Goal: Task Accomplishment & Management: Use online tool/utility

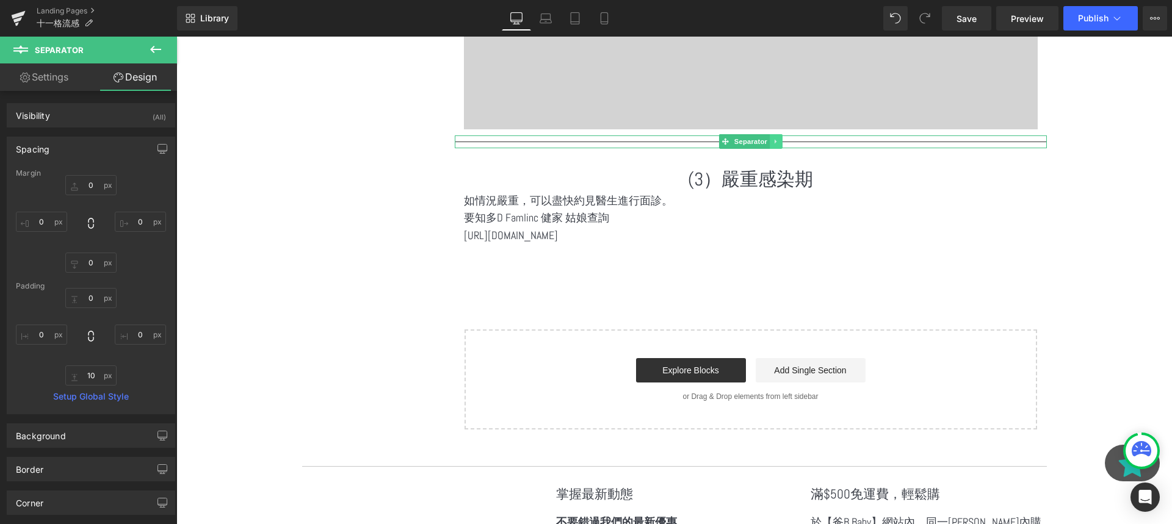
click at [771, 137] on link at bounding box center [776, 141] width 13 height 15
click at [774, 145] on link at bounding box center [769, 141] width 13 height 15
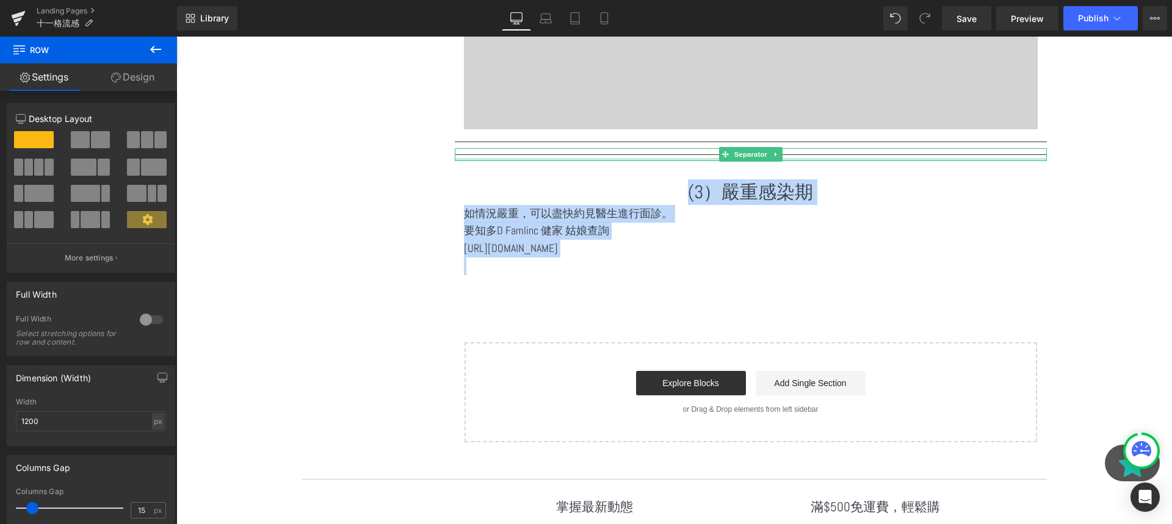
click at [683, 158] on div at bounding box center [751, 159] width 592 height 3
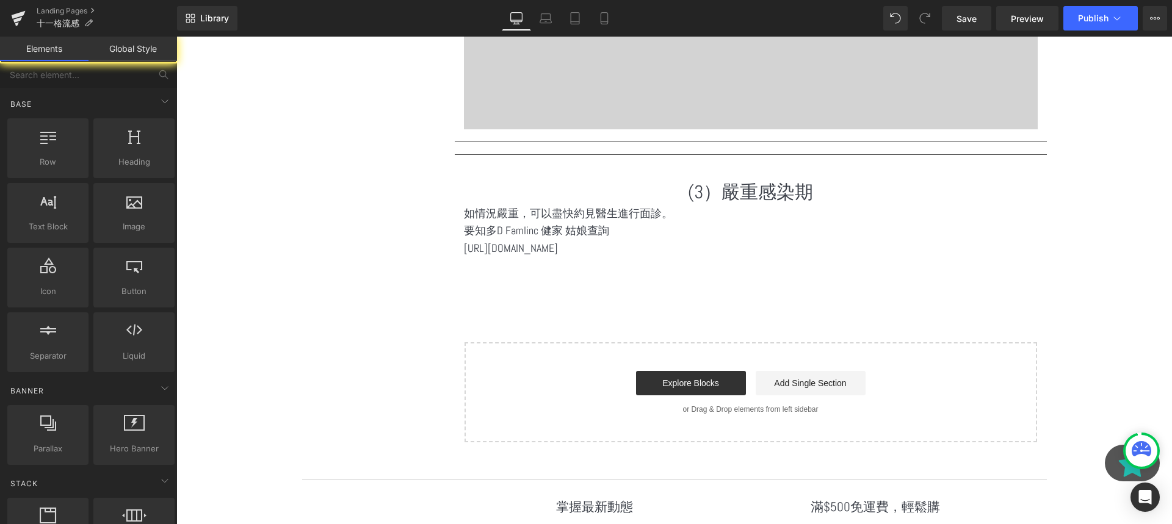
click at [528, 269] on p at bounding box center [751, 267] width 574 height 18
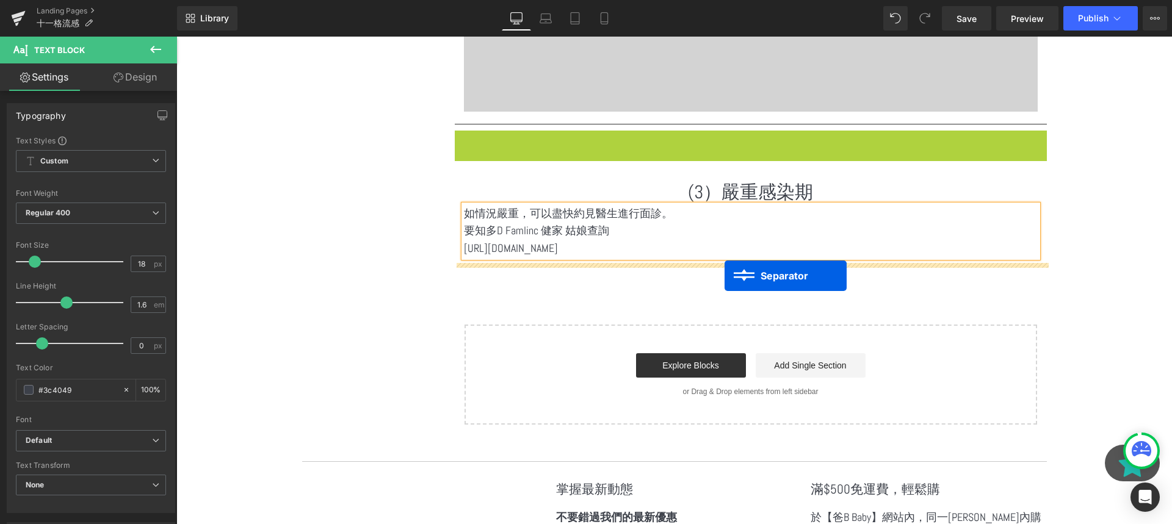
drag, startPoint x: 726, startPoint y: 153, endPoint x: 723, endPoint y: 274, distance: 120.9
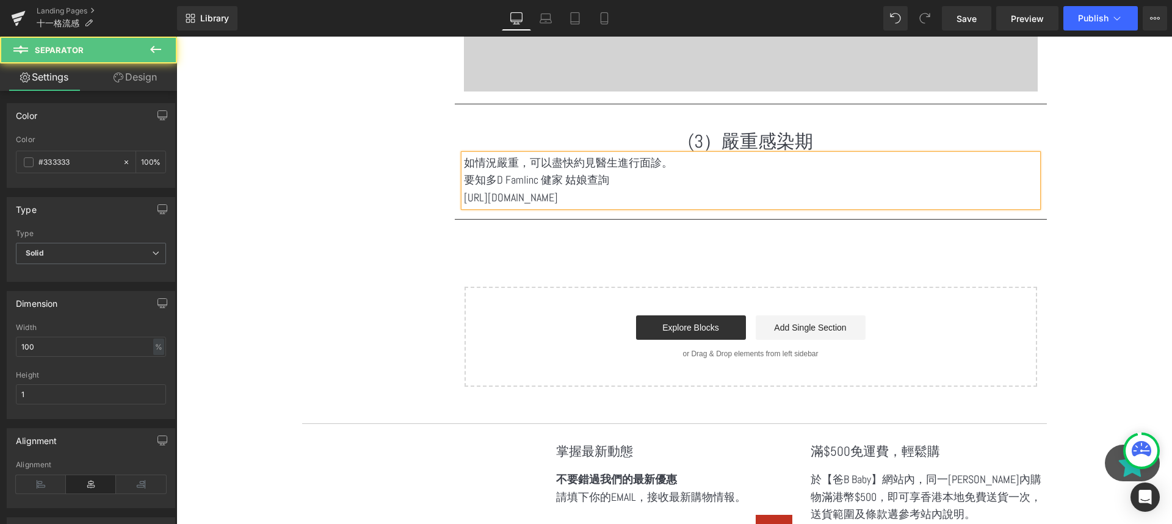
scroll to position [2522, 0]
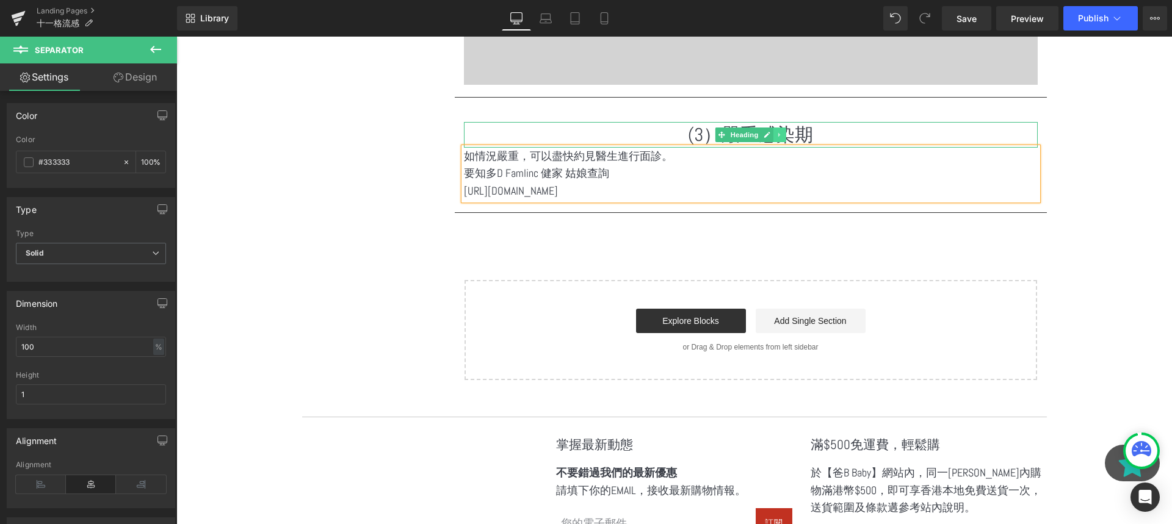
click at [781, 134] on icon at bounding box center [779, 134] width 7 height 7
click at [774, 134] on icon at bounding box center [773, 134] width 7 height 7
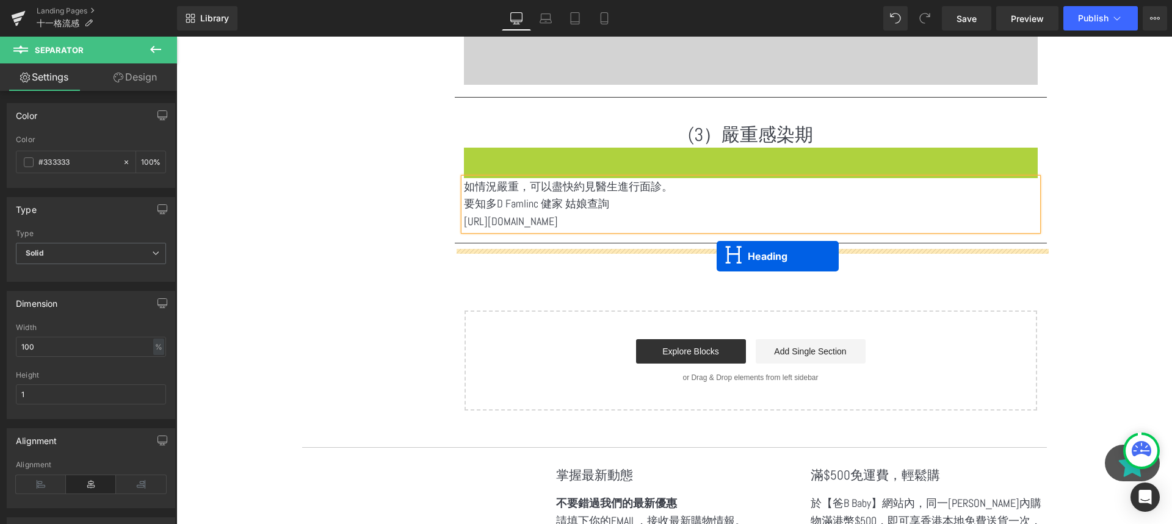
drag, startPoint x: 719, startPoint y: 161, endPoint x: 716, endPoint y: 256, distance: 94.6
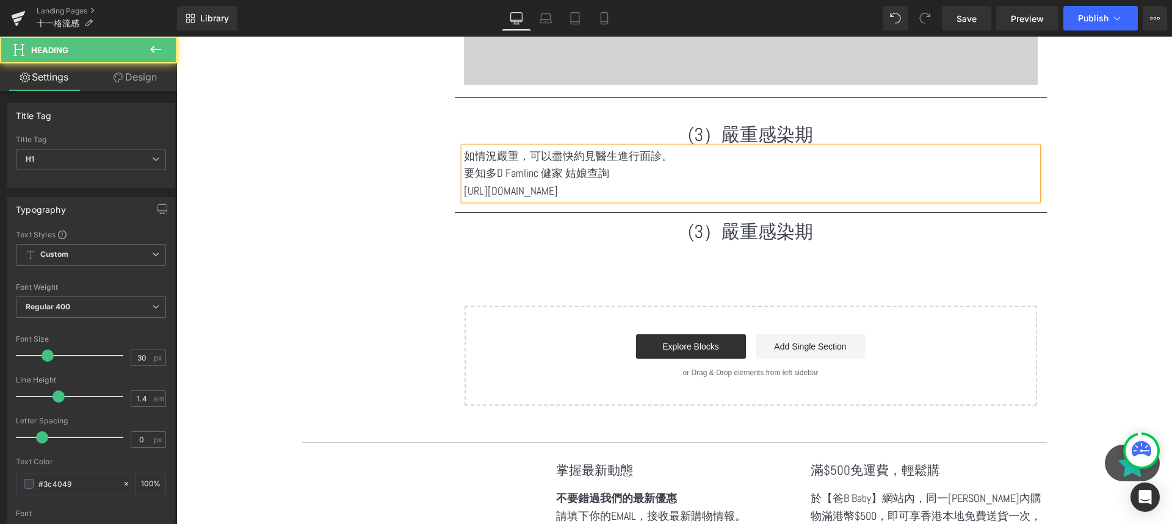
click at [705, 234] on h1 "(3）嚴重感染期" at bounding box center [751, 232] width 592 height 26
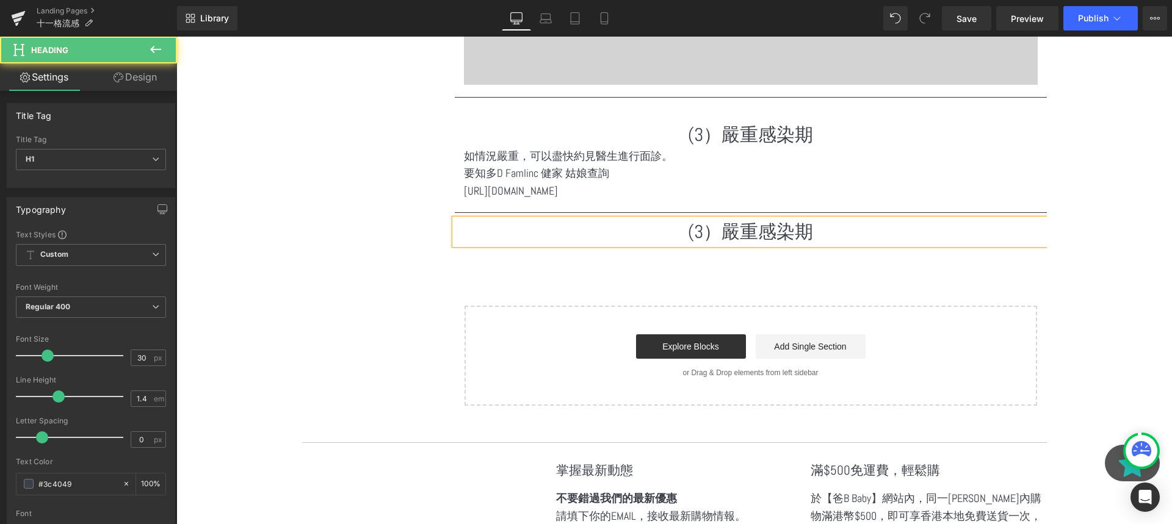
click at [705, 234] on h1 "(3）嚴重感染期" at bounding box center [751, 232] width 592 height 26
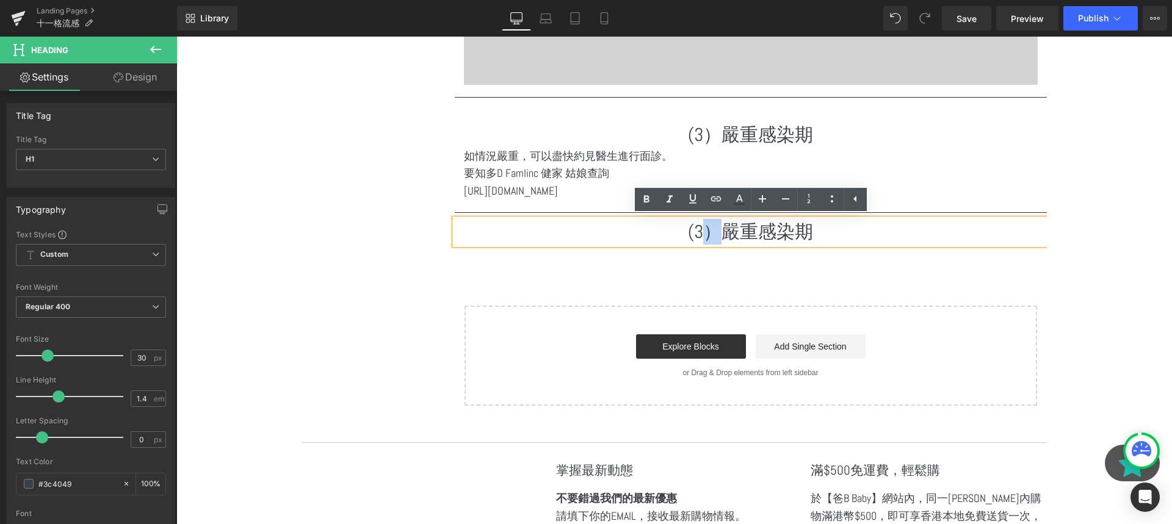
click at [705, 234] on h1 "(3）嚴重感染期" at bounding box center [751, 232] width 592 height 26
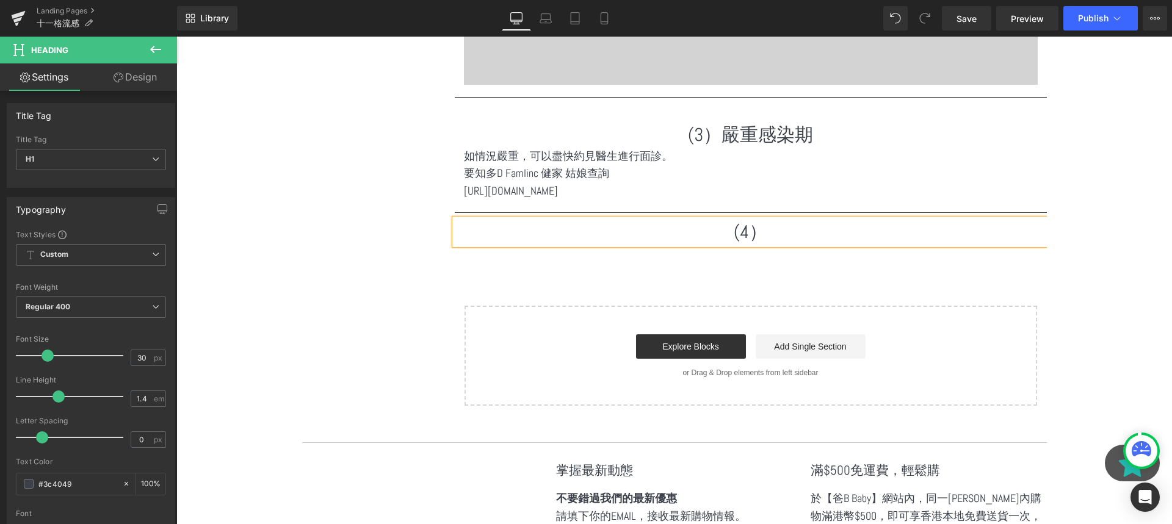
click at [782, 235] on h1 "(4）" at bounding box center [751, 232] width 592 height 26
click at [636, 151] on p "如情況嚴重，可以盡快約見醫生進行面診。" at bounding box center [751, 157] width 574 height 18
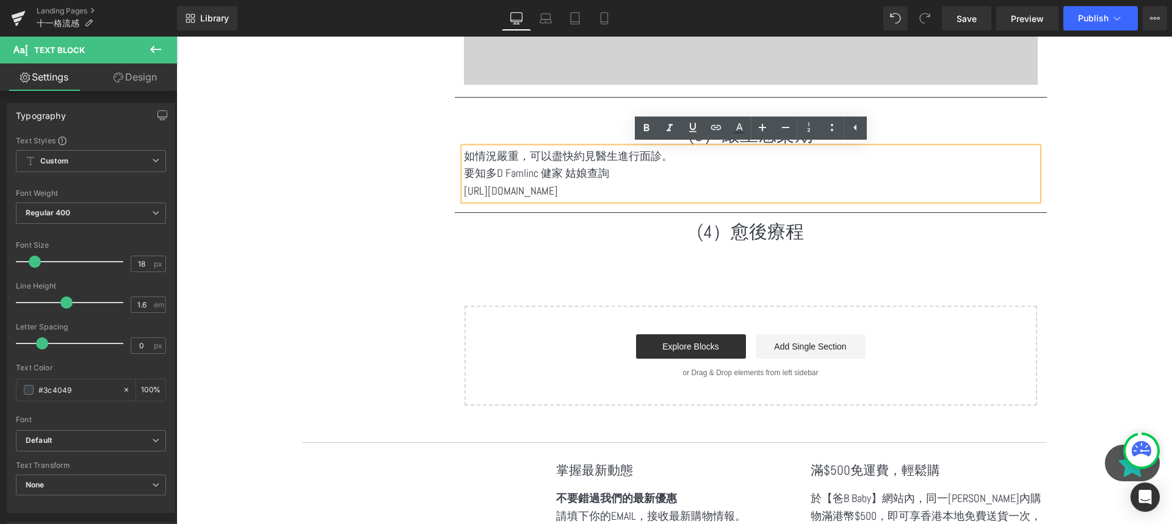
click at [481, 109] on div "(3）嚴重感染期 Heading 如情況嚴重，可以盡快約見醫生進行面診。 要知多D Famlinc 健家 姑娘查詢 [URL][DOMAIN_NAME] …" at bounding box center [751, 155] width 592 height 103
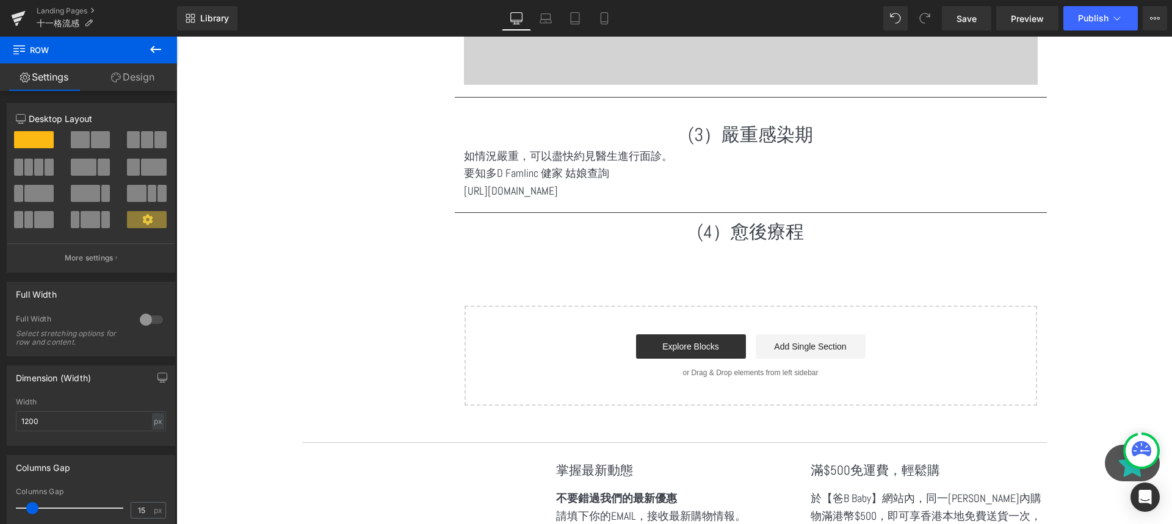
click at [148, 52] on icon at bounding box center [155, 49] width 15 height 15
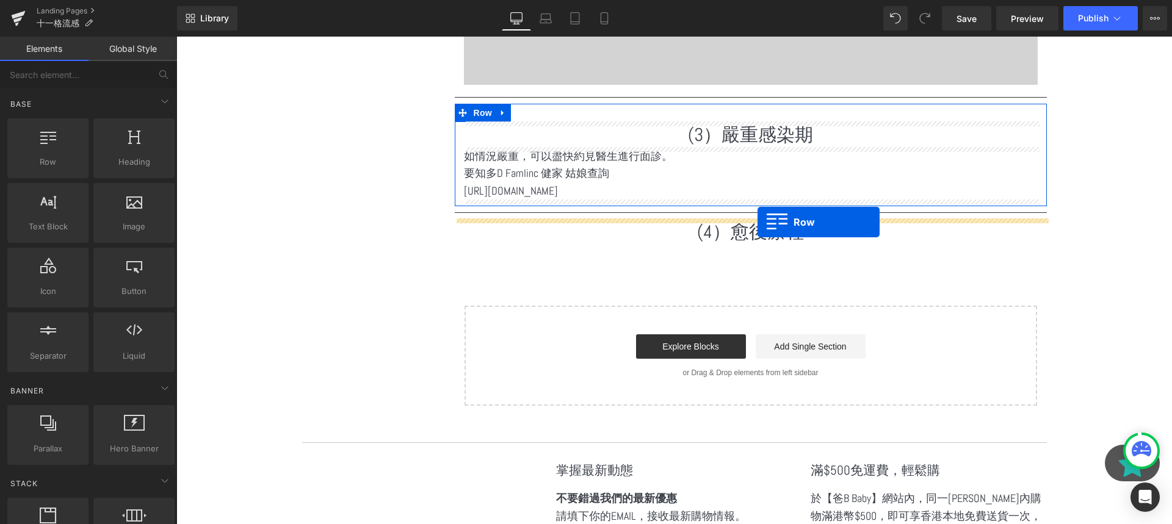
drag, startPoint x: 245, startPoint y: 179, endPoint x: 757, endPoint y: 222, distance: 513.8
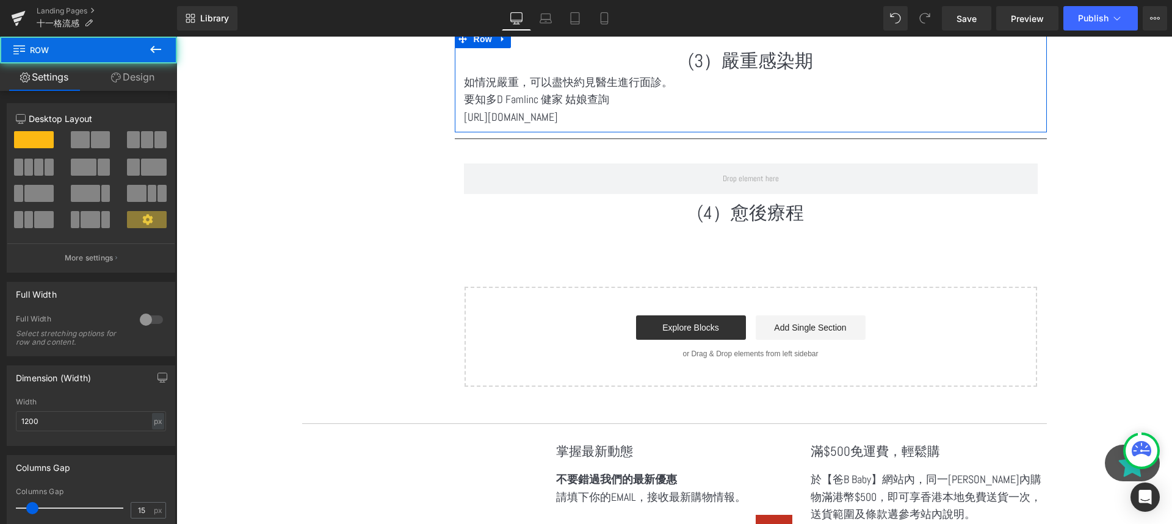
scroll to position [2605, 0]
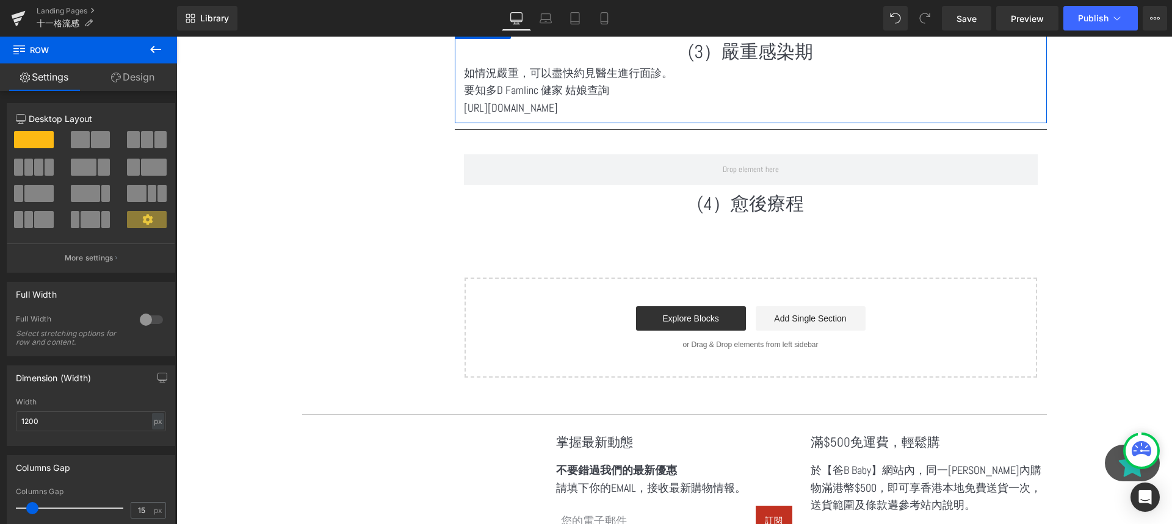
click at [159, 43] on icon at bounding box center [155, 49] width 15 height 15
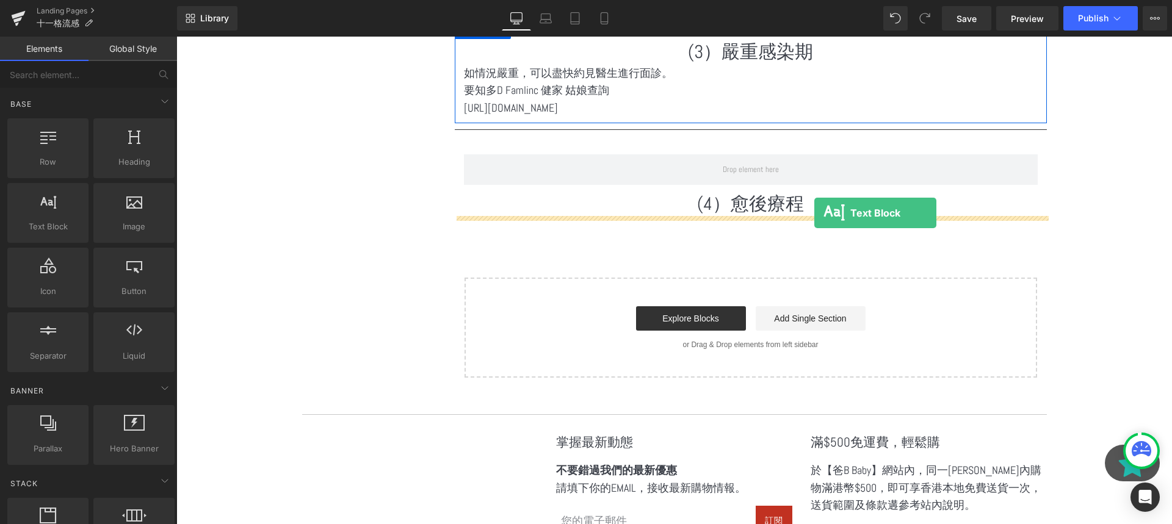
drag, startPoint x: 245, startPoint y: 235, endPoint x: 813, endPoint y: 214, distance: 568.5
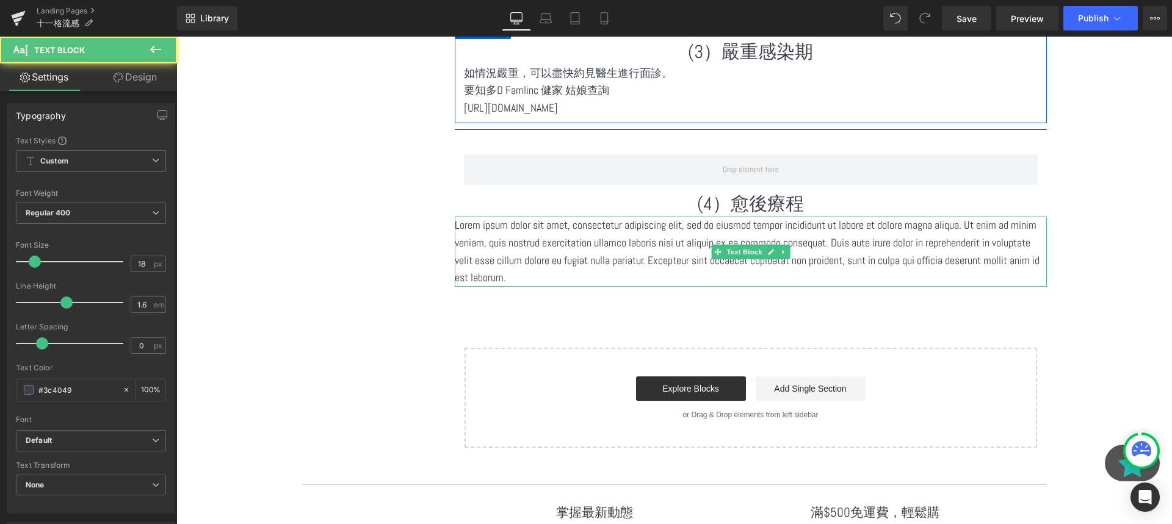
click at [656, 253] on p "Lorem ipsum dolor sit amet, consectetur adipiscing elit, sed do eiusmod tempor …" at bounding box center [751, 252] width 592 height 70
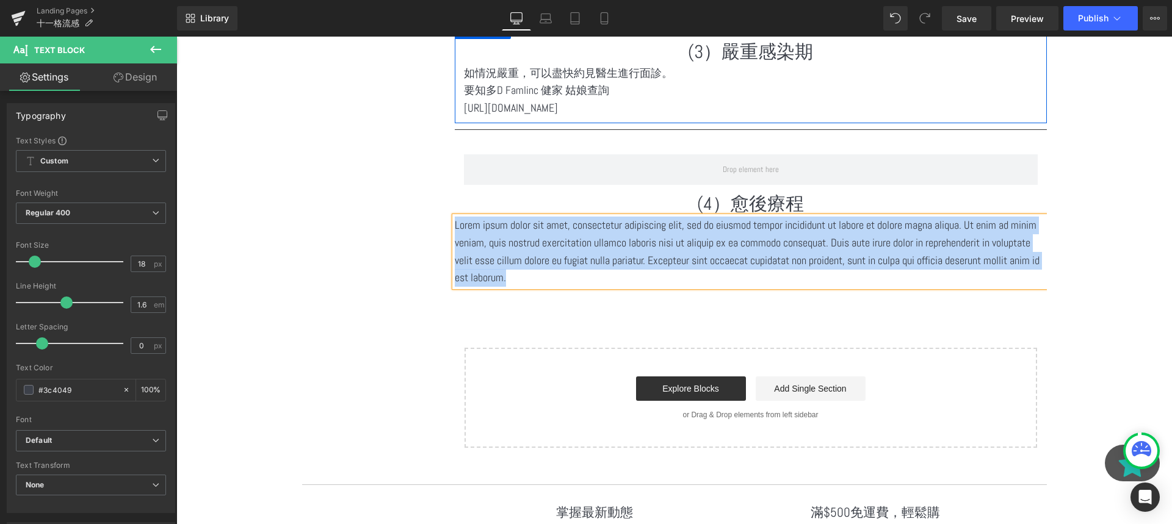
paste div
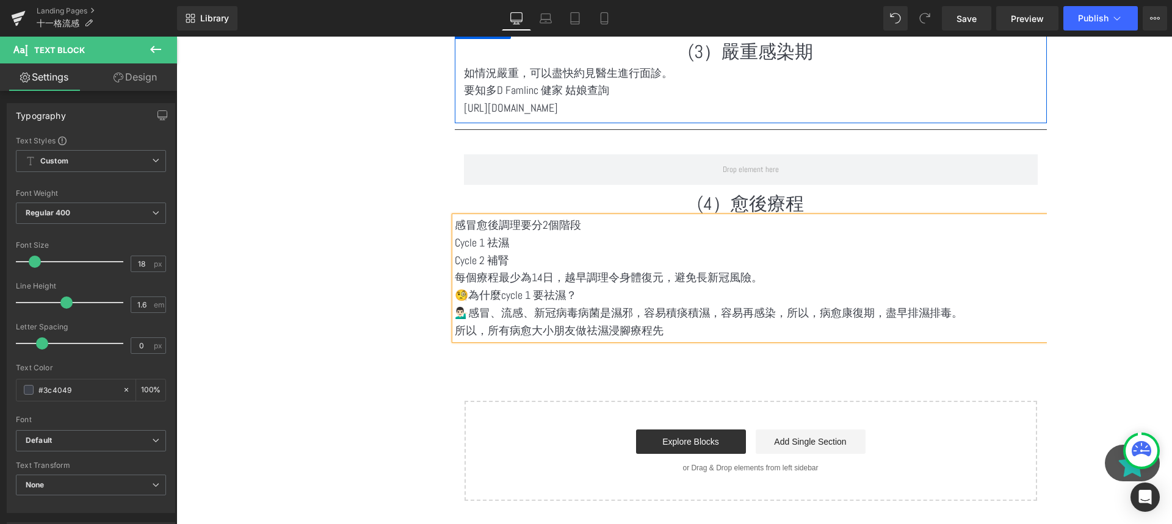
click at [604, 238] on p "Cycle 1 祛濕" at bounding box center [751, 243] width 592 height 18
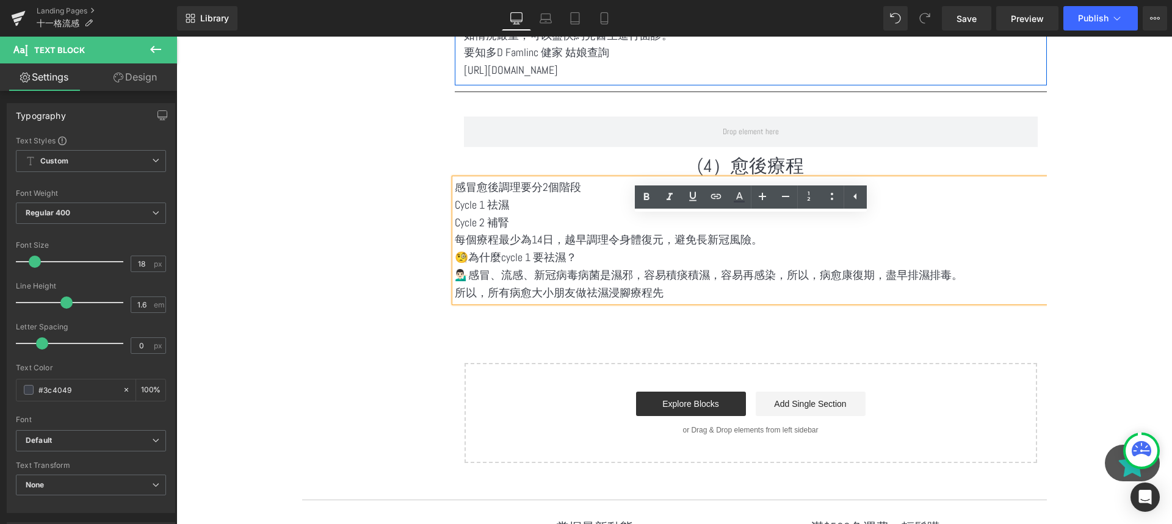
scroll to position [2652, 0]
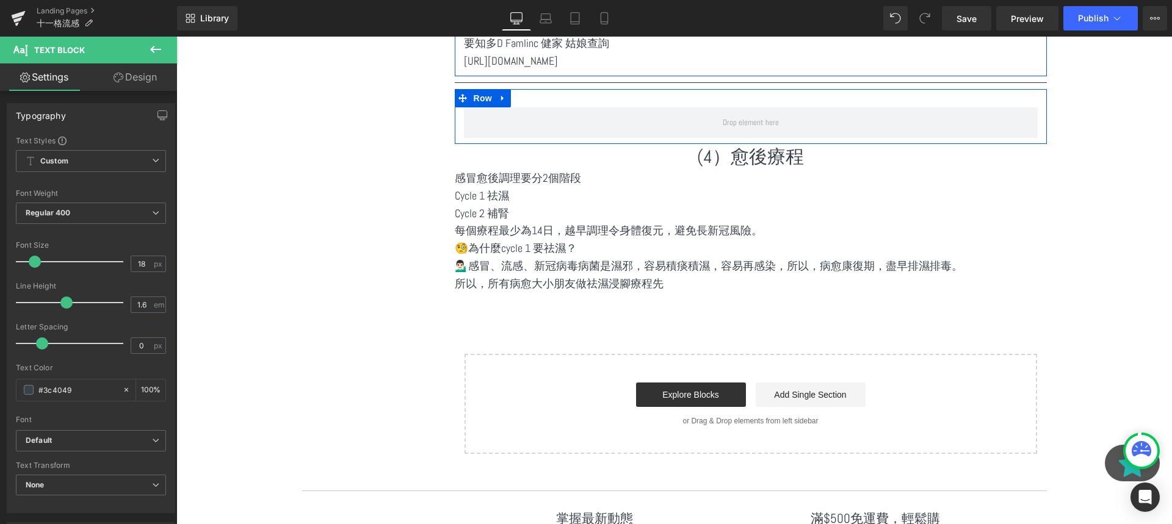
click at [606, 106] on div "Row" at bounding box center [751, 116] width 592 height 55
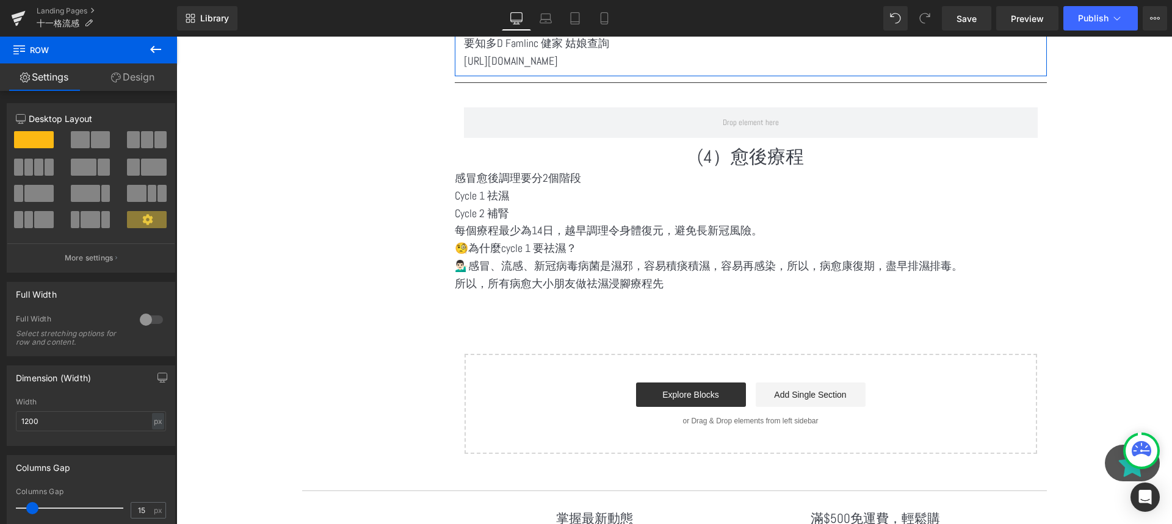
click at [549, 215] on p "Cycle 2 補腎" at bounding box center [751, 214] width 592 height 18
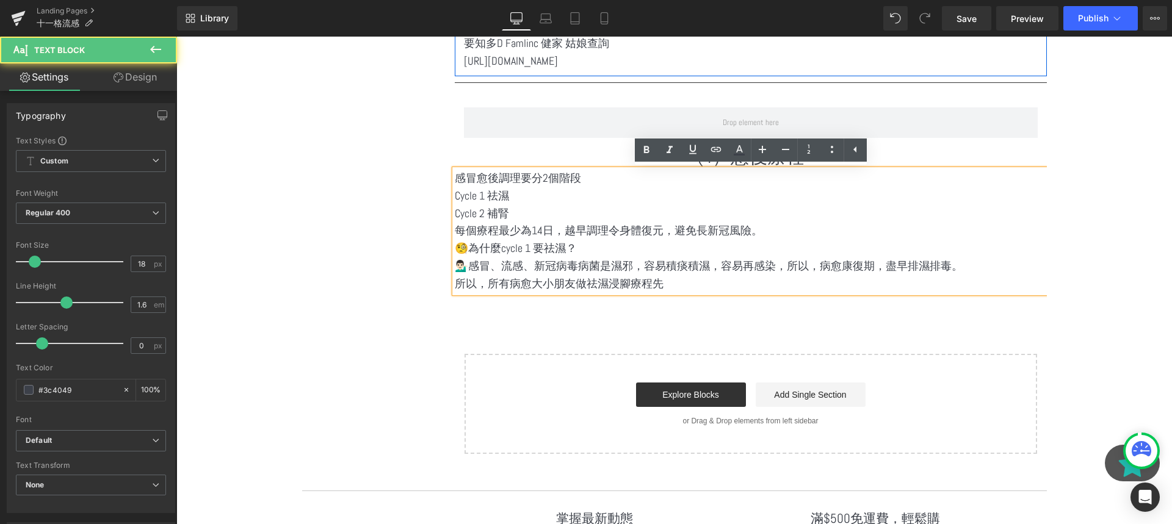
click at [602, 262] on p "💁🏻‍♂️感冒、流感、新冠病毒病菌是濕邪，容易積痰積濕，容易再感染，所以，病愈康復期，盡早排濕排毒。" at bounding box center [751, 267] width 592 height 18
click at [629, 290] on p "所以，所有病愈大小朋友做祛濕浸腳療程先" at bounding box center [751, 284] width 592 height 18
click at [700, 274] on p "💁🏻‍♂️感冒、流感、新冠病毒病菌是濕邪，容易積痰積濕，容易再感染，所以，病愈康復期，盡早排濕排毒。" at bounding box center [751, 267] width 592 height 18
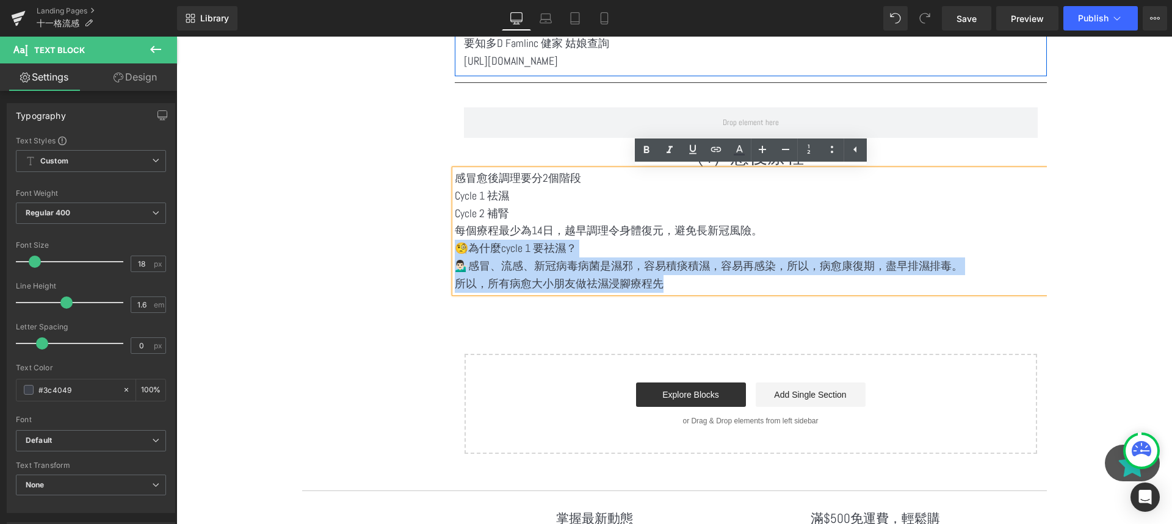
drag, startPoint x: 684, startPoint y: 281, endPoint x: 461, endPoint y: 242, distance: 226.7
click at [461, 242] on div "感冒愈後調理要分2個階段 Cycle 1 祛濕 Cycle 2 補腎 每個療程最少為14日，越早調理令身體復元，避免長新冠風險。 🧐為什麼cycle …" at bounding box center [751, 231] width 592 height 123
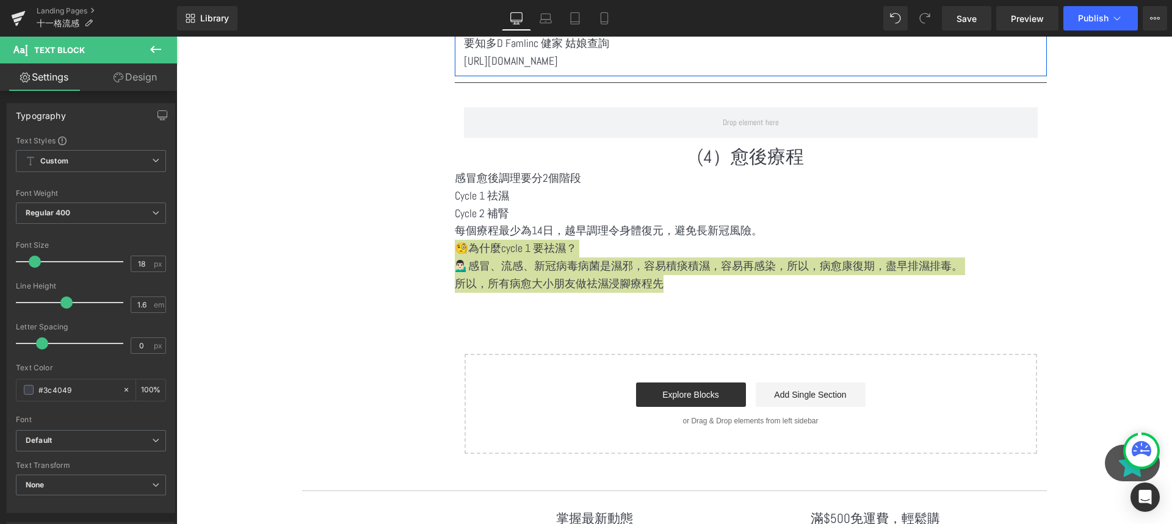
click at [156, 52] on icon at bounding box center [155, 49] width 15 height 15
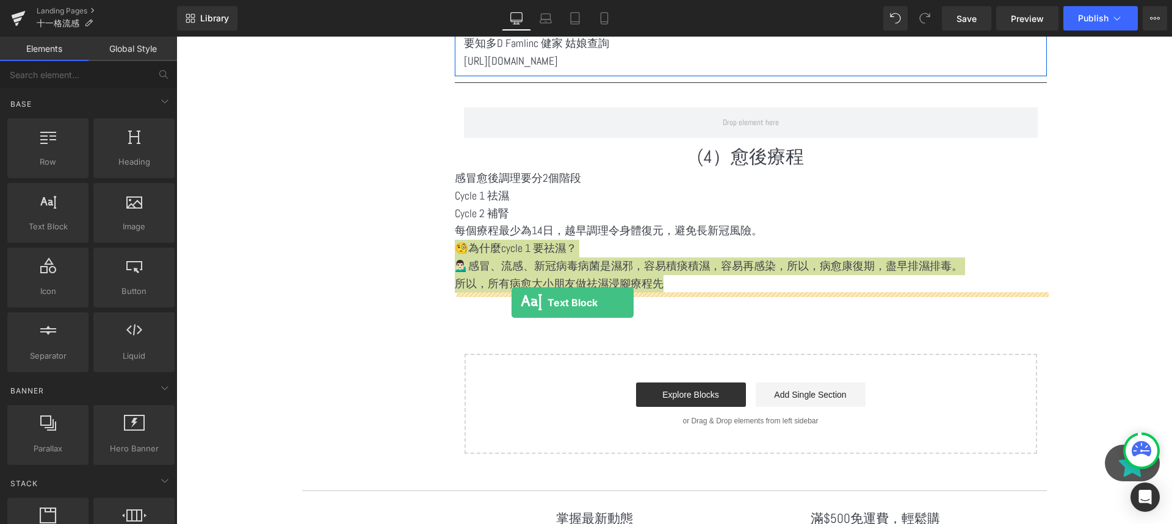
drag, startPoint x: 240, startPoint y: 253, endPoint x: 512, endPoint y: 303, distance: 276.2
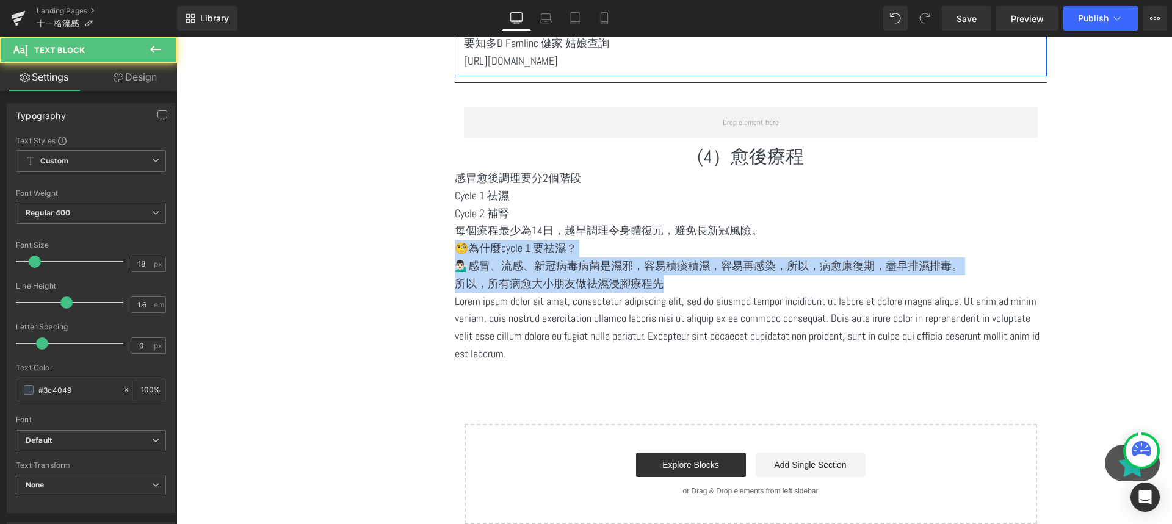
click at [667, 266] on p "💁🏻‍♂️感冒、流感、新冠病毒病菌是濕邪，容易積痰積濕，容易再感染，所以，病愈康復期，盡早排濕排毒。" at bounding box center [751, 267] width 592 height 18
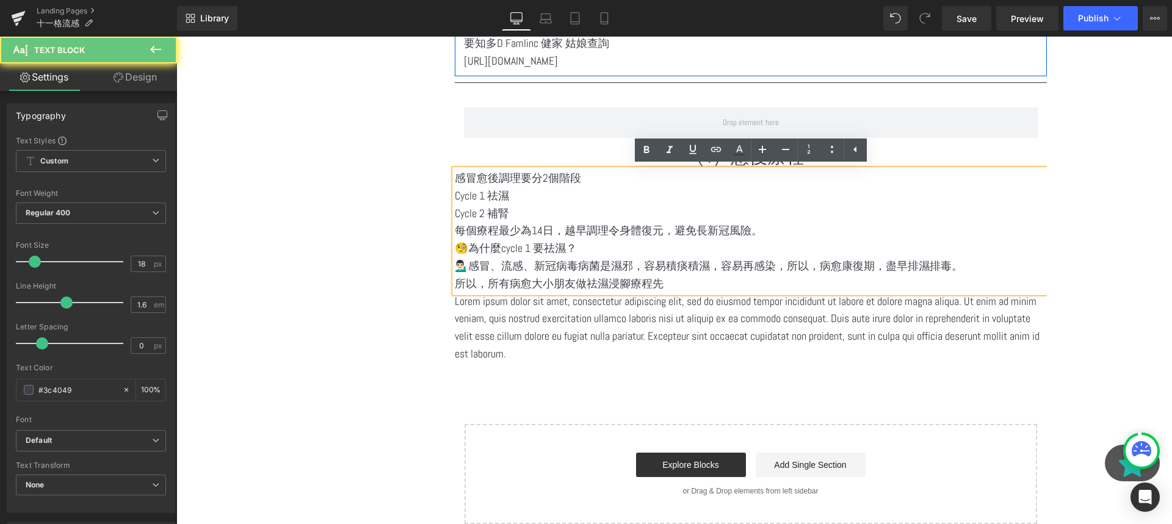
click at [674, 282] on p "所以，所有病愈大小朋友做祛濕浸腳療程先" at bounding box center [751, 284] width 592 height 18
drag, startPoint x: 674, startPoint y: 282, endPoint x: 450, endPoint y: 247, distance: 226.6
click at [455, 247] on div "感冒愈後調理要分2個階段 Cycle 1 祛濕 Cycle 2 補腎 每個療程最少為14日，越早調理令身體復元，避免長新冠風險。 🧐為什麼cycle …" at bounding box center [751, 231] width 592 height 123
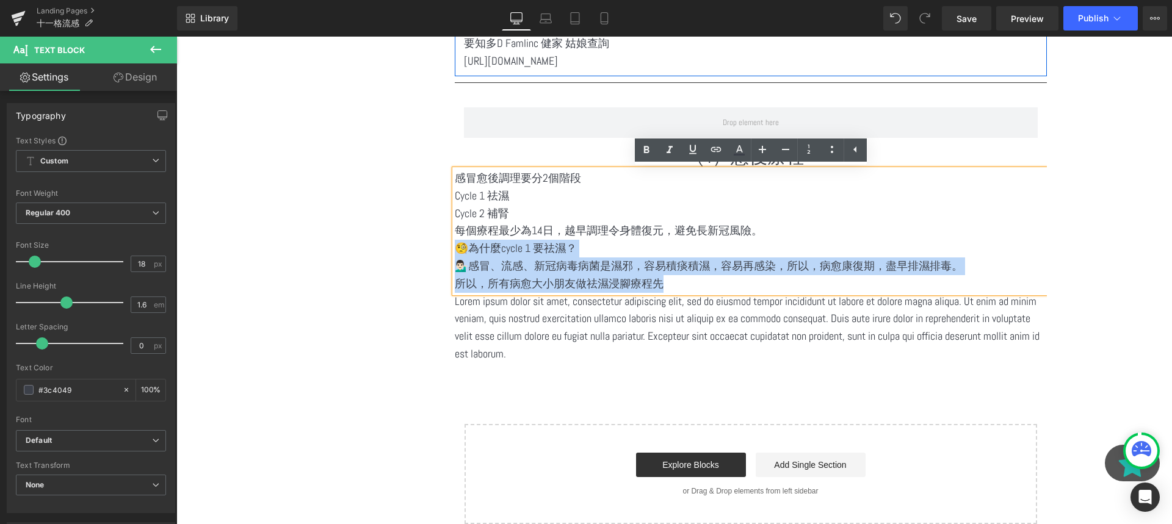
drag, startPoint x: 458, startPoint y: 247, endPoint x: 688, endPoint y: 286, distance: 234.0
click at [688, 286] on div "感冒愈後調理要分2個階段 Cycle 1 祛濕 Cycle 2 補腎 每個療程最少為14日，越早調理令身體復元，避免長新冠風險。 🧐為什麼cycle …" at bounding box center [751, 231] width 592 height 123
copy div "🧐為什麼cycle 1 要祛濕？ 💁🏻‍♂️感冒、流感、新冠病毒病菌是濕邪，容易積痰積濕，容易再感染，所以，病愈康復期，盡早排濕排毒。 所以，所有病愈大小…"
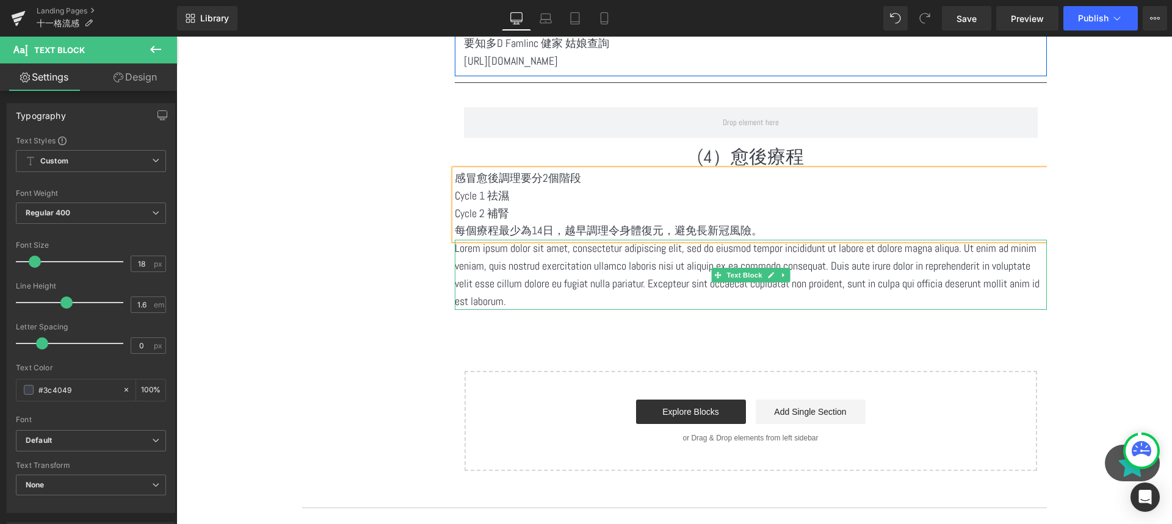
click at [624, 305] on p "Lorem ipsum dolor sit amet, consectetur adipiscing elit, sed do eiusmod tempor …" at bounding box center [751, 275] width 592 height 70
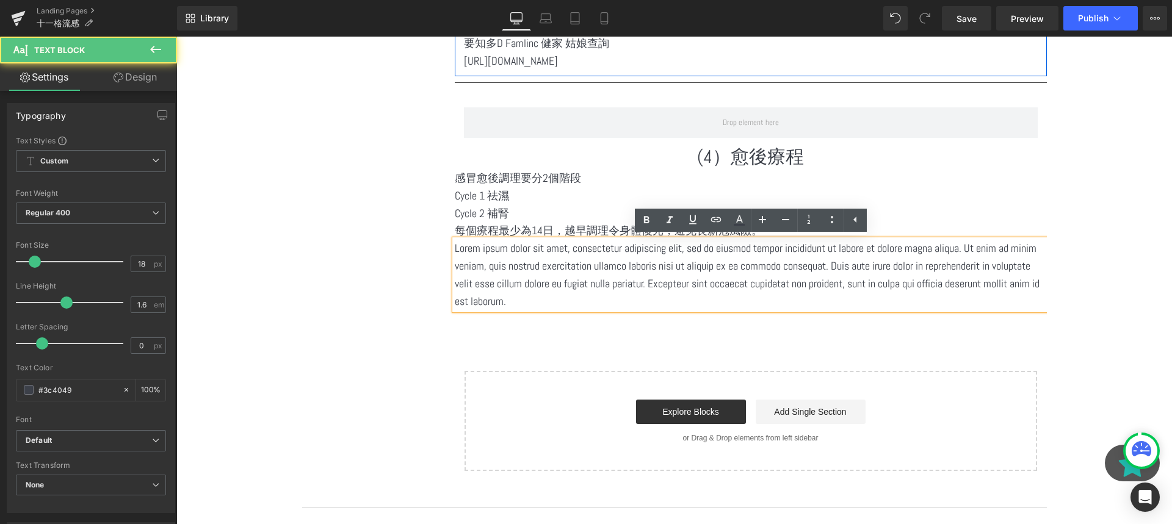
click at [624, 305] on p "Lorem ipsum dolor sit amet, consectetur adipiscing elit, sed do eiusmod tempor …" at bounding box center [751, 275] width 592 height 70
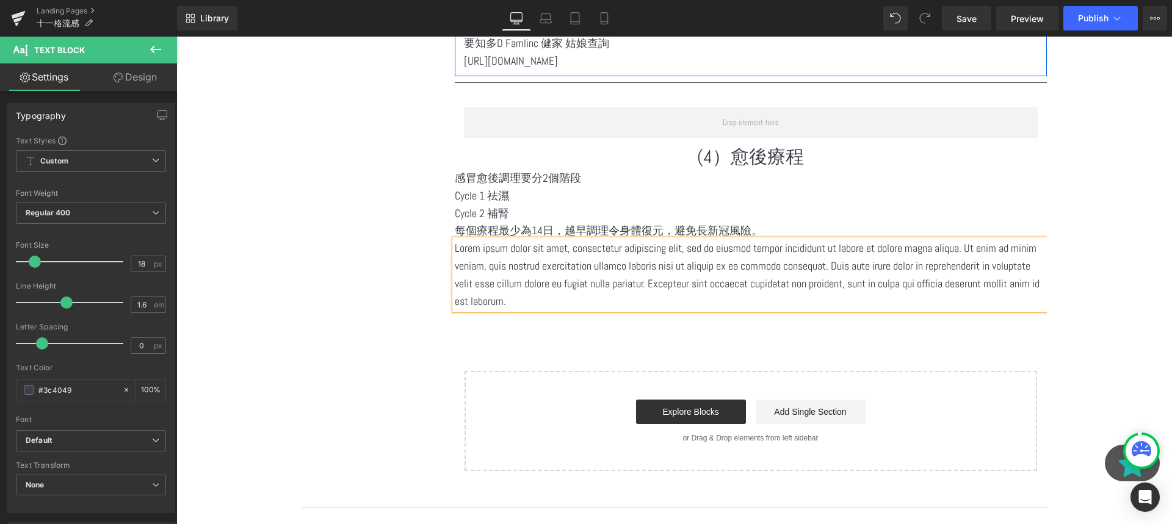
paste div
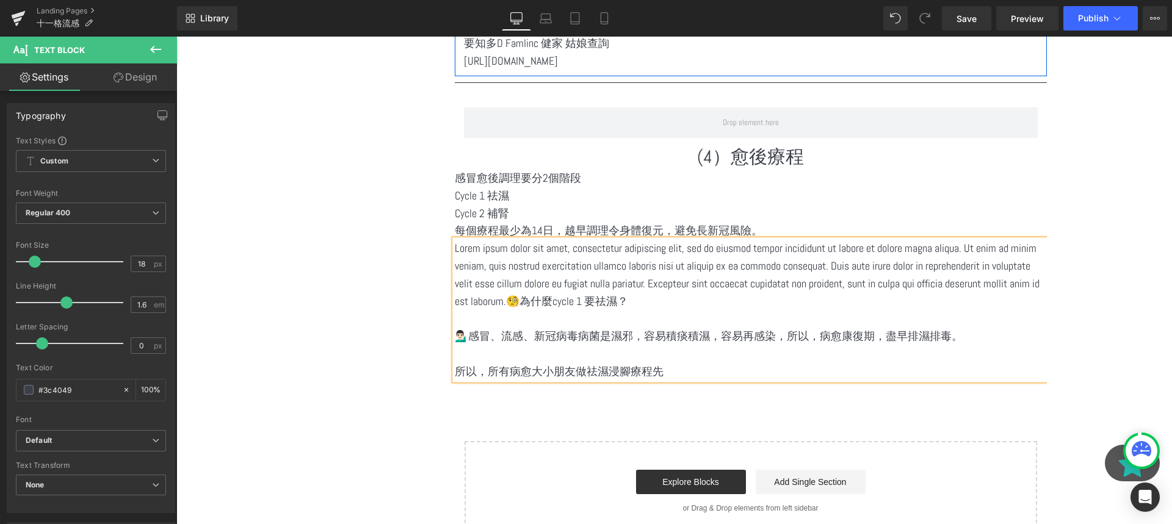
click at [515, 298] on p "Lorem ipsum dolor sit amet, consectetur adipiscing elit, sed do eiusmod tempor …" at bounding box center [751, 275] width 592 height 70
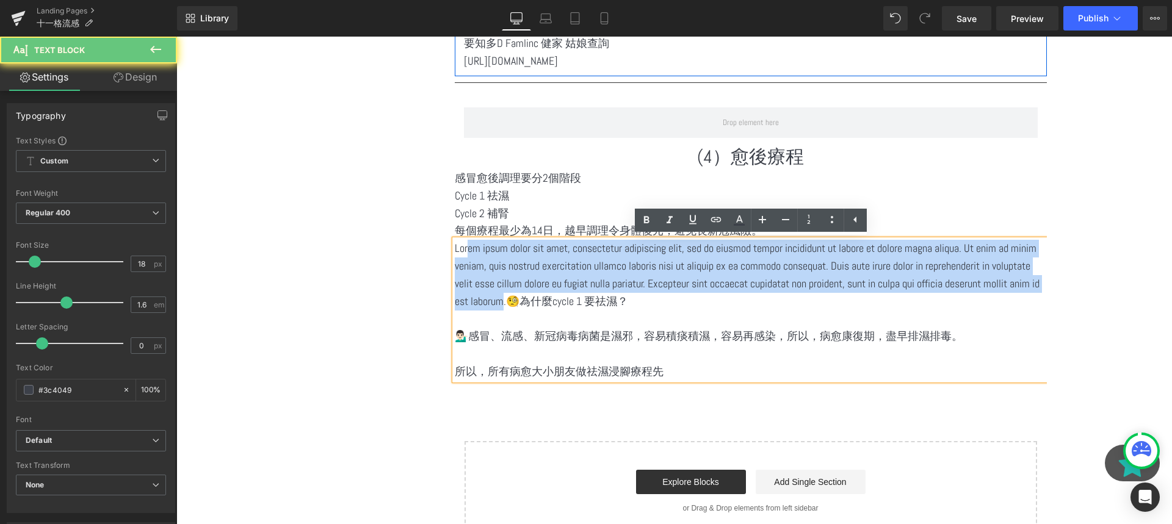
drag, startPoint x: 515, startPoint y: 298, endPoint x: 457, endPoint y: 249, distance: 75.8
click at [457, 249] on p "Lorem ipsum dolor sit amet, consectetur adipiscing elit, sed do eiusmod tempor …" at bounding box center [751, 275] width 592 height 70
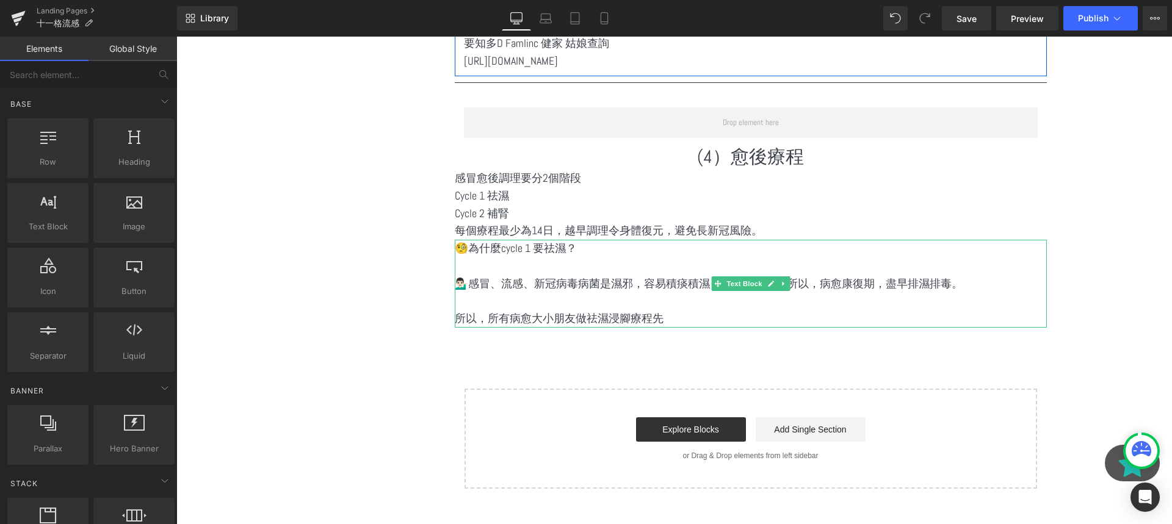
click at [612, 301] on p at bounding box center [751, 302] width 592 height 18
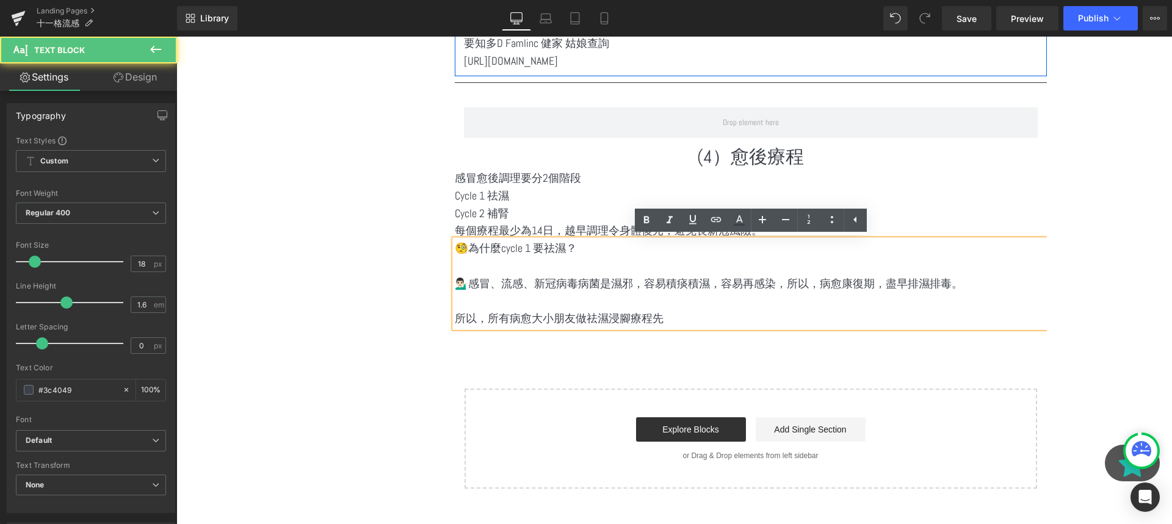
click at [612, 301] on p at bounding box center [751, 302] width 592 height 18
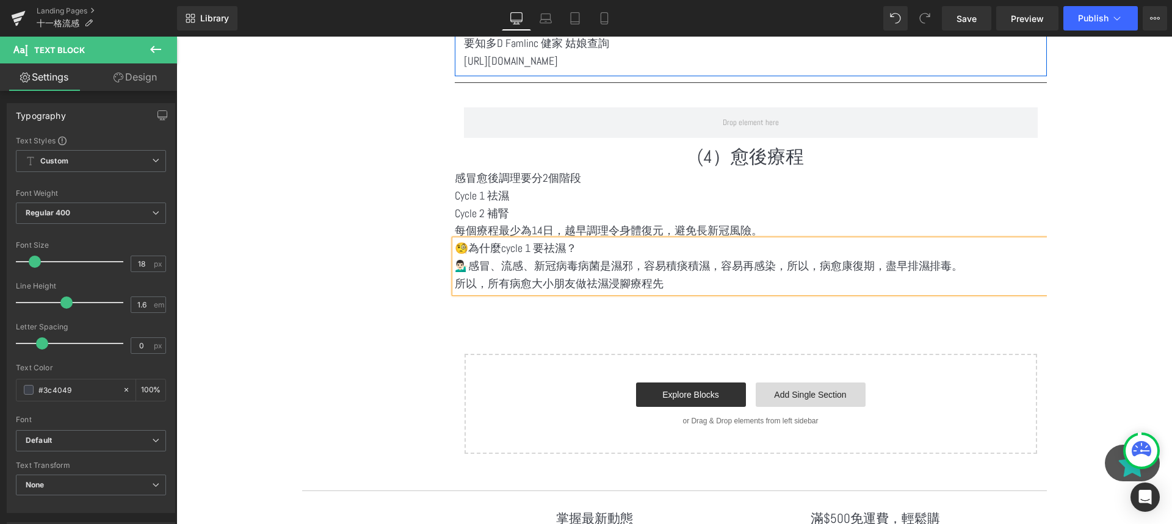
click at [769, 383] on link "Add Single Section" at bounding box center [810, 395] width 110 height 24
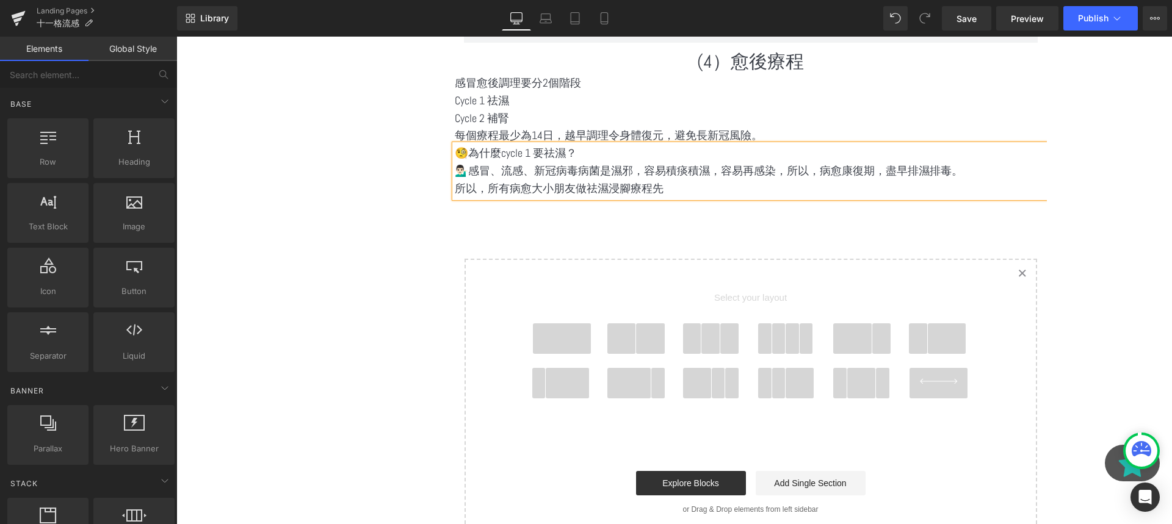
scroll to position [2764, 0]
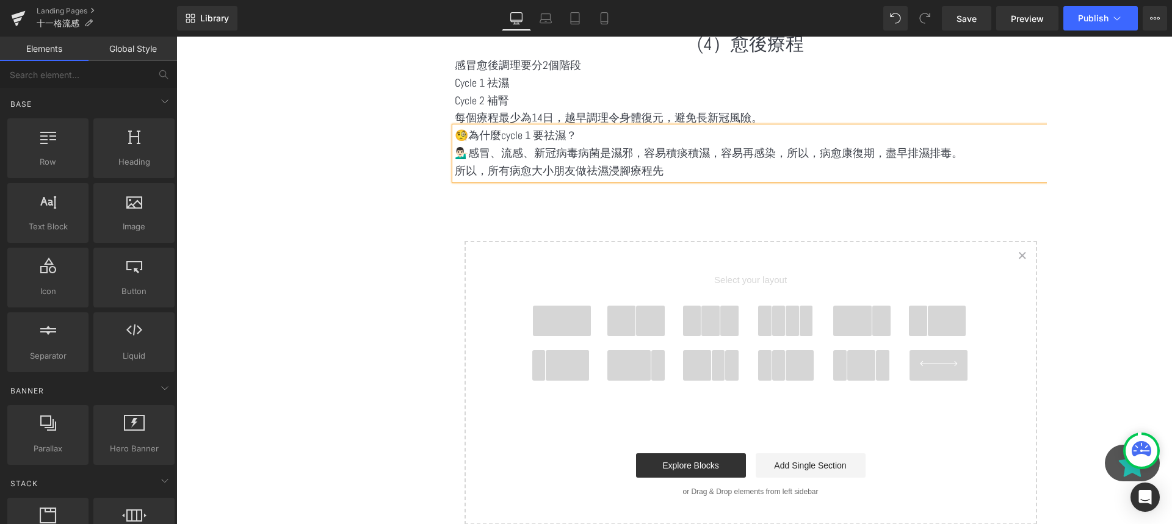
click at [1019, 255] on icon "Created with Sketch." at bounding box center [1022, 255] width 8 height 8
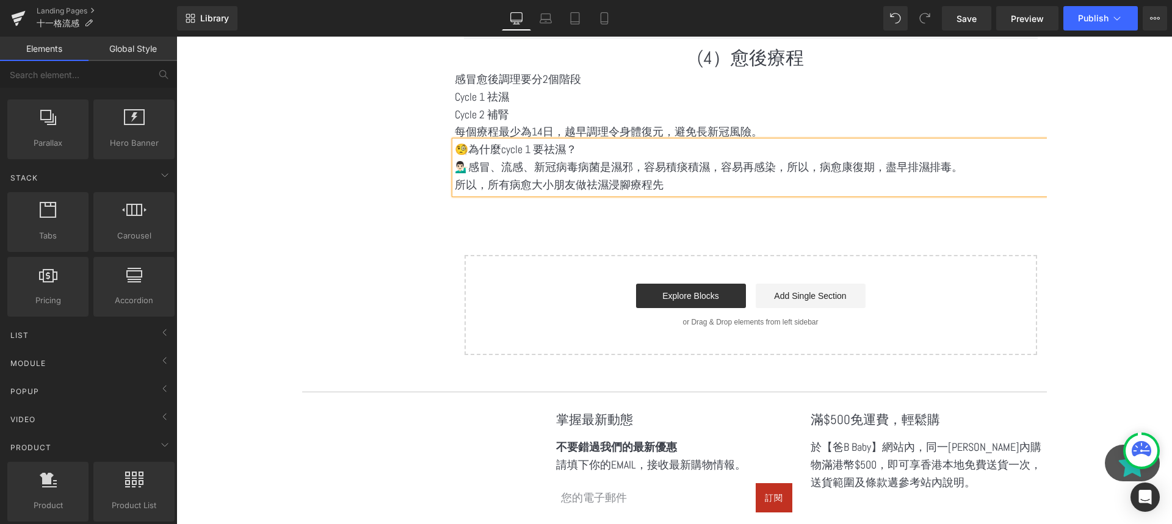
scroll to position [2747, 0]
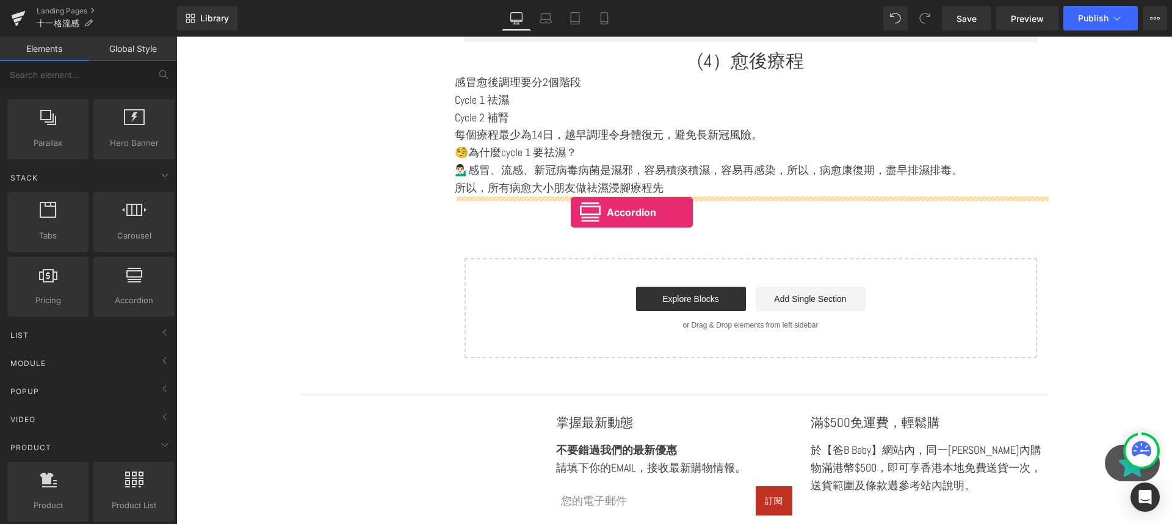
drag, startPoint x: 311, startPoint y: 319, endPoint x: 571, endPoint y: 212, distance: 281.6
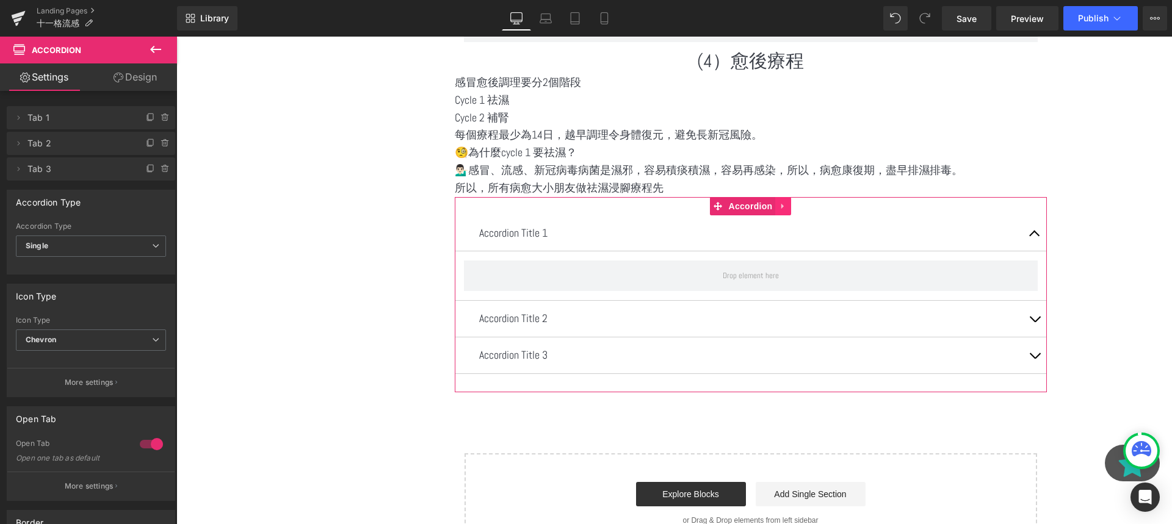
click at [786, 208] on icon at bounding box center [783, 205] width 9 height 9
click at [785, 207] on link at bounding box center [791, 206] width 16 height 18
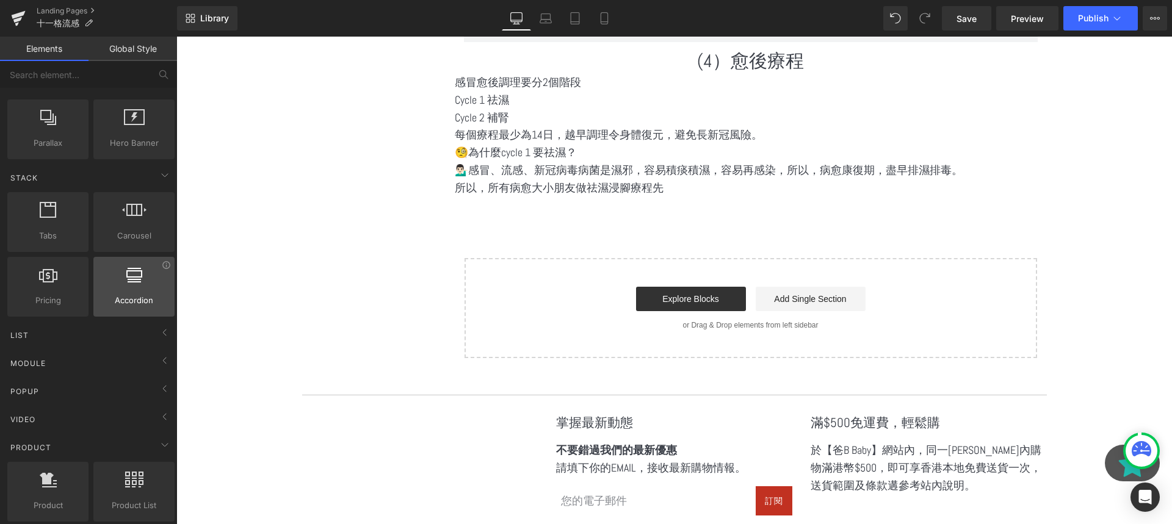
scroll to position [414, 0]
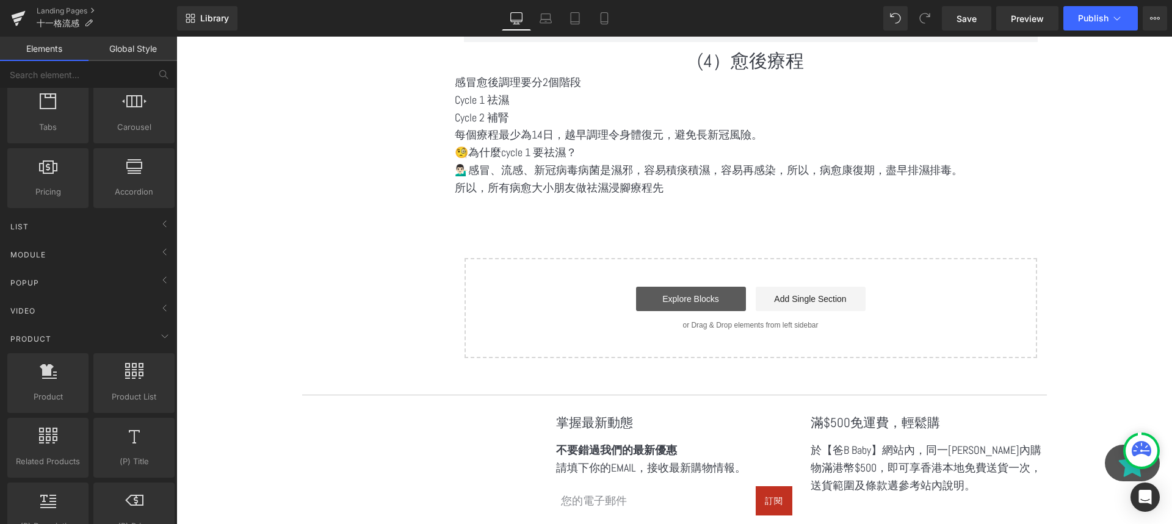
click at [695, 297] on link "Explore Blocks" at bounding box center [691, 299] width 110 height 24
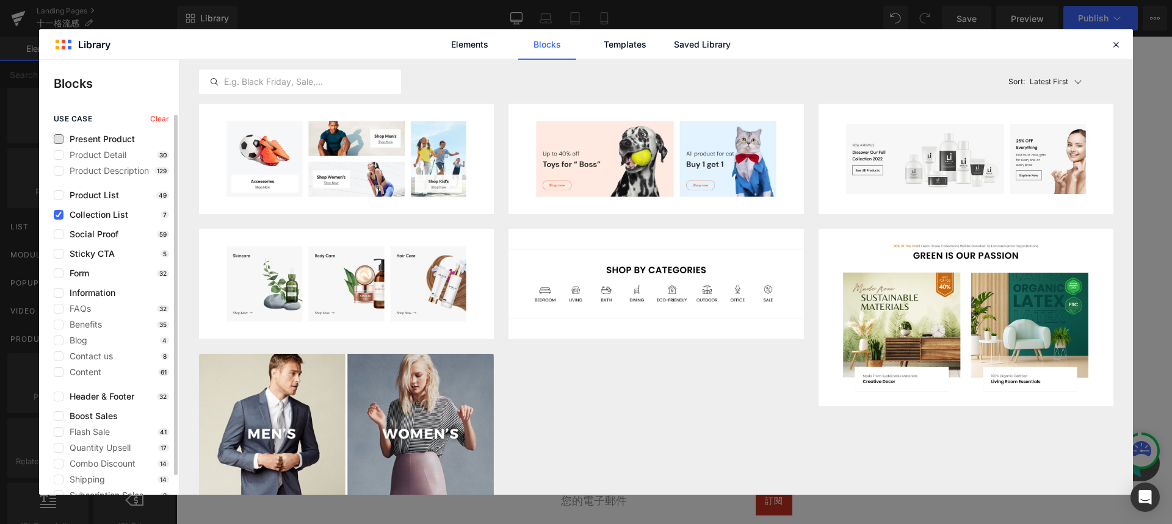
click at [90, 140] on span "Present Product" at bounding box center [98, 139] width 71 height 10
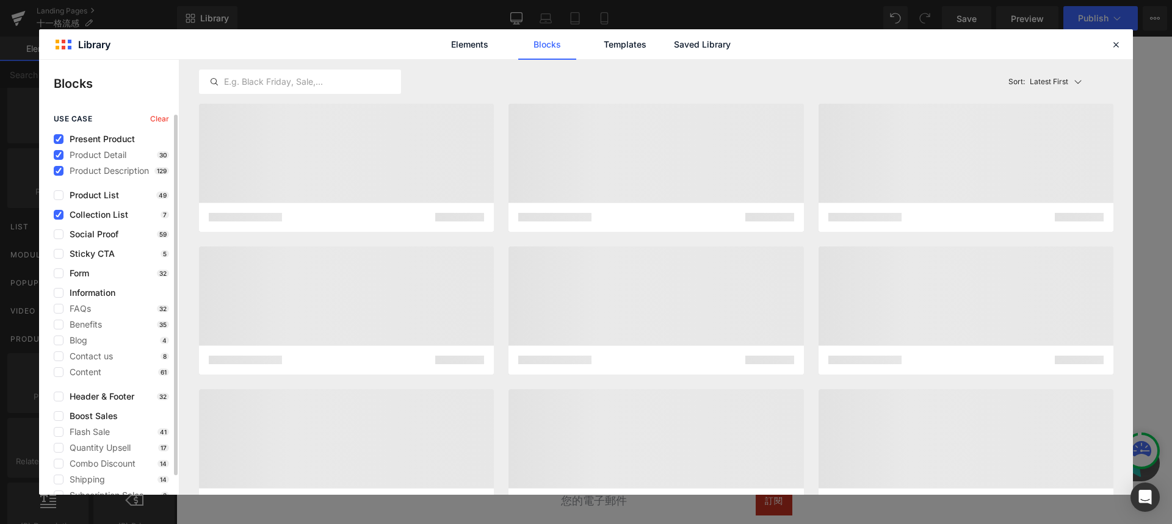
click at [94, 218] on span "Collection List" at bounding box center [95, 215] width 65 height 10
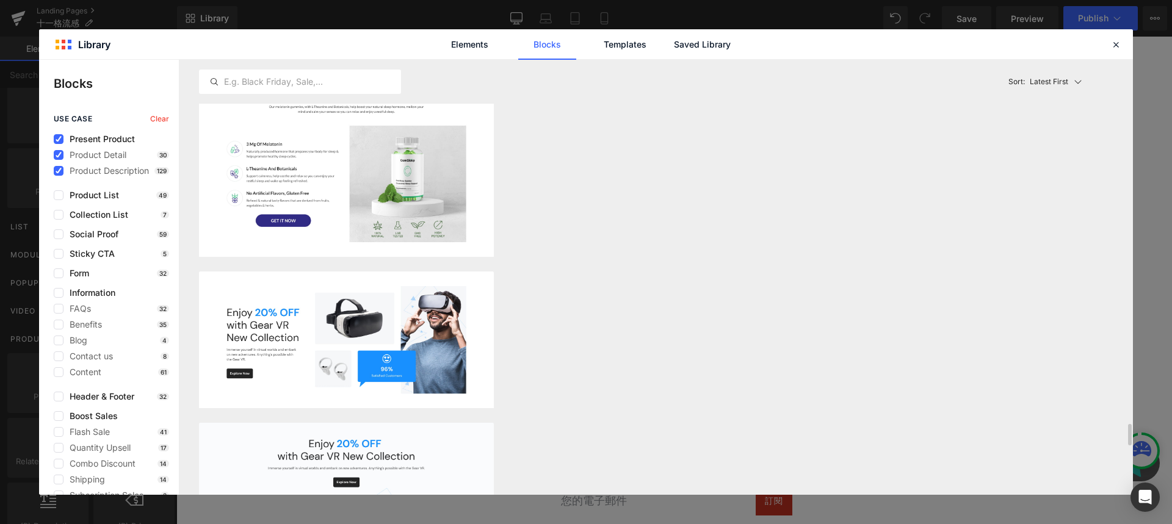
scroll to position [5643, 0]
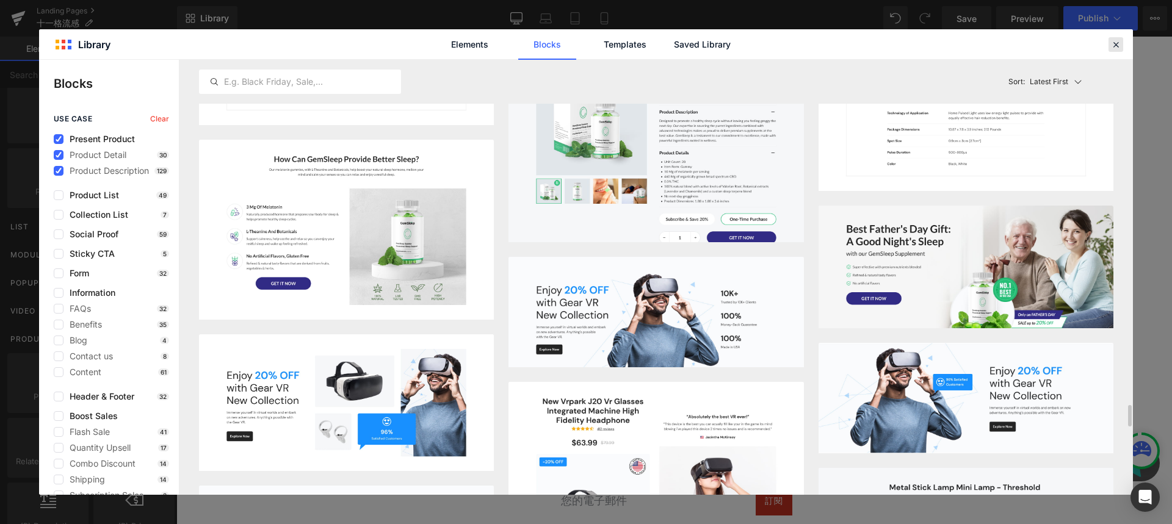
click at [1114, 46] on icon at bounding box center [1115, 44] width 11 height 11
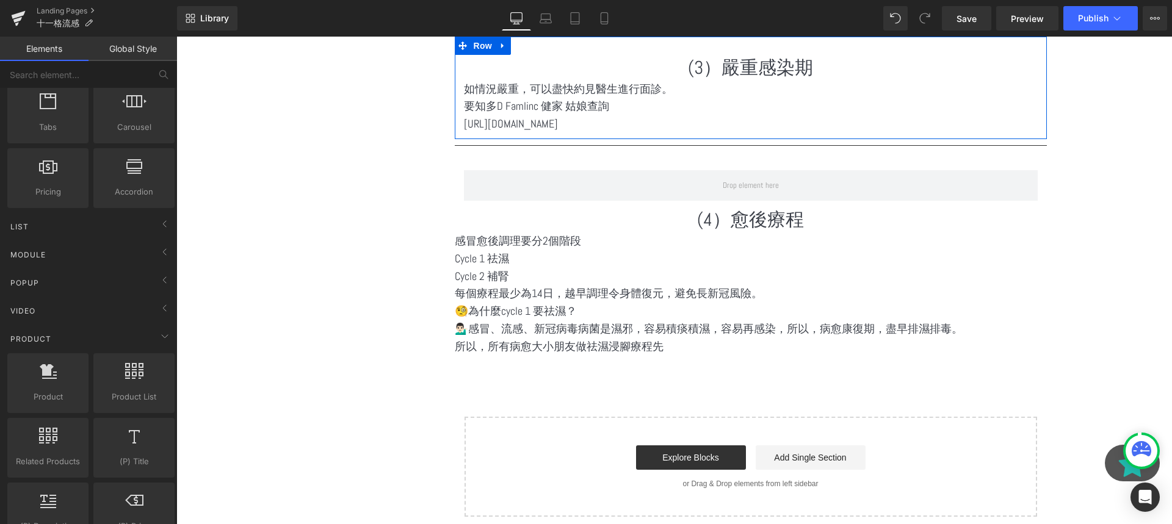
scroll to position [2606, 0]
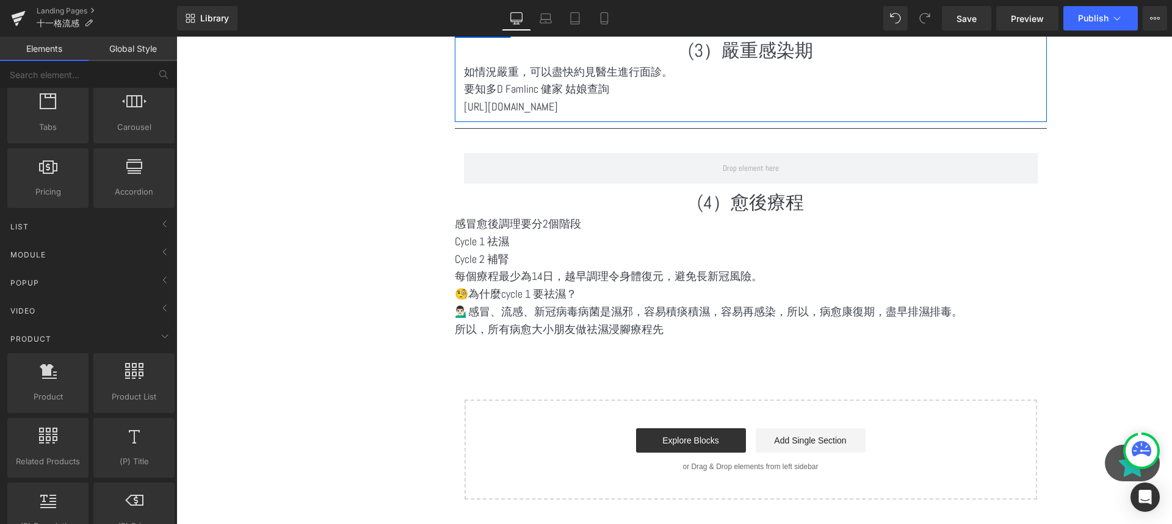
click at [616, 303] on p "💁🏻‍♂️感冒、流感、新冠病毒病菌是濕邪，容易積痰積濕，容易再感染，所以，病愈康復期，盡早排濕排毒。" at bounding box center [751, 312] width 592 height 18
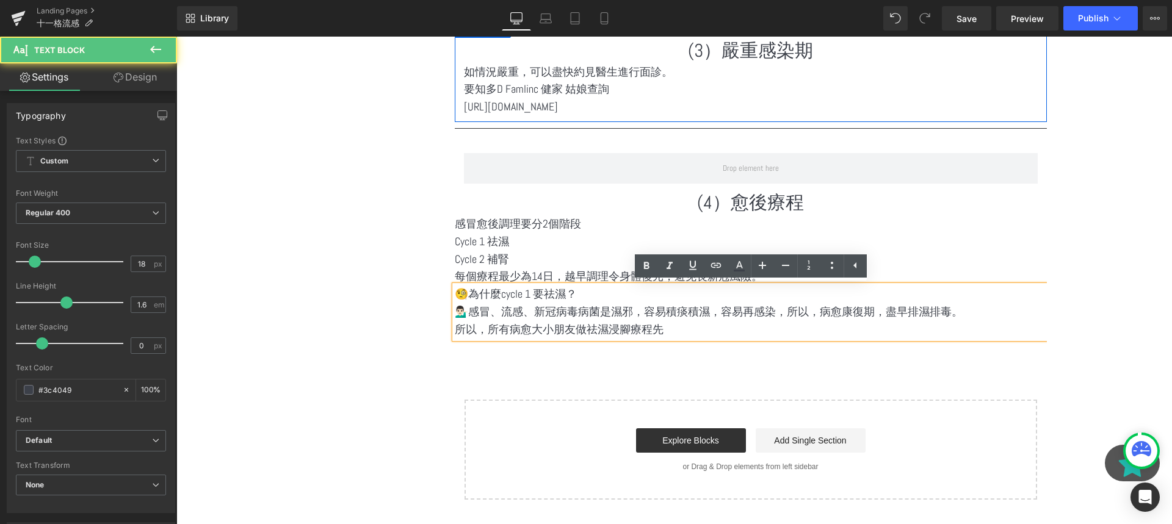
click at [709, 318] on p "💁🏻‍♂️感冒、流感、新冠病毒病菌是濕邪，容易積痰積濕，容易再感染，所以，病愈康復期，盡早排濕排毒。" at bounding box center [751, 312] width 592 height 18
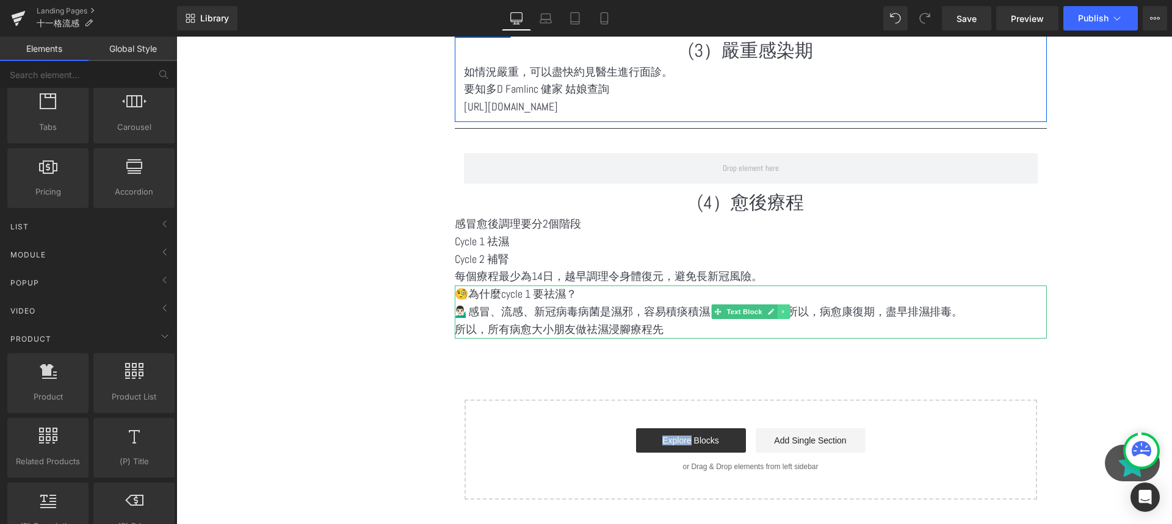
click at [785, 313] on icon at bounding box center [783, 311] width 7 height 7
click at [772, 313] on link at bounding box center [777, 312] width 13 height 15
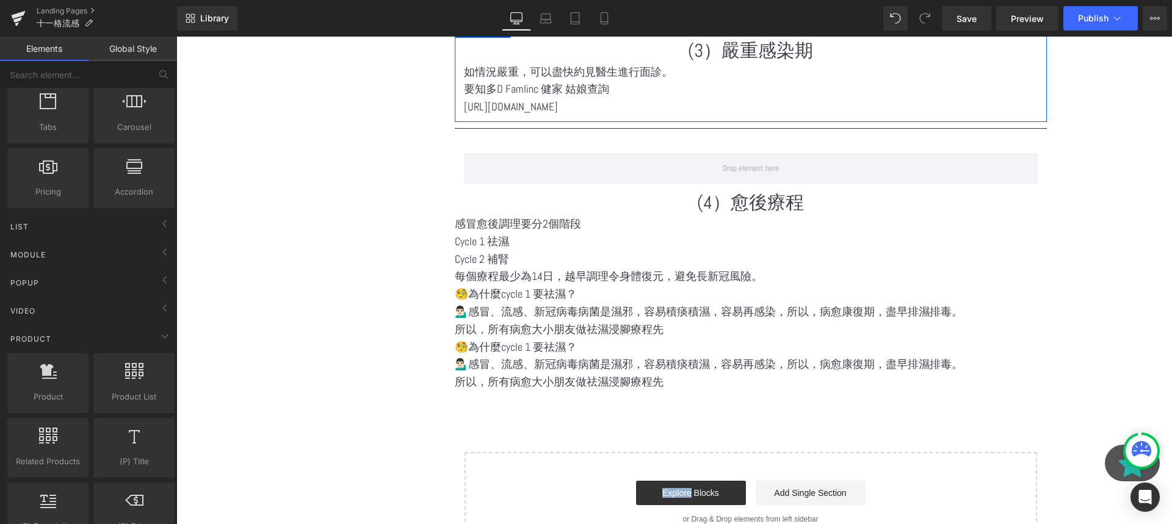
click at [568, 370] on p "💁🏻‍♂️感冒、流感、新冠病毒病菌是濕邪，容易積痰積濕，容易再感染，所以，病愈康復期，盡早排濕排毒。" at bounding box center [751, 365] width 592 height 18
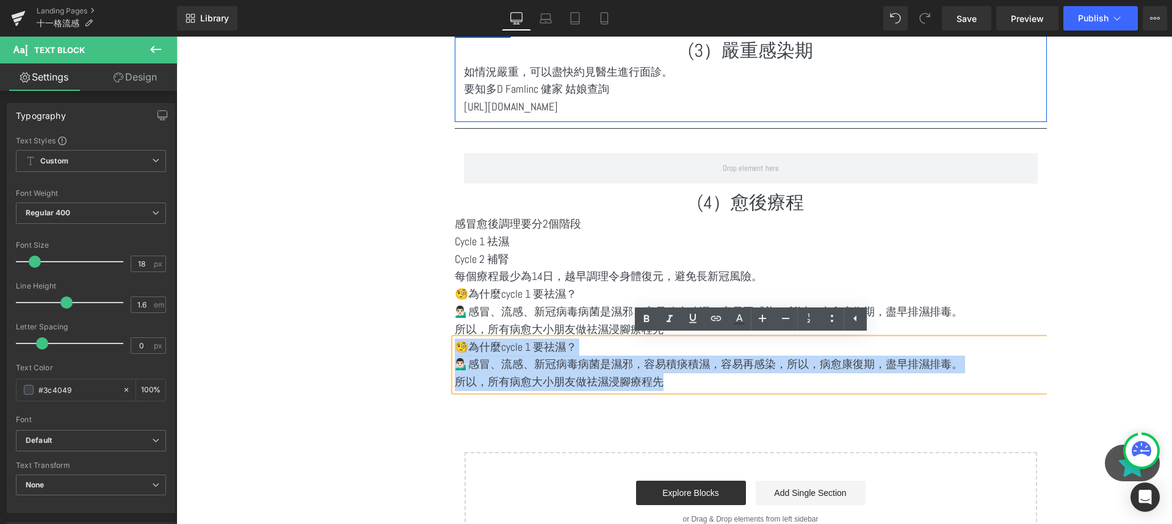
drag, startPoint x: 680, startPoint y: 385, endPoint x: 369, endPoint y: 344, distance: 314.0
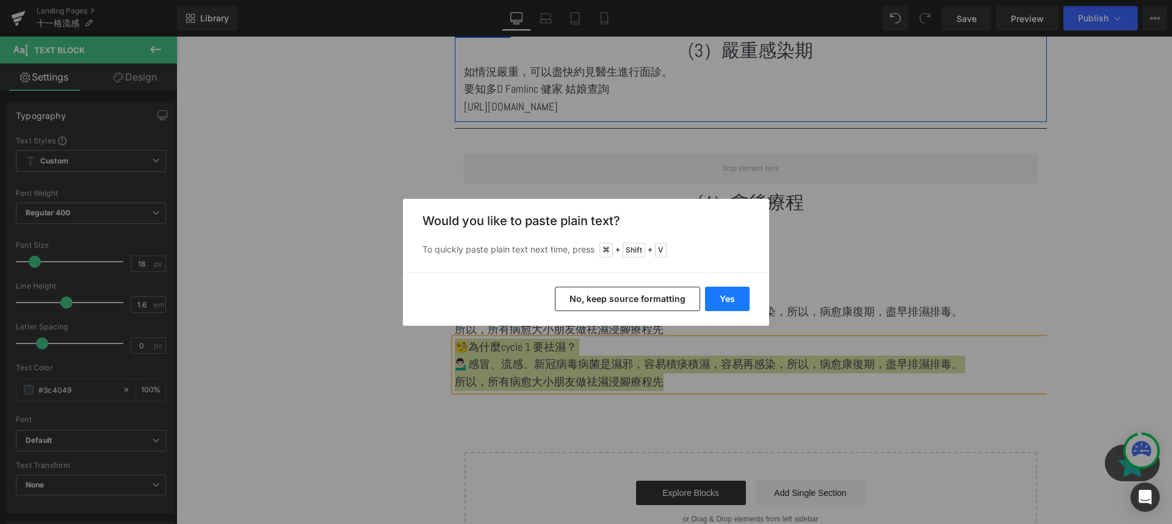
click at [708, 303] on button "Yes" at bounding box center [727, 299] width 45 height 24
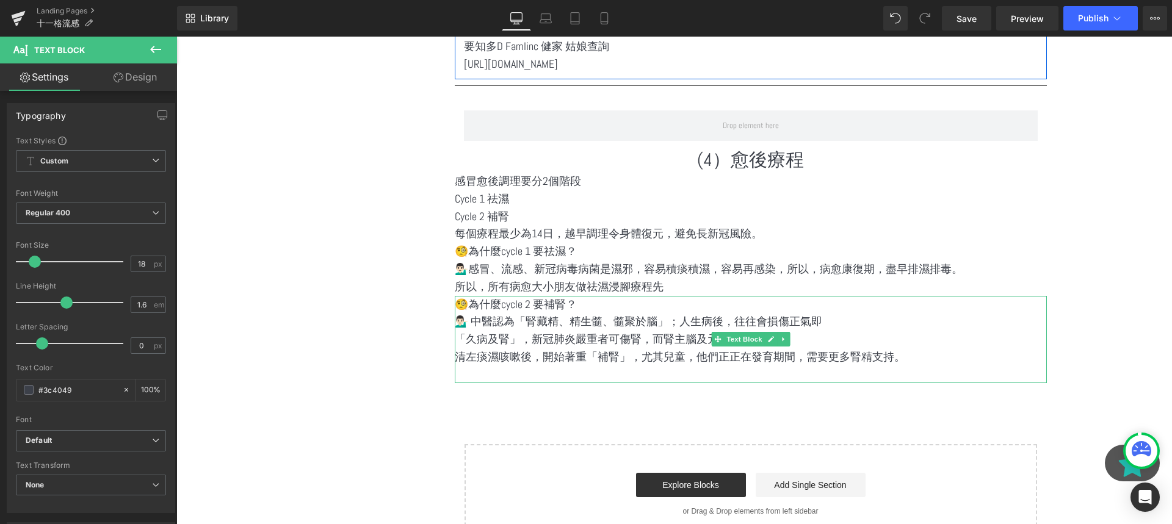
scroll to position [2650, 0]
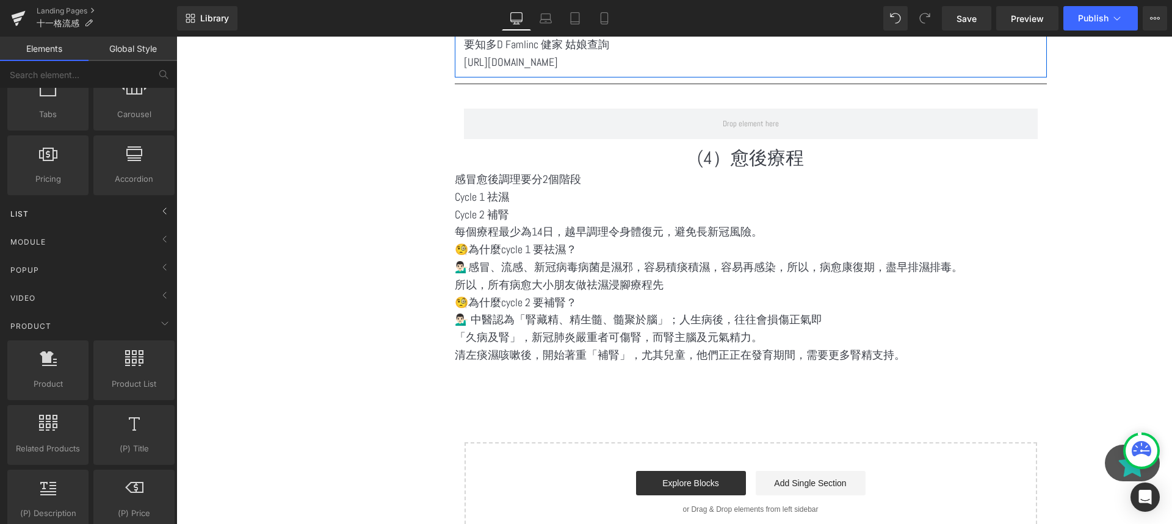
scroll to position [422, 0]
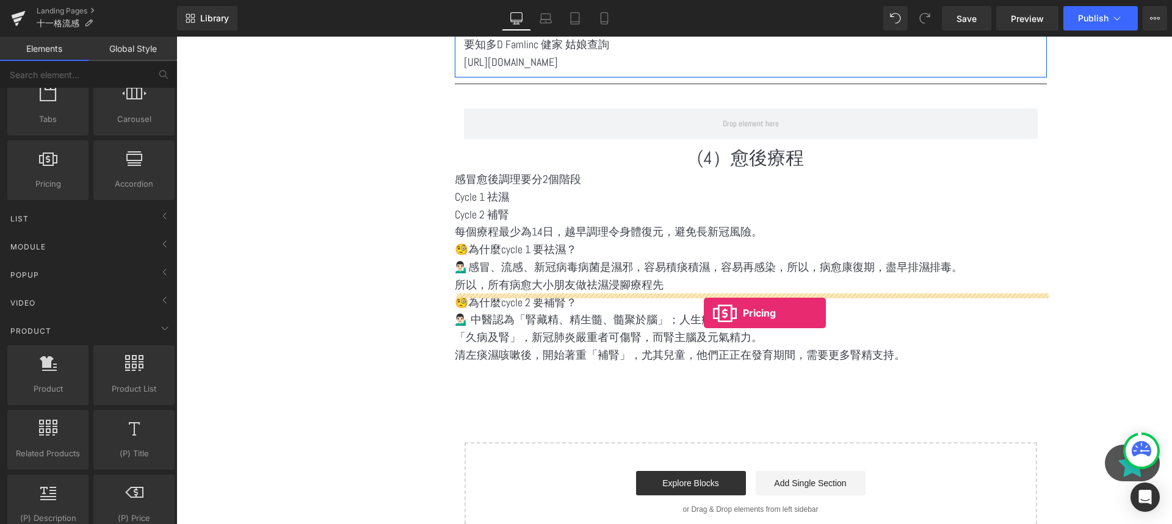
drag, startPoint x: 222, startPoint y: 210, endPoint x: 704, endPoint y: 312, distance: 492.9
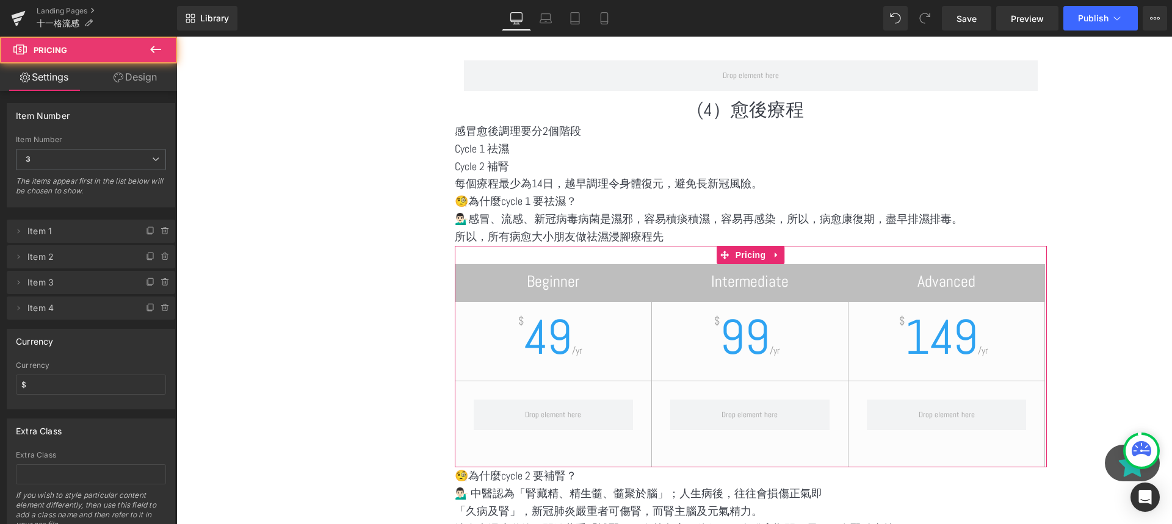
scroll to position [2708, 0]
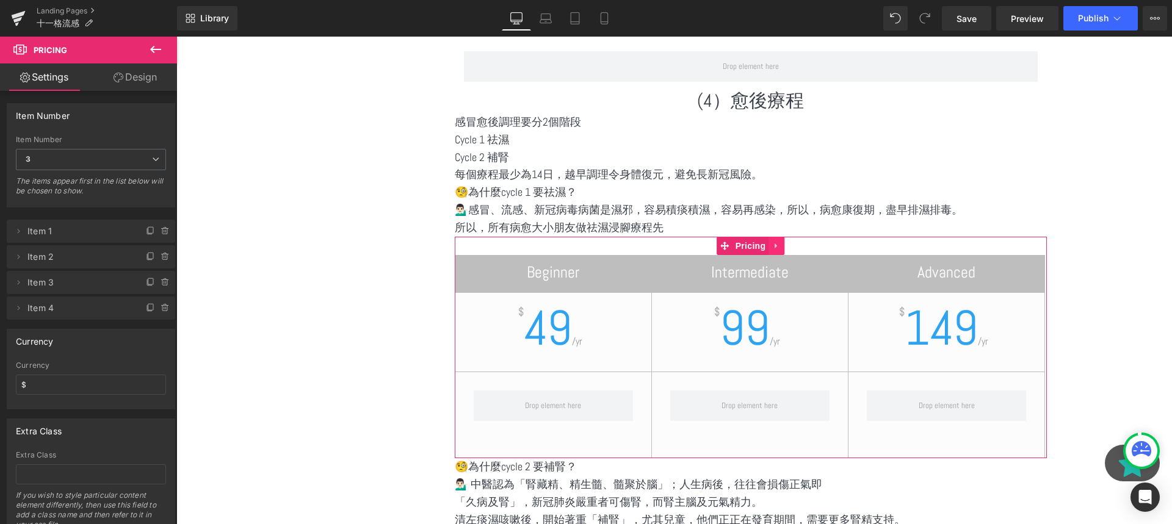
click at [776, 245] on icon at bounding box center [775, 245] width 2 height 5
click at [176, 37] on link at bounding box center [176, 37] width 0 height 0
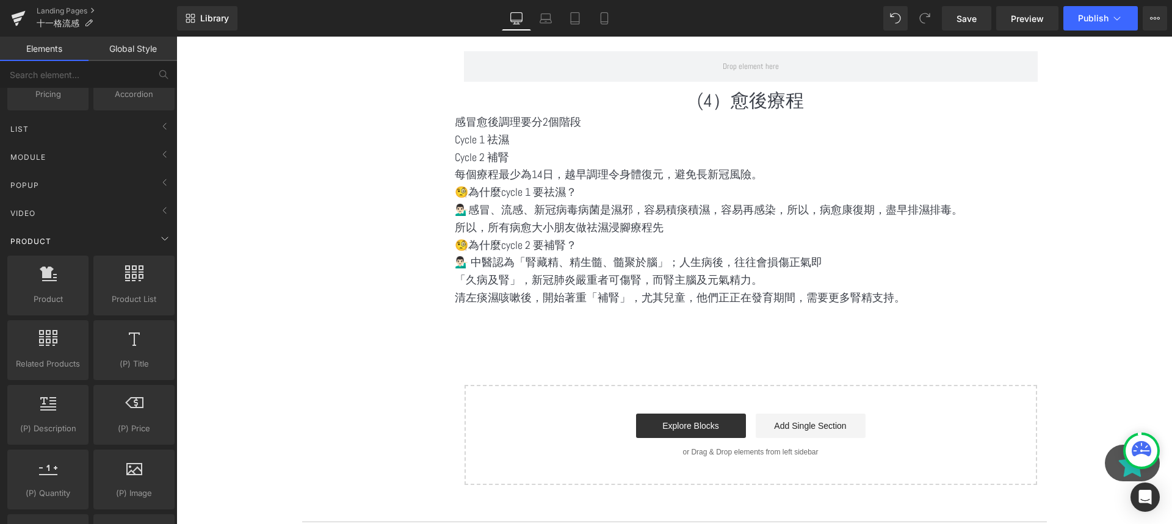
scroll to position [536, 0]
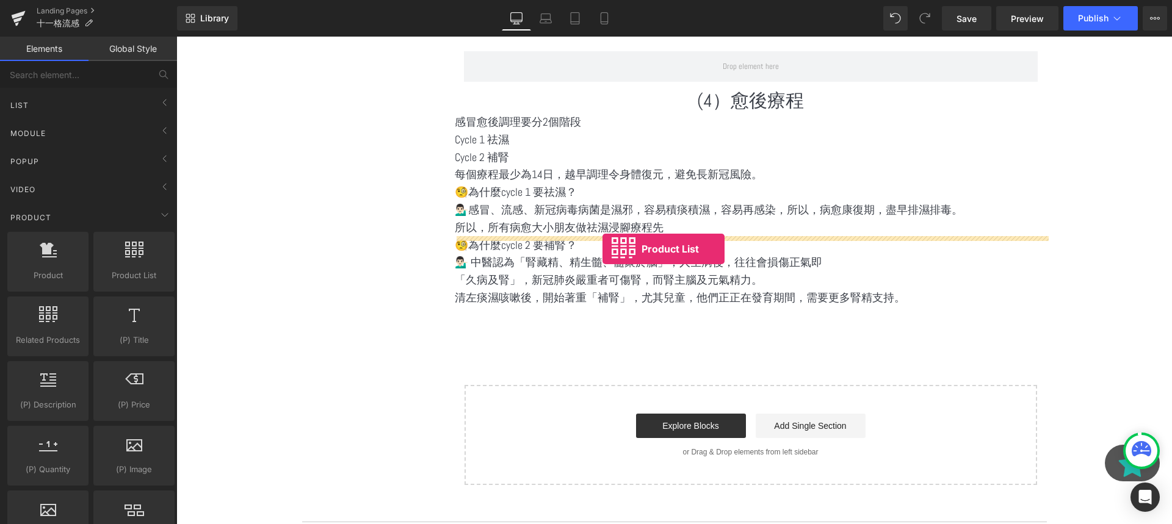
drag, startPoint x: 301, startPoint y: 324, endPoint x: 602, endPoint y: 250, distance: 309.9
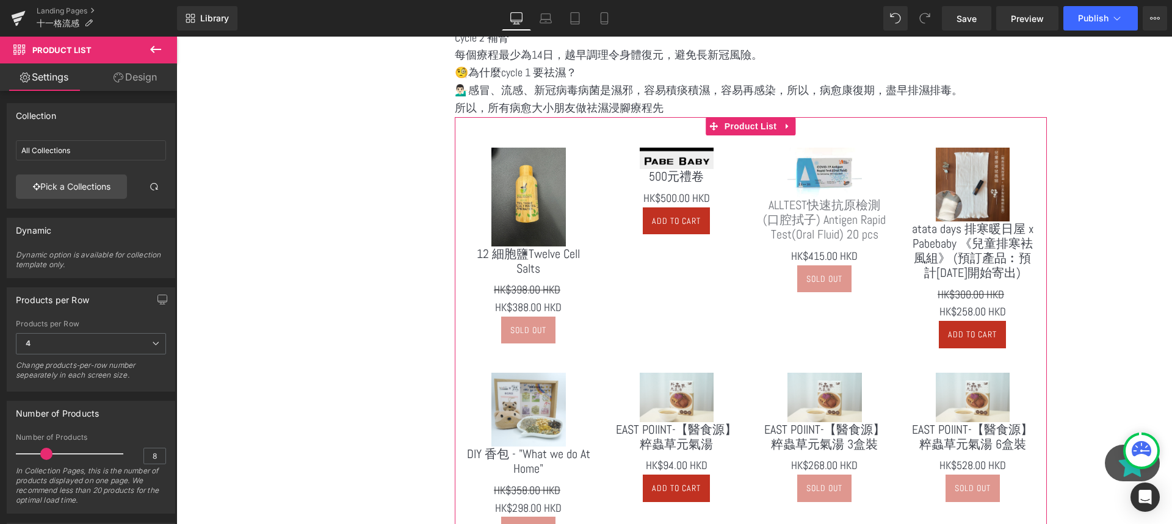
scroll to position [2839, 0]
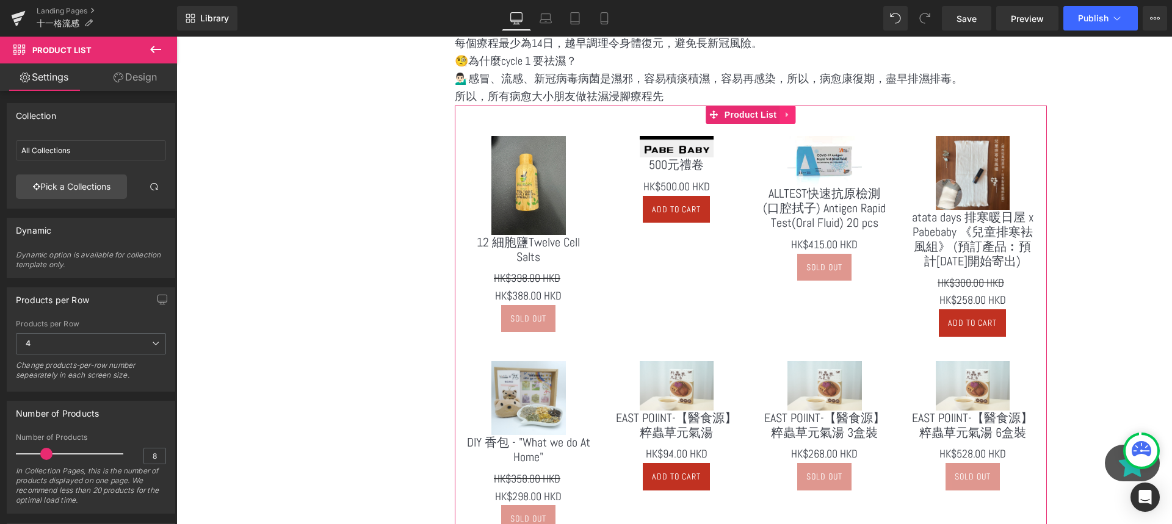
click at [787, 112] on icon at bounding box center [787, 114] width 9 height 9
click at [789, 121] on link at bounding box center [795, 115] width 16 height 18
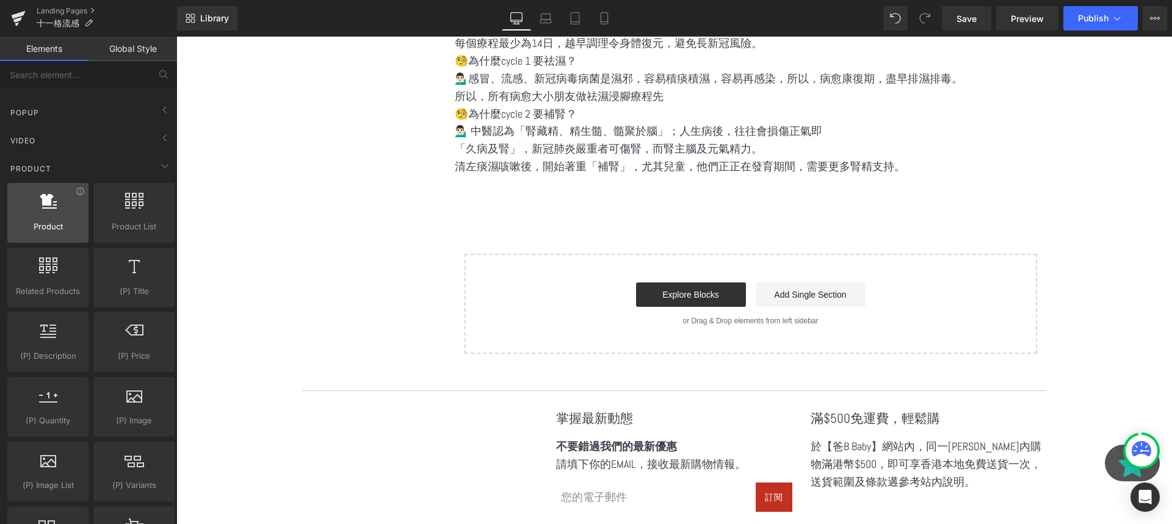
scroll to position [611, 0]
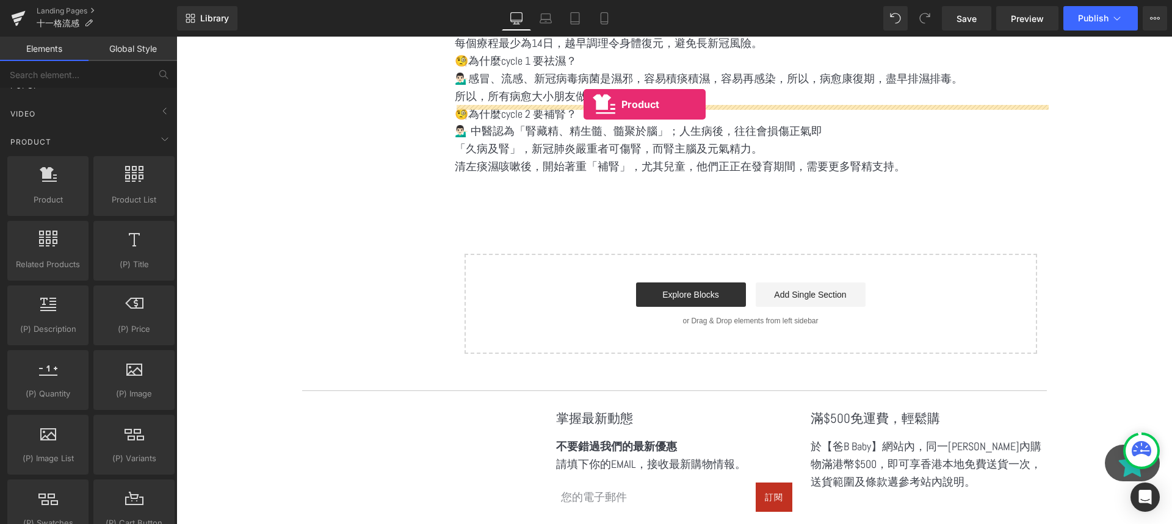
drag, startPoint x: 226, startPoint y: 212, endPoint x: 583, endPoint y: 104, distance: 373.0
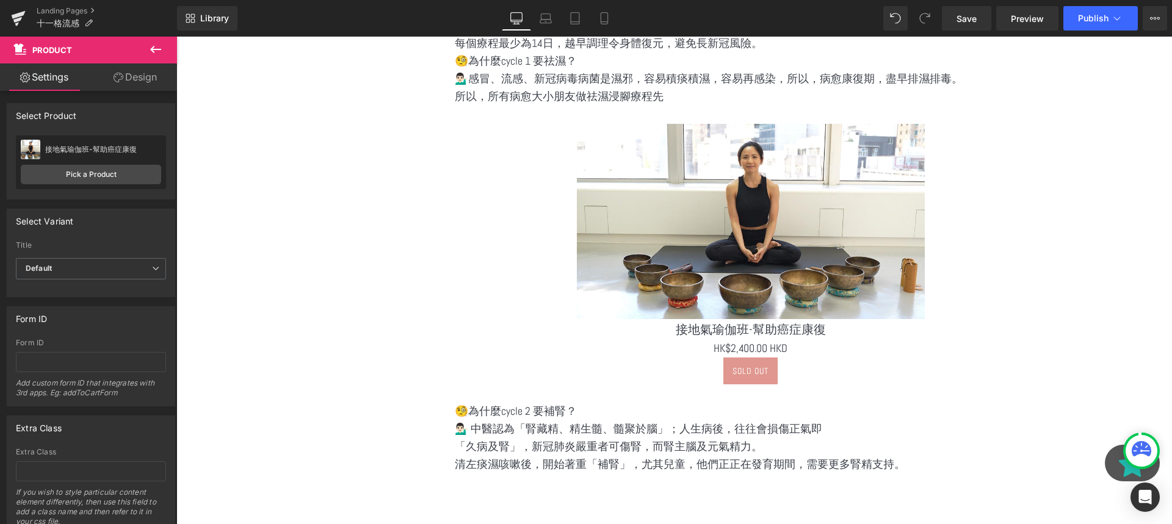
click at [159, 47] on icon at bounding box center [155, 49] width 15 height 15
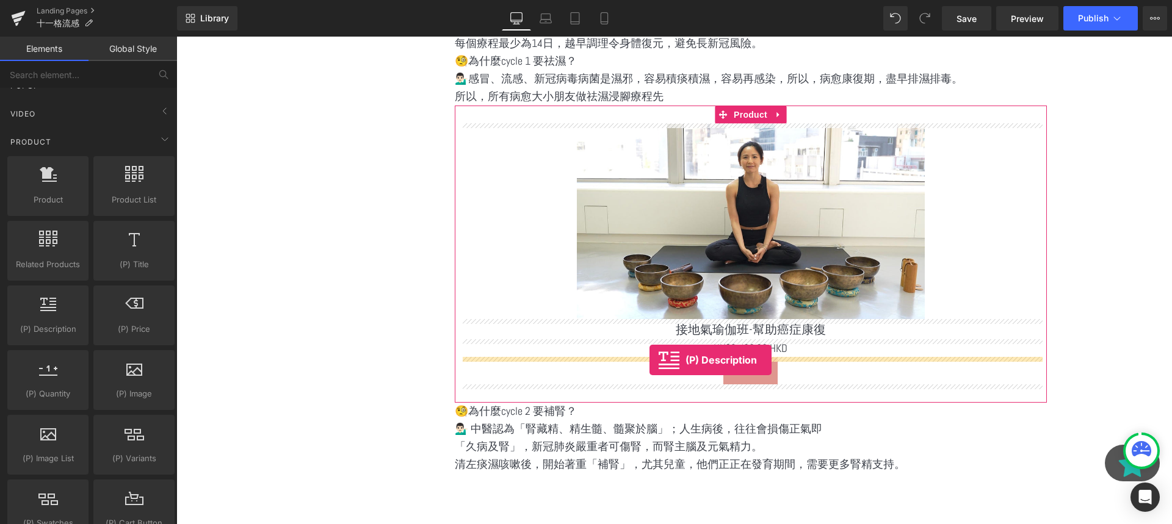
drag, startPoint x: 226, startPoint y: 336, endPoint x: 649, endPoint y: 360, distance: 424.2
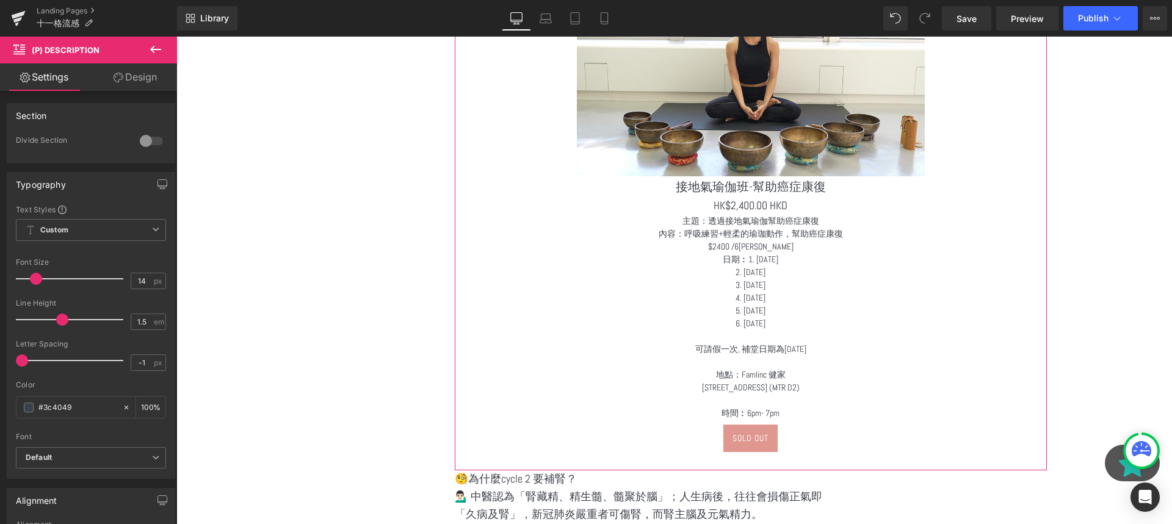
scroll to position [2932, 0]
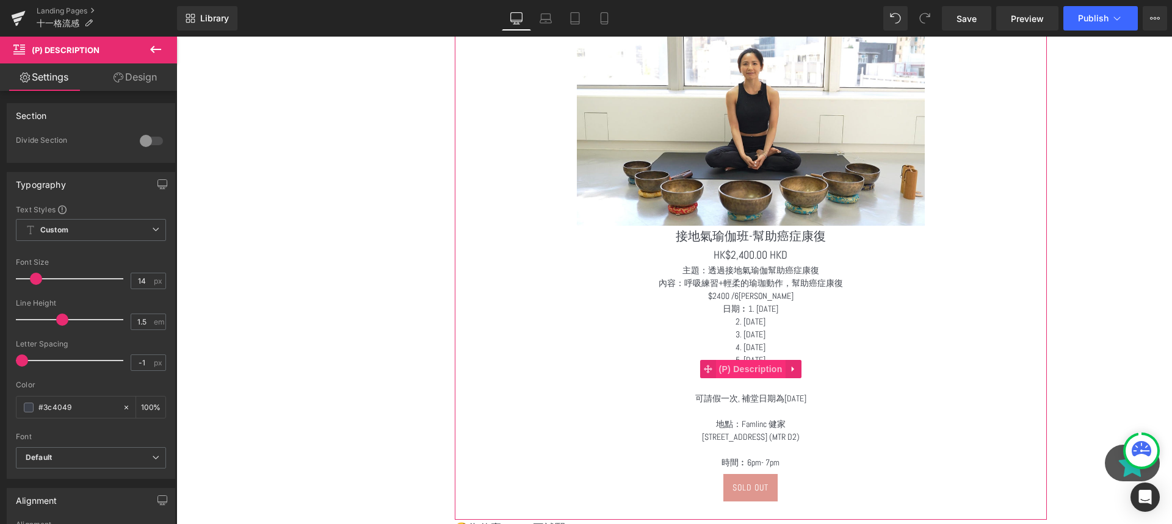
click at [766, 367] on span "(P) Description" at bounding box center [750, 369] width 70 height 18
click at [799, 330] on div "3. [DATE]" at bounding box center [750, 334] width 184 height 13
click at [762, 330] on div "3. [DATE]" at bounding box center [750, 334] width 184 height 13
click at [791, 373] on icon at bounding box center [793, 368] width 9 height 9
click at [801, 370] on icon at bounding box center [801, 369] width 9 height 9
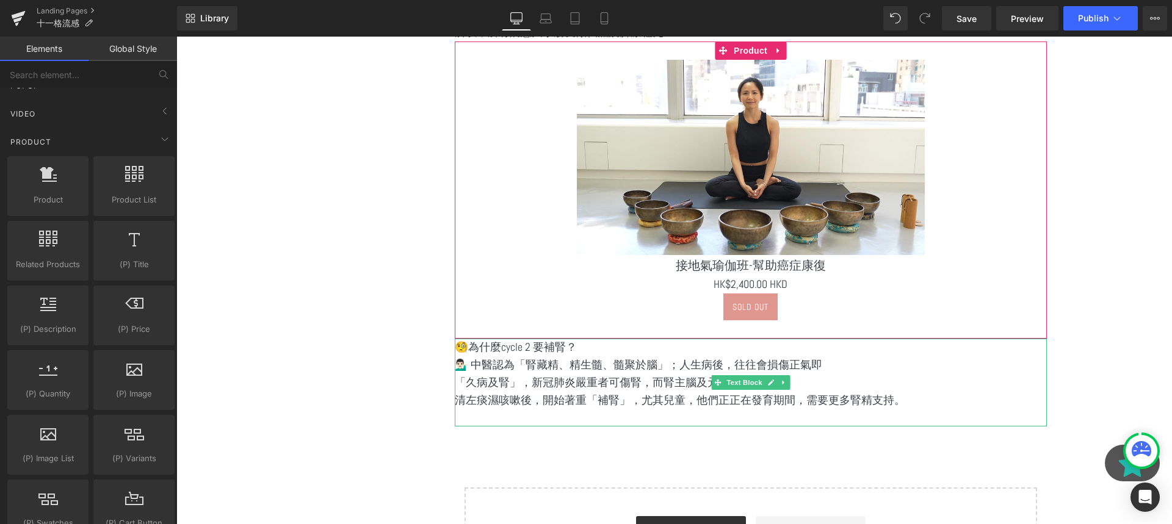
scroll to position [2681, 0]
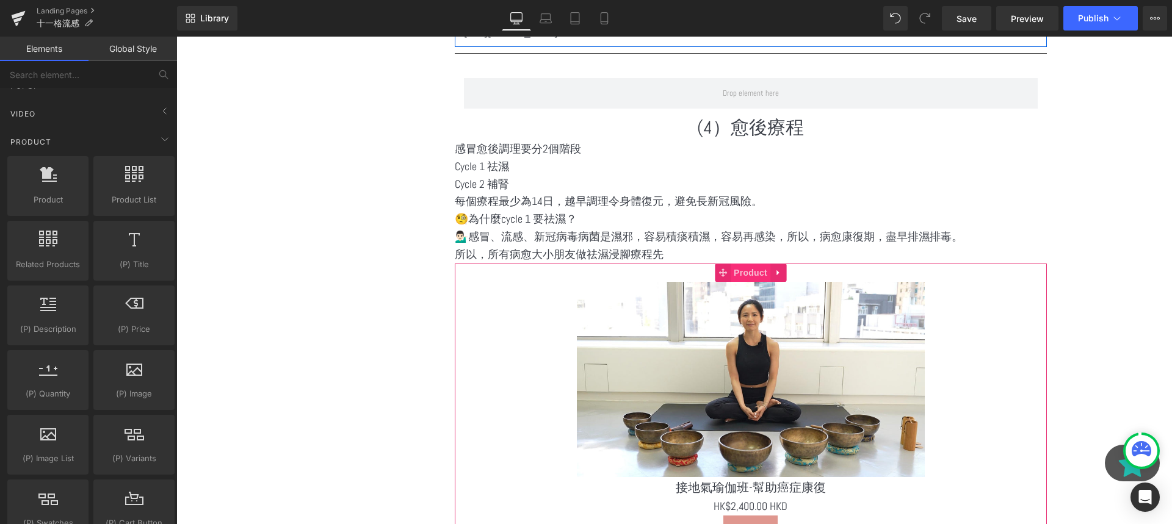
click at [762, 272] on span "Product" at bounding box center [750, 273] width 40 height 18
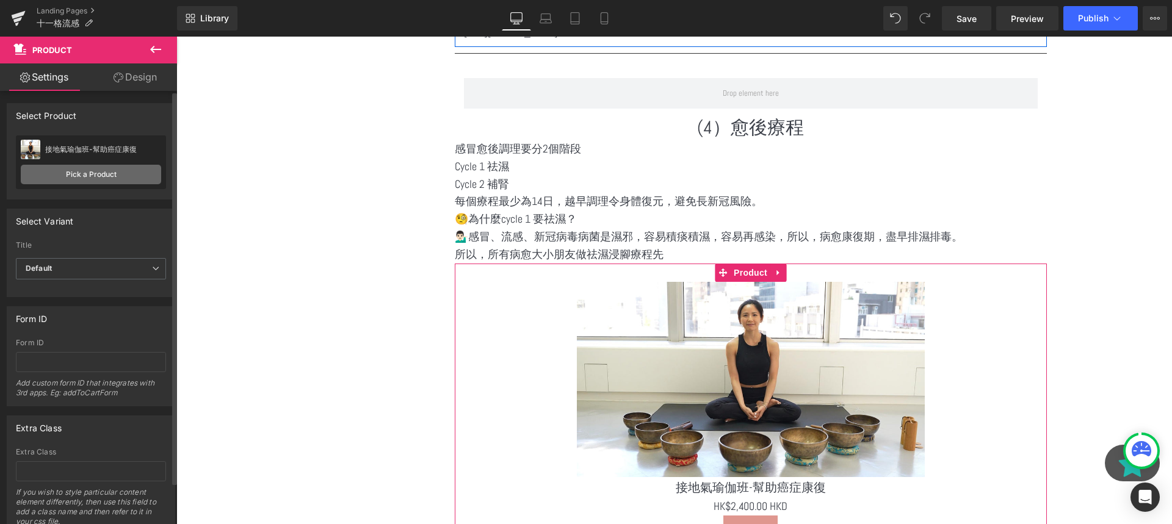
click at [145, 174] on link "Pick a Product" at bounding box center [91, 175] width 140 height 20
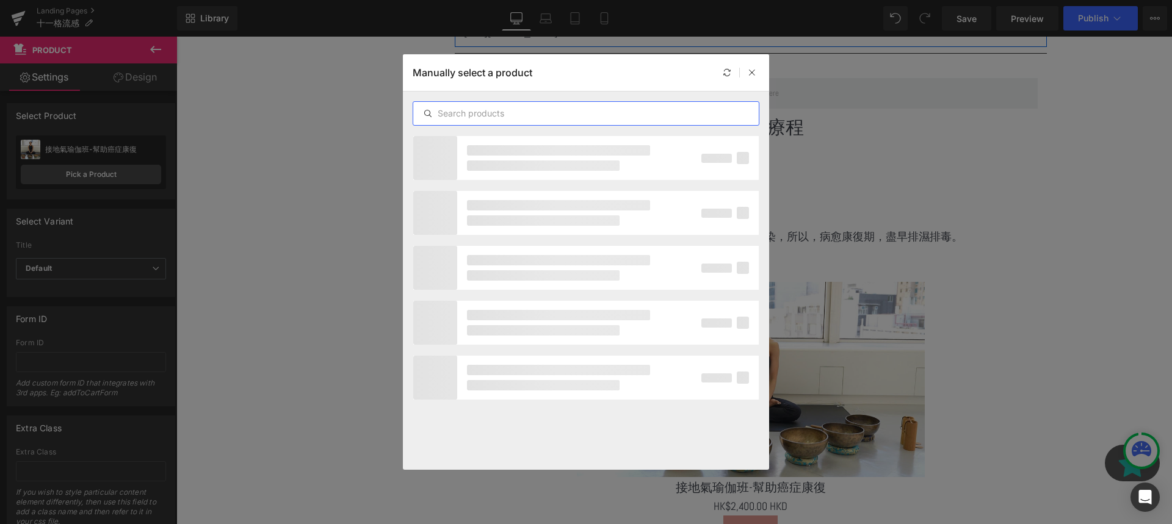
click at [490, 119] on input "text" at bounding box center [585, 113] width 345 height 15
type input "e"
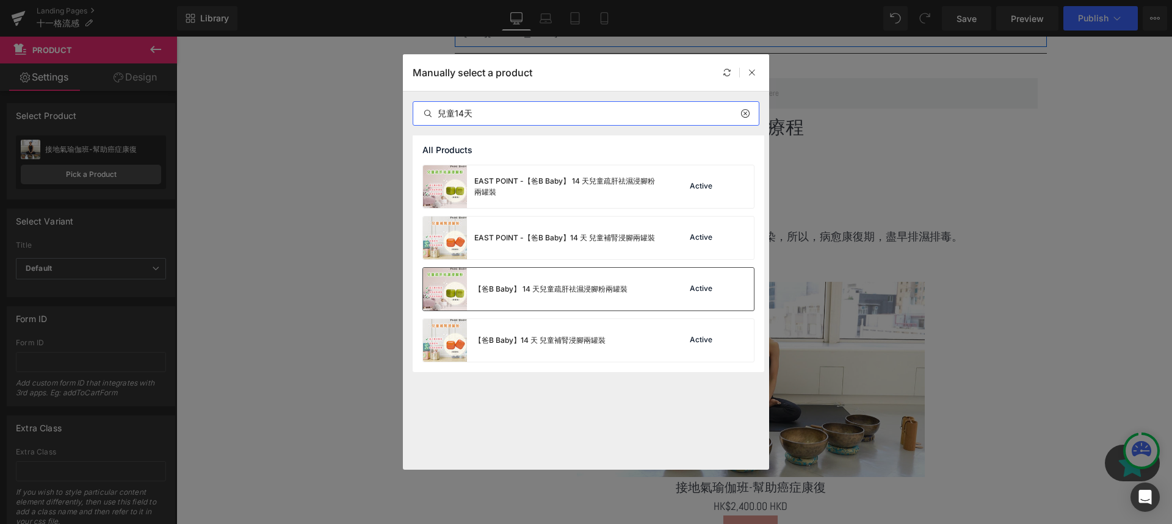
type input "兒童14天"
click at [626, 300] on div "【爸B Baby】 14 天兒童疏肝祛濕浸腳粉兩罐裝" at bounding box center [525, 289] width 204 height 43
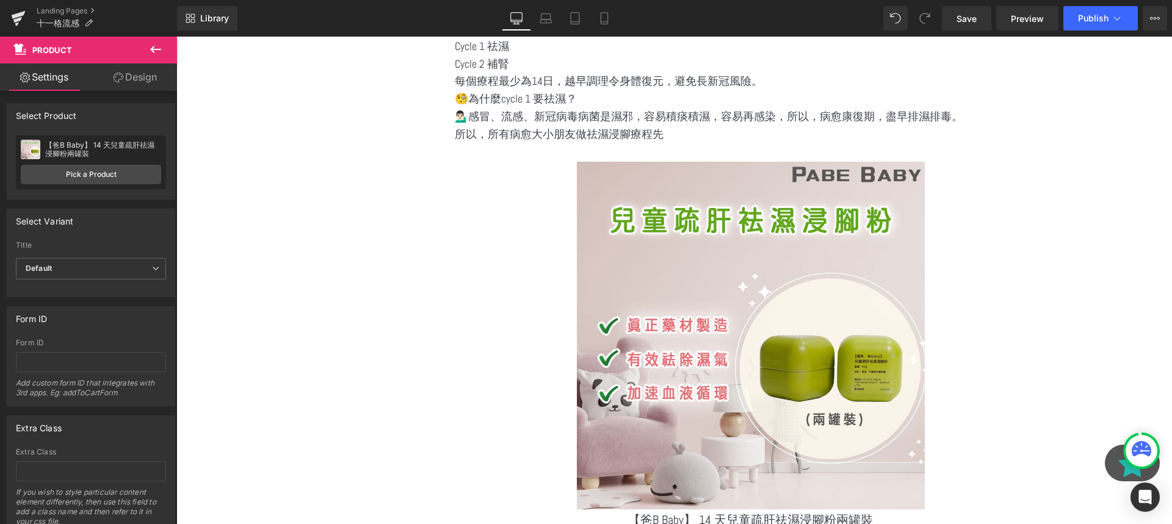
scroll to position [2786, 0]
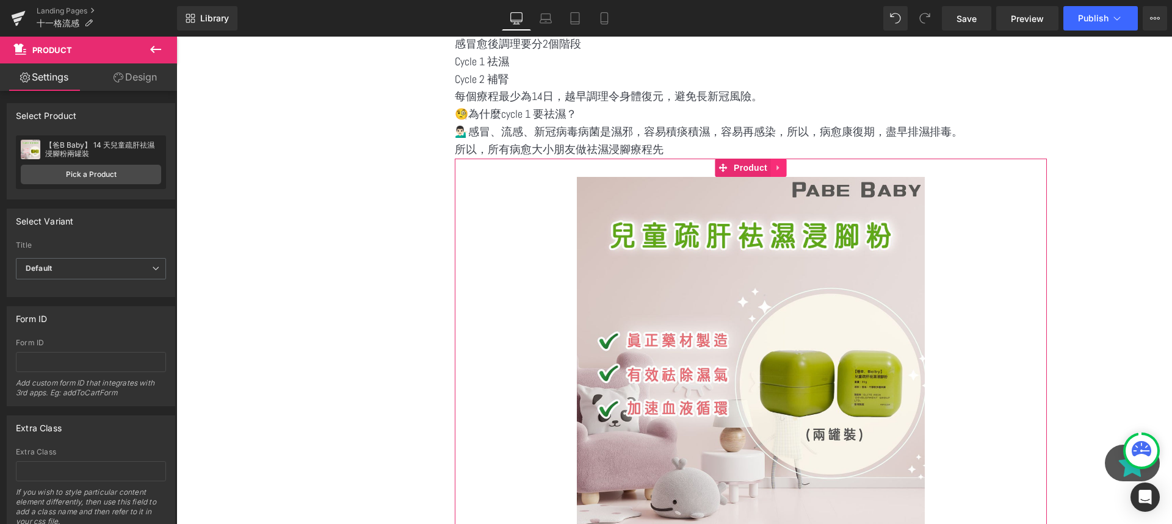
click at [782, 163] on icon at bounding box center [778, 167] width 9 height 9
click at [773, 168] on icon at bounding box center [770, 168] width 9 height 9
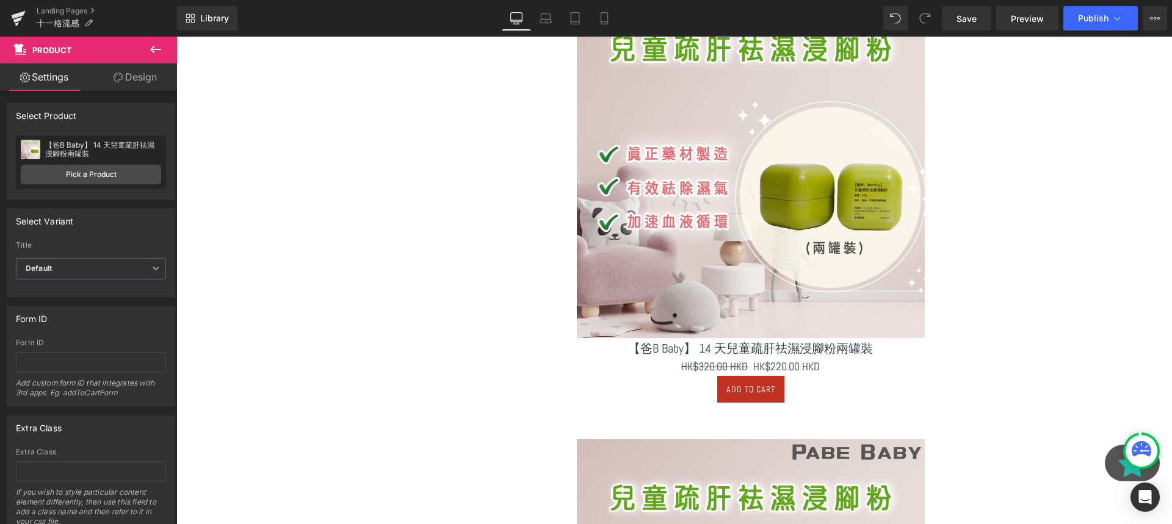
scroll to position [2975, 0]
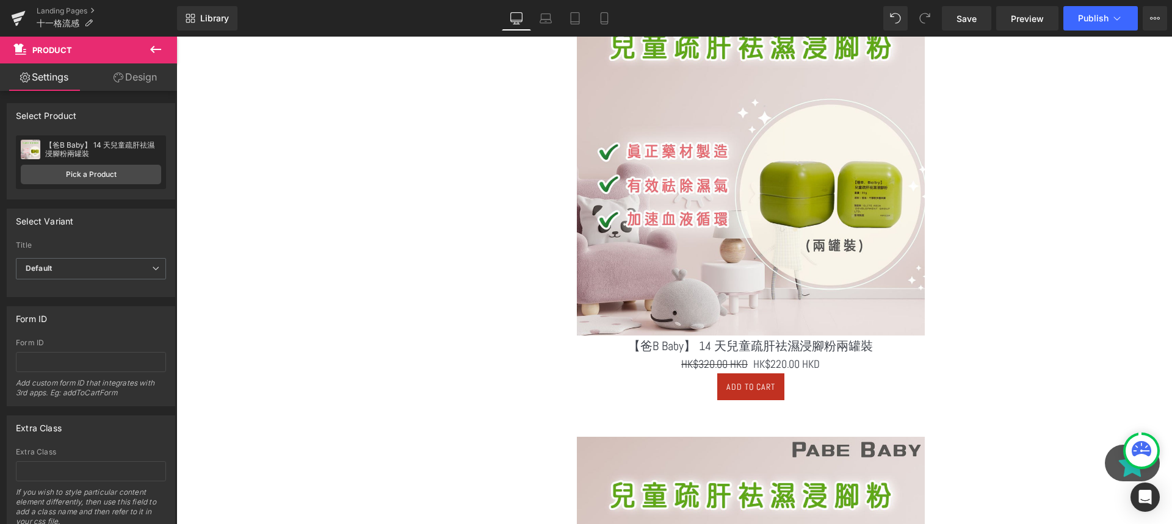
click at [154, 50] on icon at bounding box center [155, 49] width 15 height 15
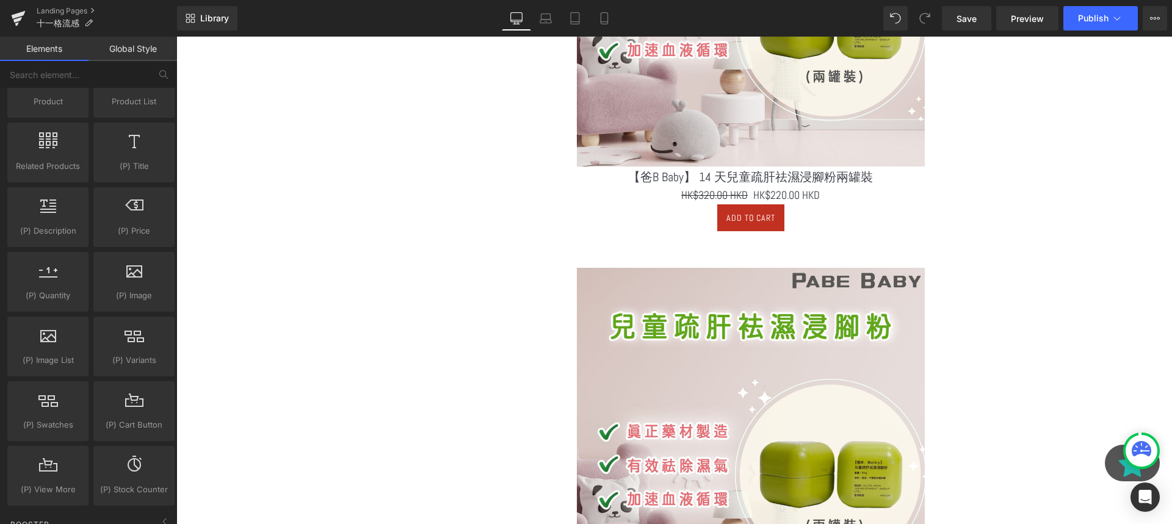
scroll to position [3129, 0]
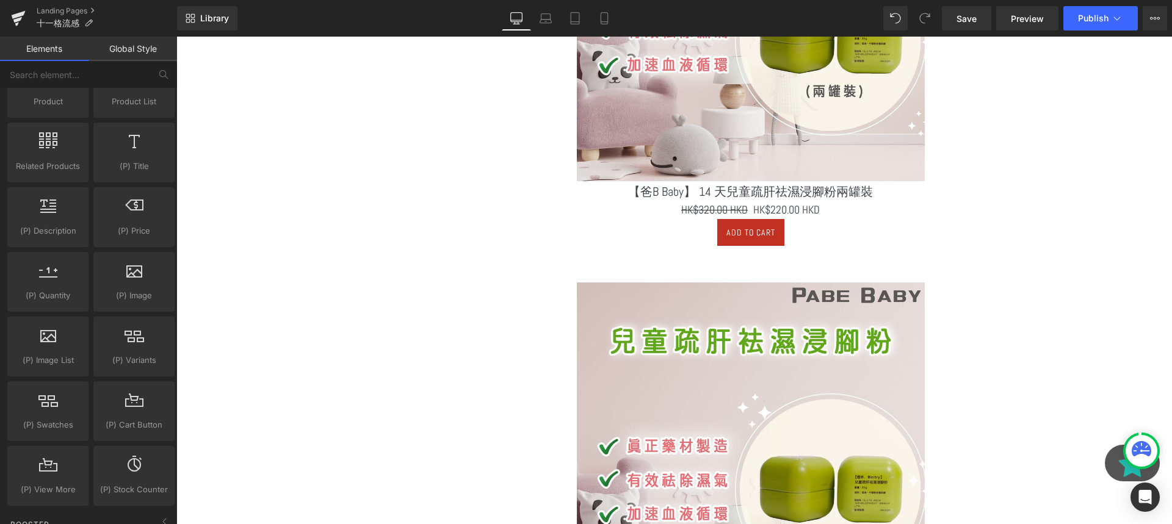
click at [777, 317] on img at bounding box center [751, 457] width 348 height 348
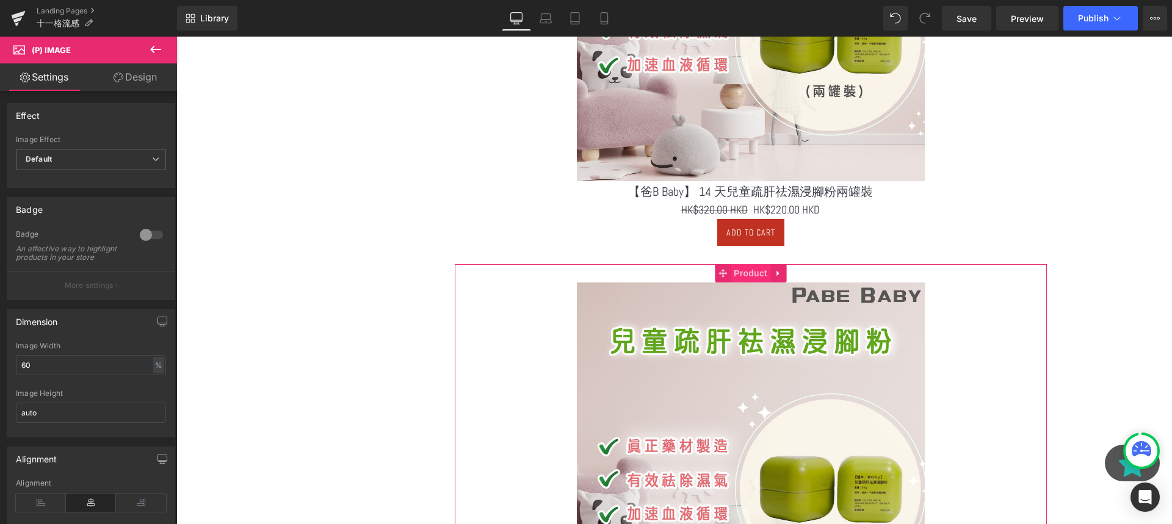
click at [741, 275] on span "Product" at bounding box center [750, 273] width 40 height 18
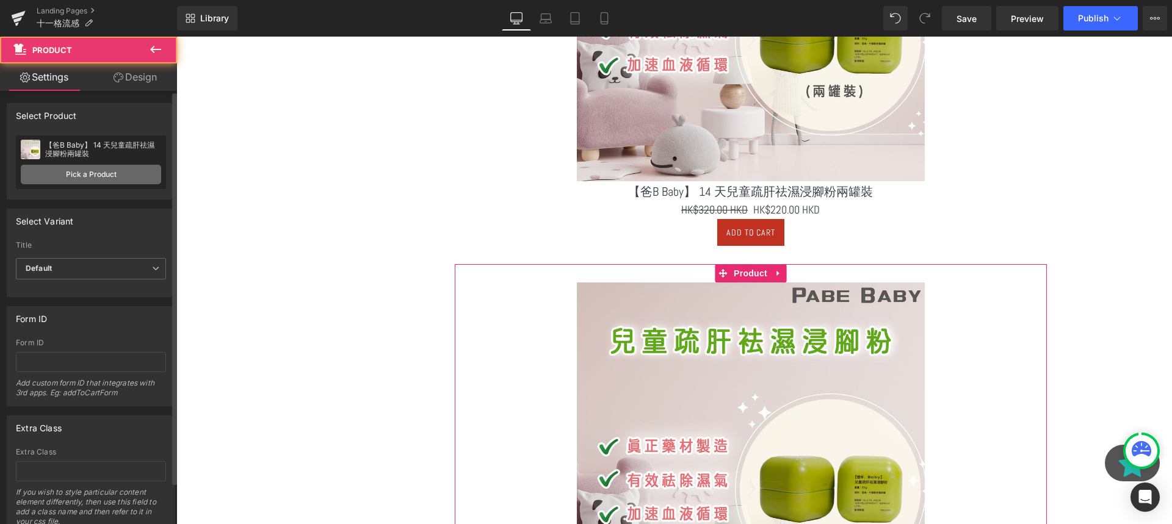
click at [101, 173] on link "Pick a Product" at bounding box center [91, 175] width 140 height 20
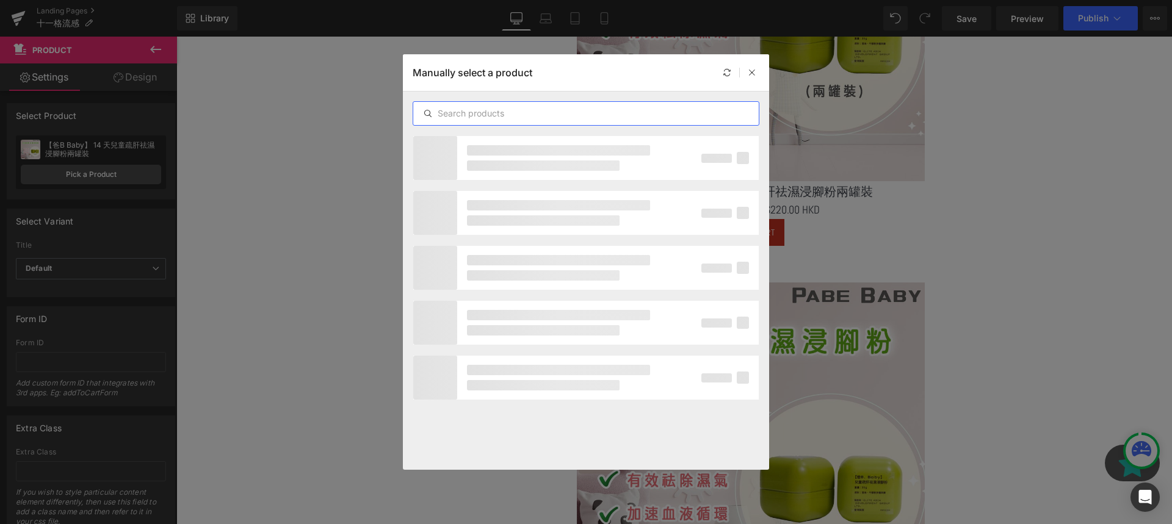
click at [455, 112] on input "text" at bounding box center [585, 113] width 345 height 15
type input "成人28"
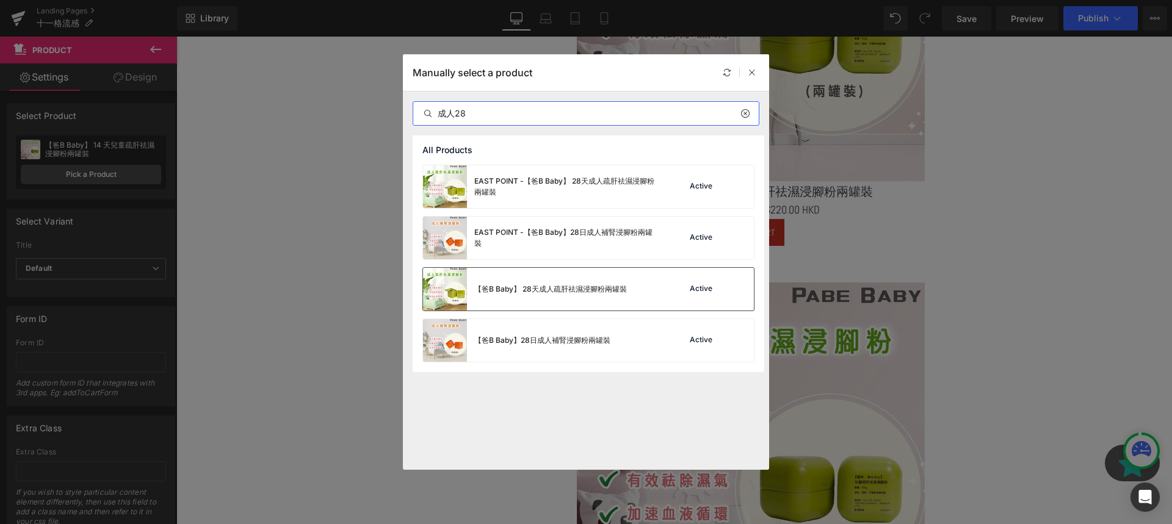
click at [604, 300] on div "【爸B Baby】 28天成人疏肝祛濕浸腳粉兩罐裝" at bounding box center [525, 289] width 204 height 43
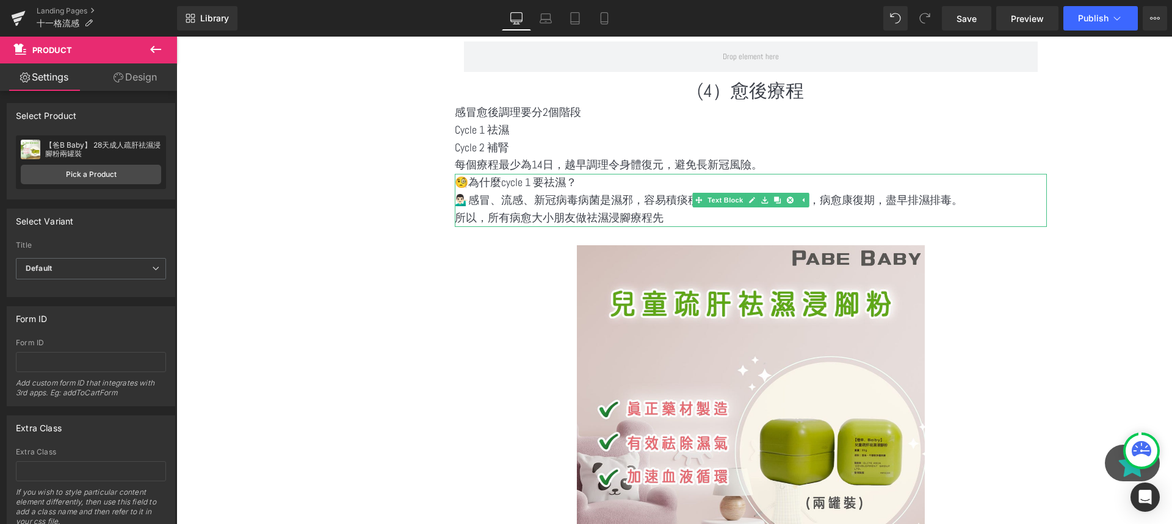
scroll to position [2719, 0]
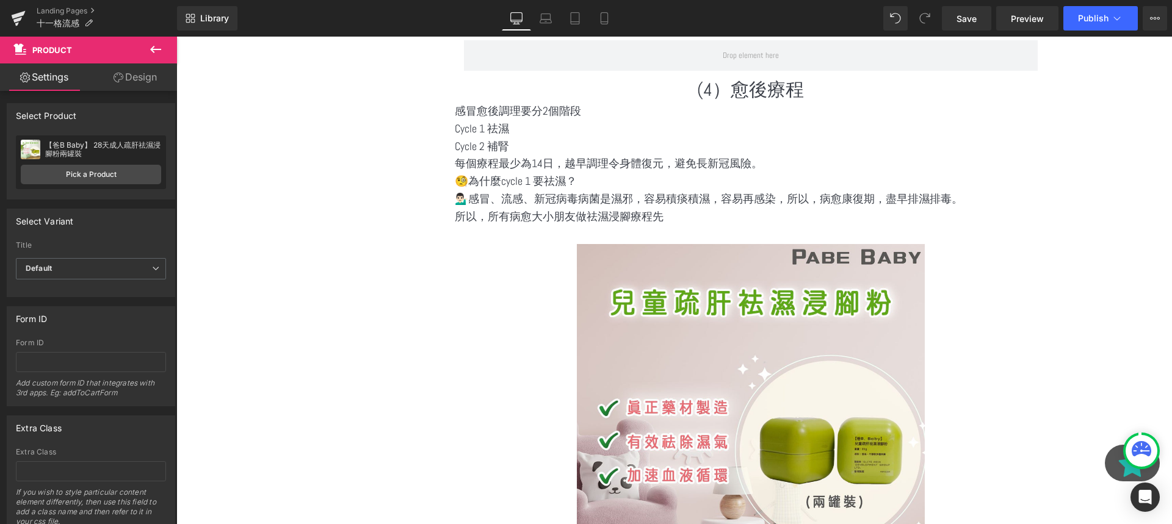
click at [167, 51] on button at bounding box center [155, 50] width 43 height 27
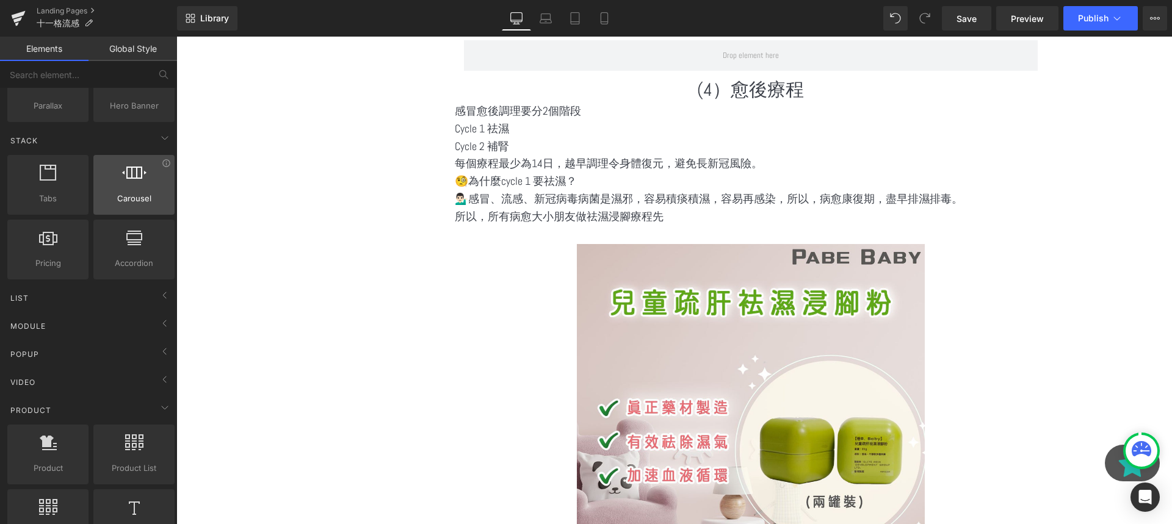
scroll to position [342, 0]
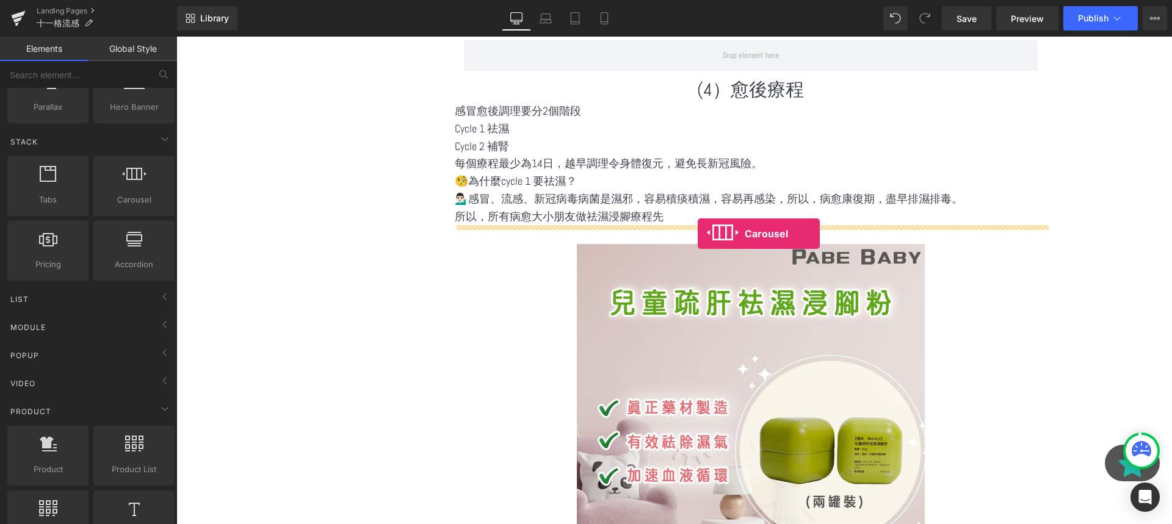
drag, startPoint x: 286, startPoint y: 217, endPoint x: 697, endPoint y: 233, distance: 411.0
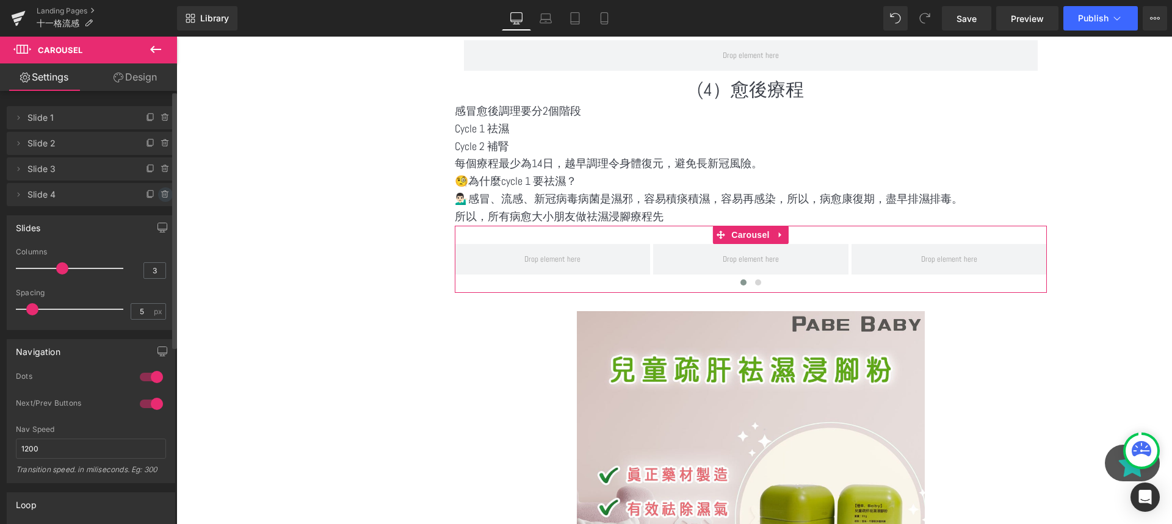
click at [164, 197] on icon at bounding box center [165, 195] width 10 height 10
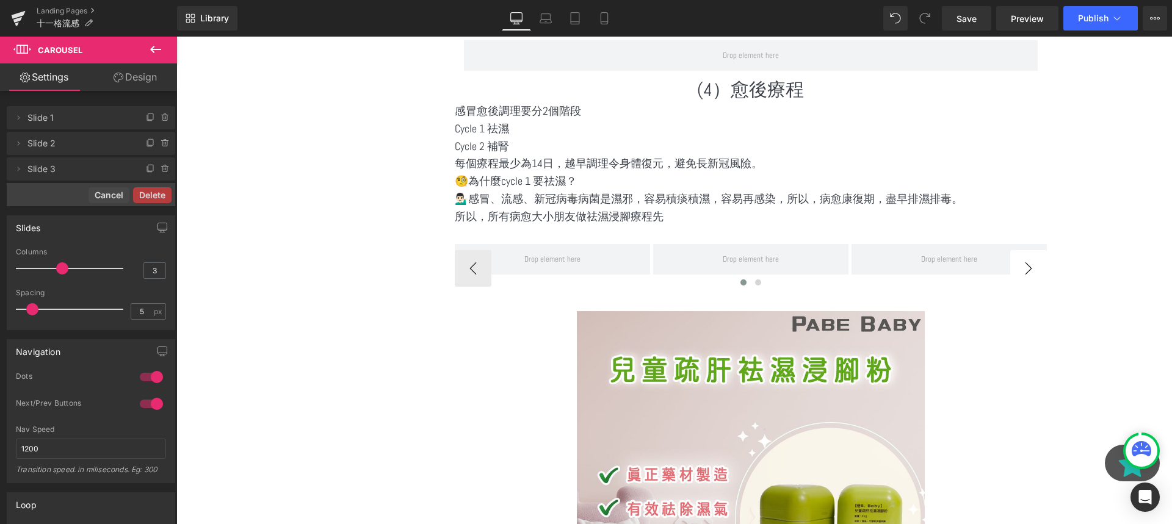
click at [1040, 261] on button "›" at bounding box center [1028, 268] width 37 height 37
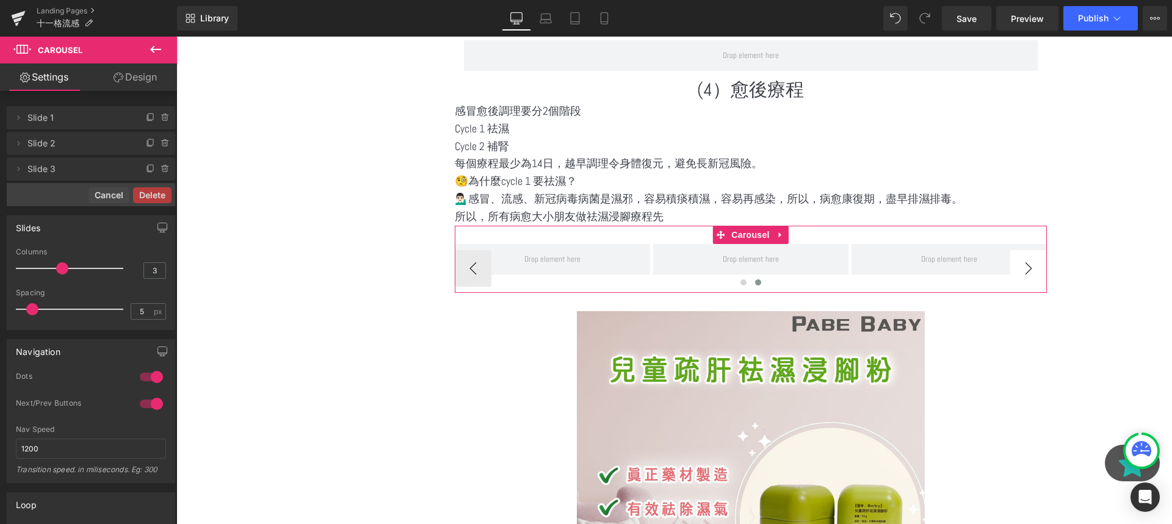
click at [1040, 261] on button "›" at bounding box center [1028, 268] width 37 height 37
click at [484, 263] on button "‹" at bounding box center [473, 268] width 37 height 37
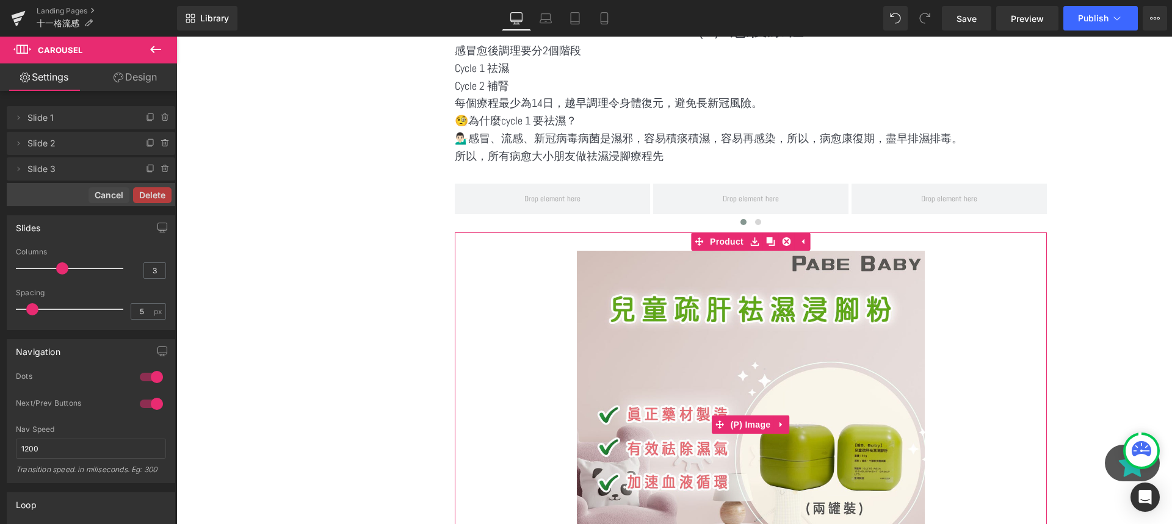
scroll to position [2797, 0]
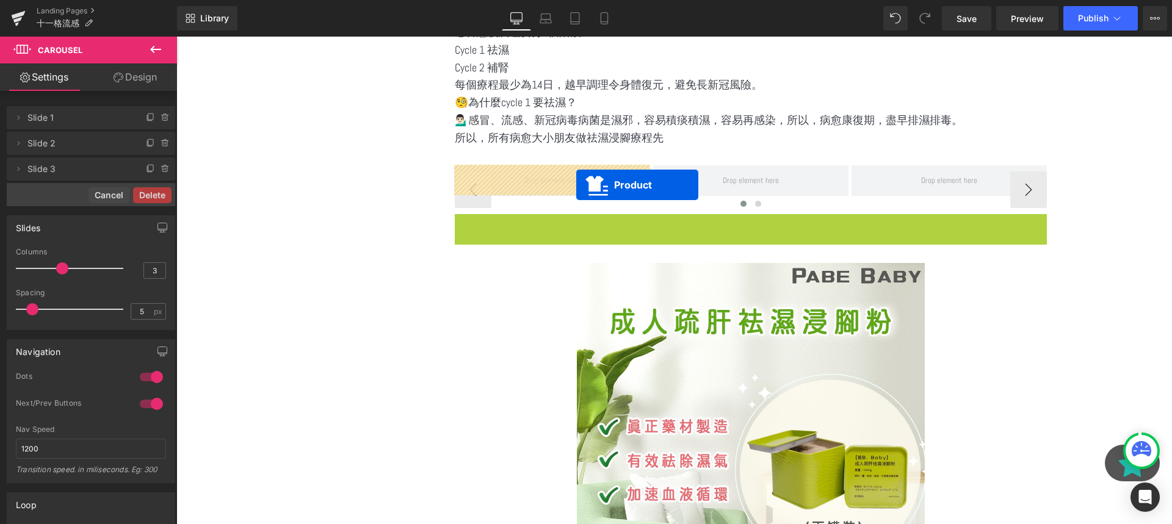
drag, startPoint x: 701, startPoint y: 226, endPoint x: 576, endPoint y: 185, distance: 131.0
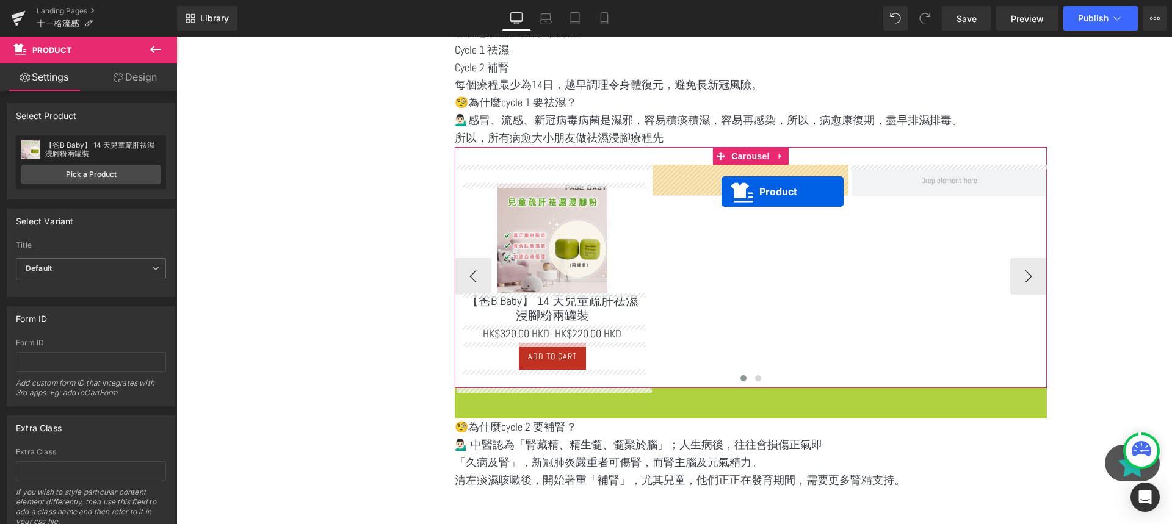
drag, startPoint x: 727, startPoint y: 397, endPoint x: 721, endPoint y: 192, distance: 205.7
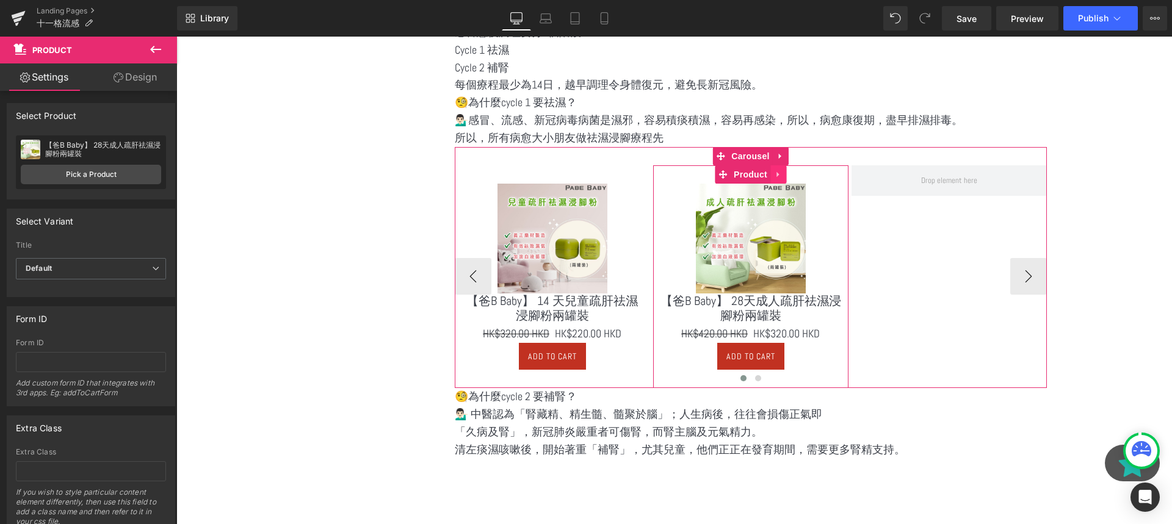
click at [781, 171] on icon at bounding box center [778, 174] width 9 height 9
click at [770, 177] on icon at bounding box center [770, 174] width 9 height 9
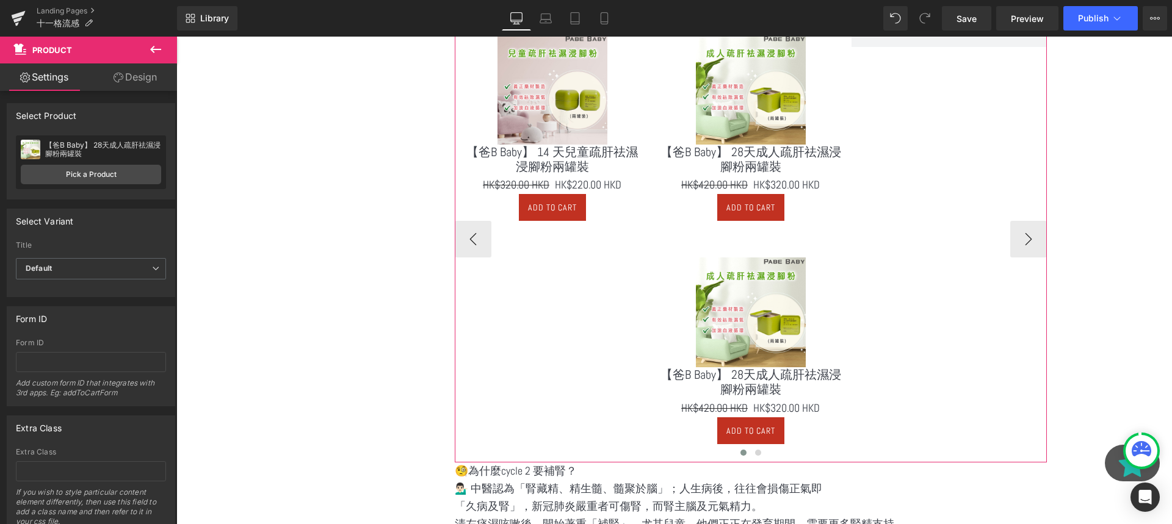
scroll to position [2775, 0]
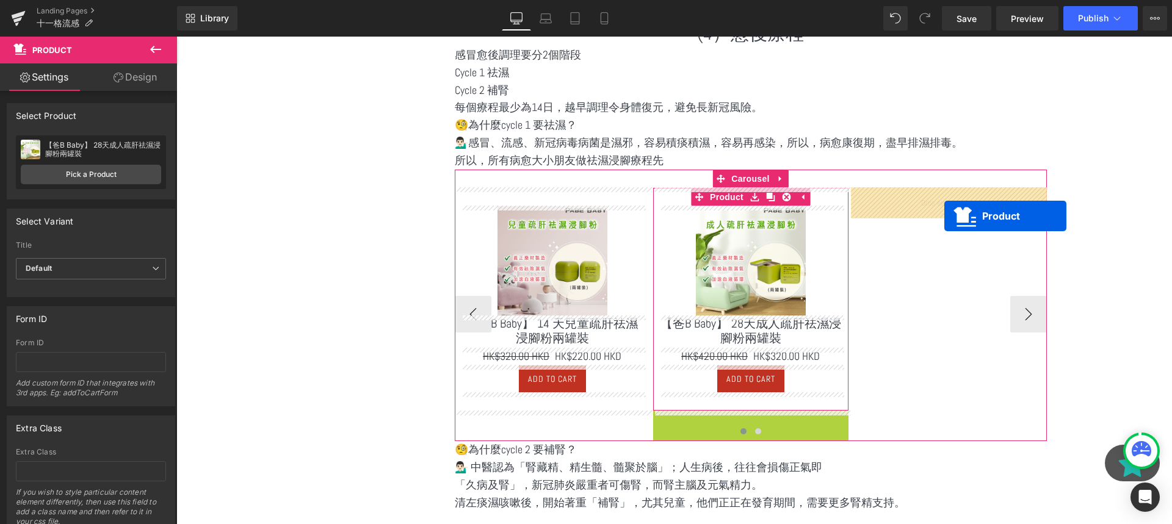
drag, startPoint x: 722, startPoint y: 419, endPoint x: 943, endPoint y: 214, distance: 301.9
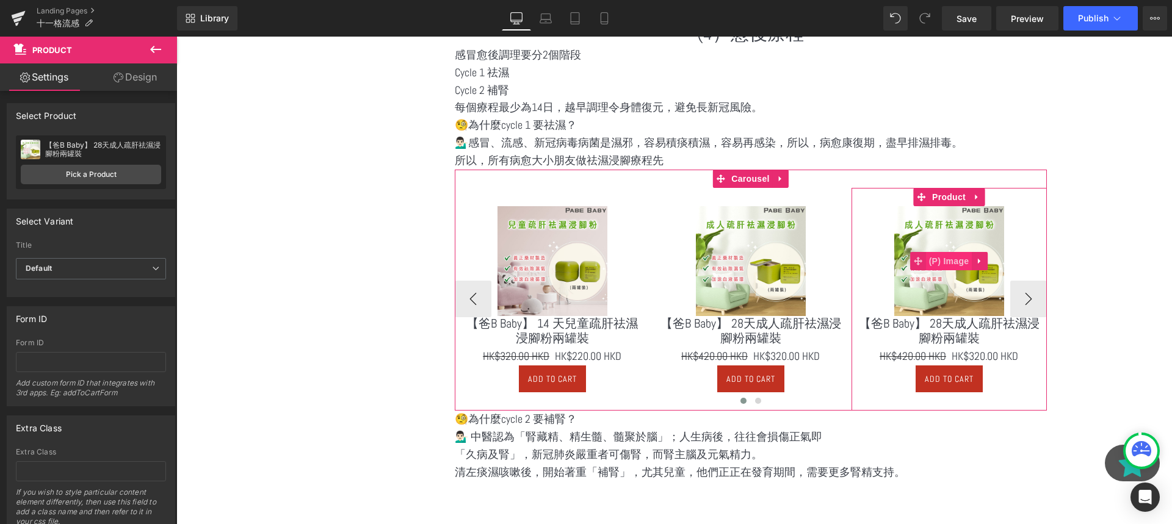
click at [929, 264] on span "(P) Image" at bounding box center [949, 261] width 46 height 18
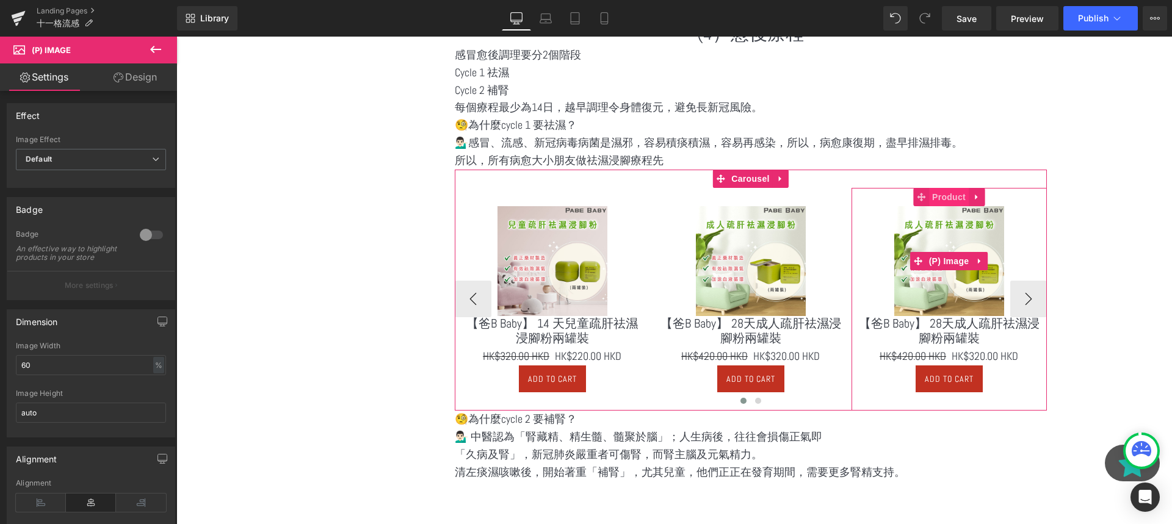
click at [934, 206] on span "Product" at bounding box center [949, 197] width 40 height 18
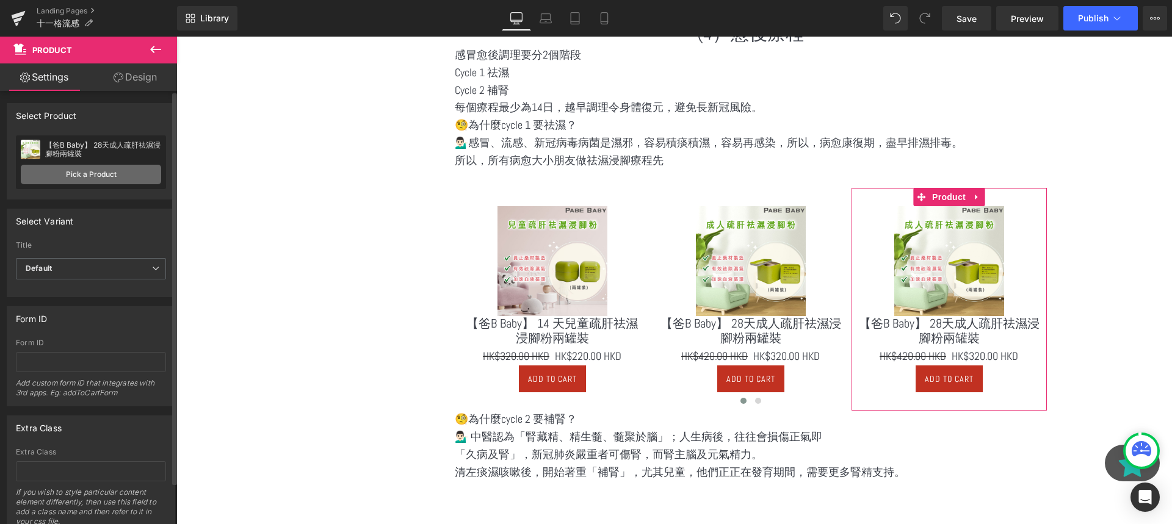
click at [101, 178] on link "Pick a Product" at bounding box center [91, 175] width 140 height 20
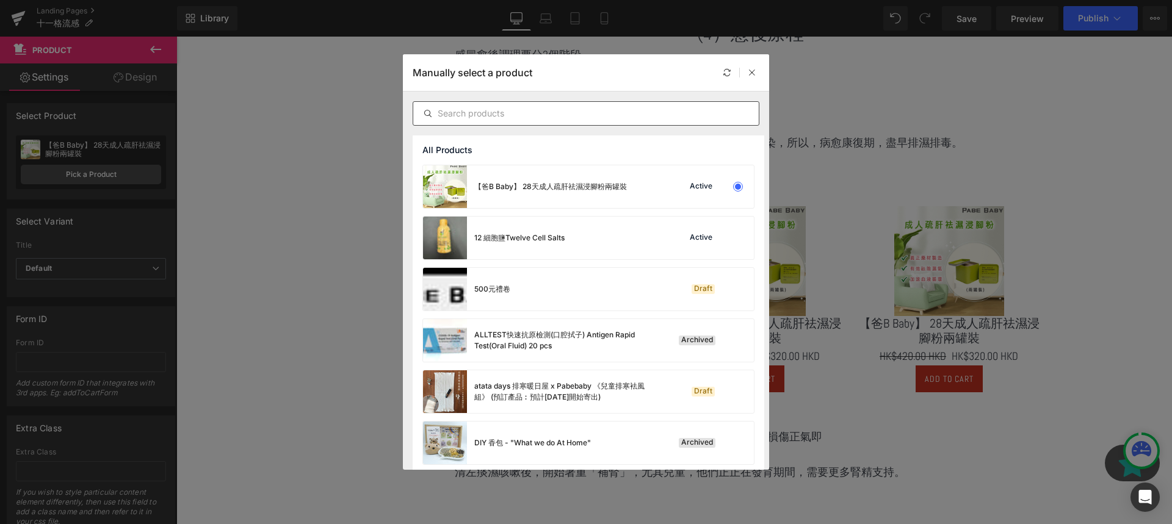
click at [450, 117] on input "text" at bounding box center [585, 113] width 345 height 15
drag, startPoint x: 560, startPoint y: 115, endPoint x: 407, endPoint y: 101, distance: 153.2
click at [407, 101] on div "醒腦" at bounding box center [586, 114] width 366 height 44
paste input "祛濕粉"
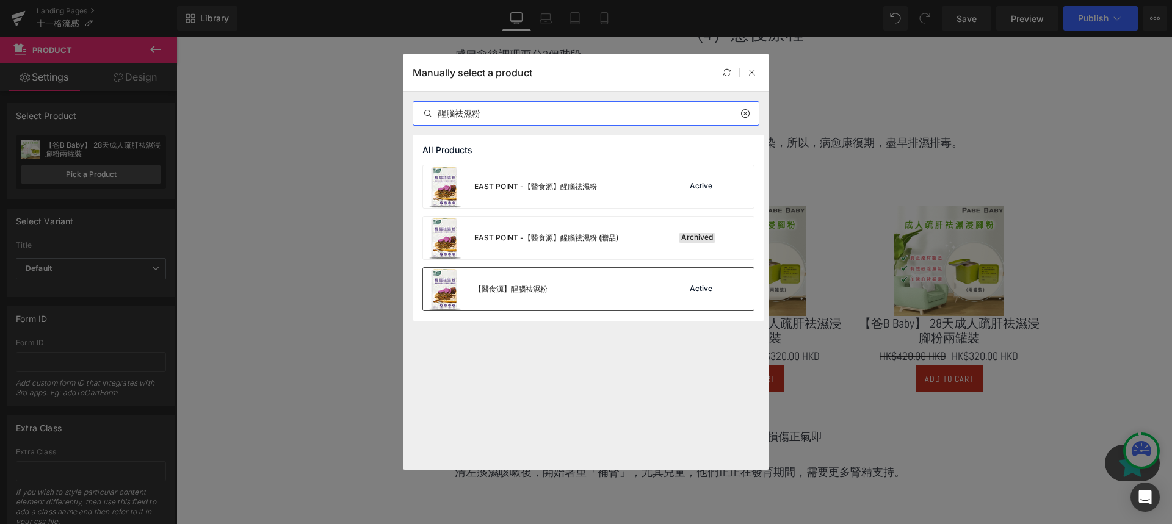
type input "醒腦祛濕粉"
click at [598, 297] on div "【醫食源】醒腦祛濕粉 Active" at bounding box center [588, 289] width 331 height 43
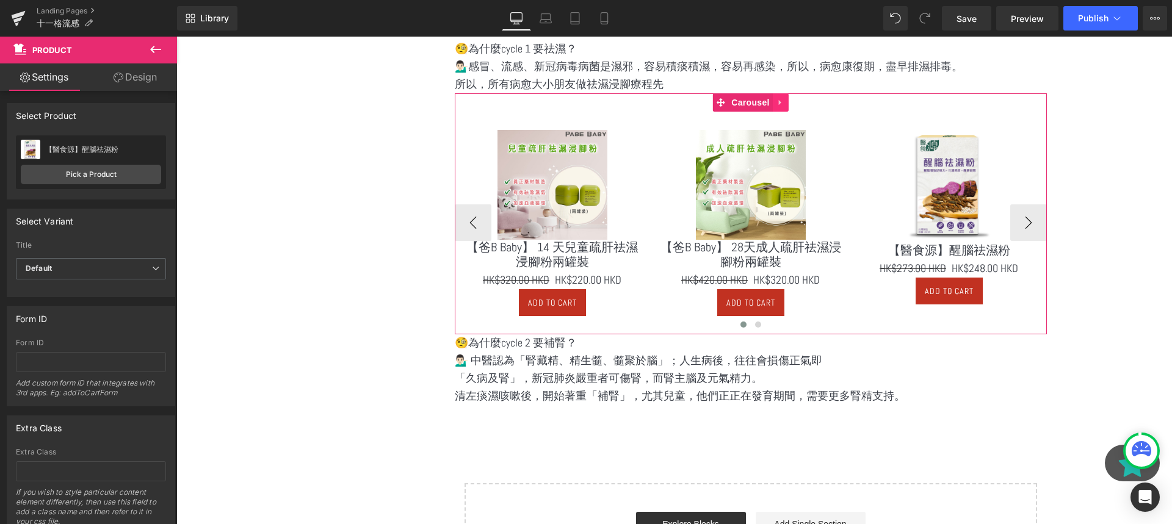
scroll to position [2852, 0]
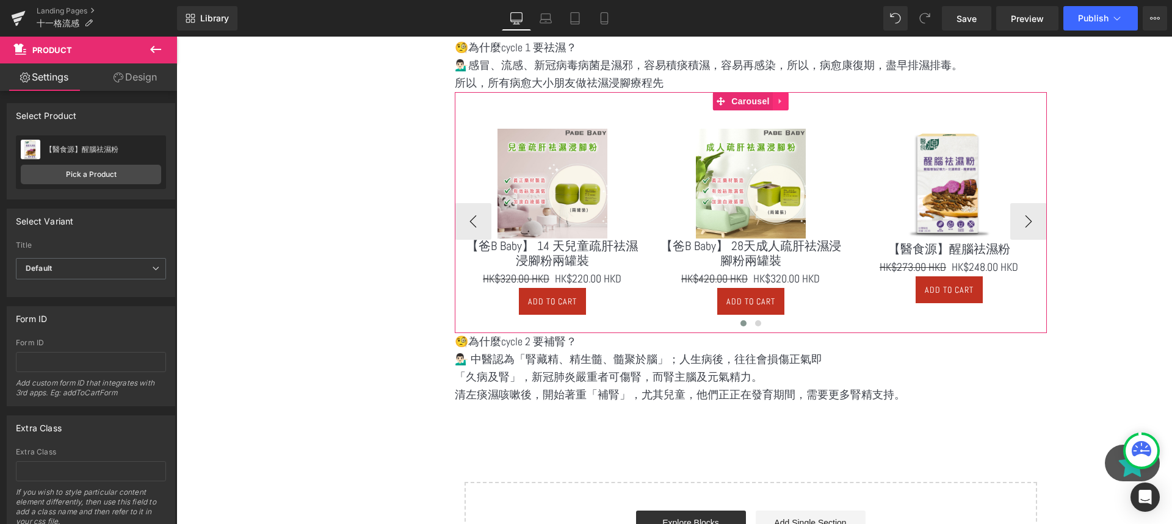
click at [784, 98] on icon at bounding box center [780, 100] width 9 height 9
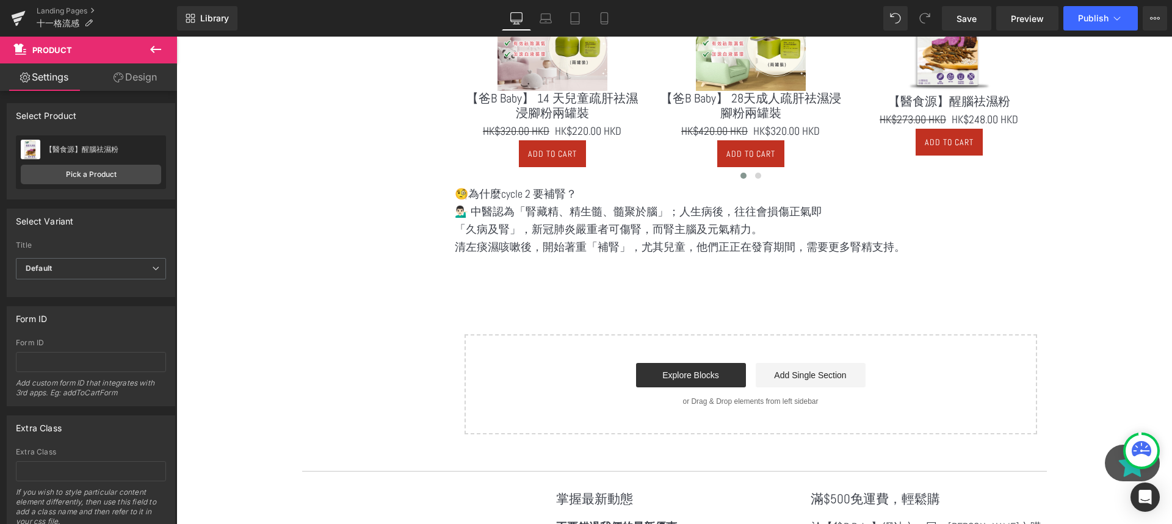
scroll to position [3035, 0]
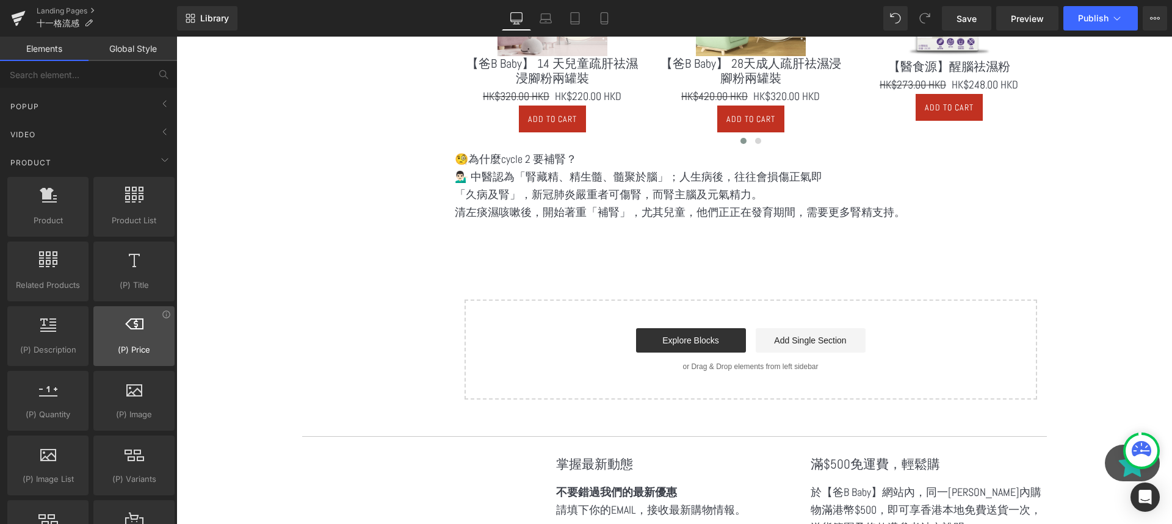
scroll to position [592, 0]
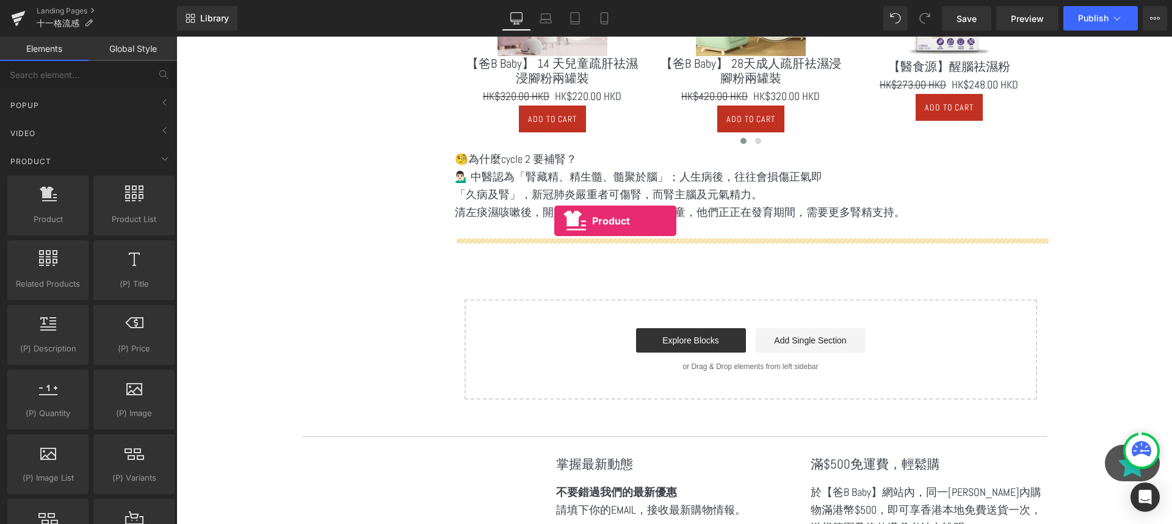
drag, startPoint x: 240, startPoint y: 228, endPoint x: 554, endPoint y: 222, distance: 313.7
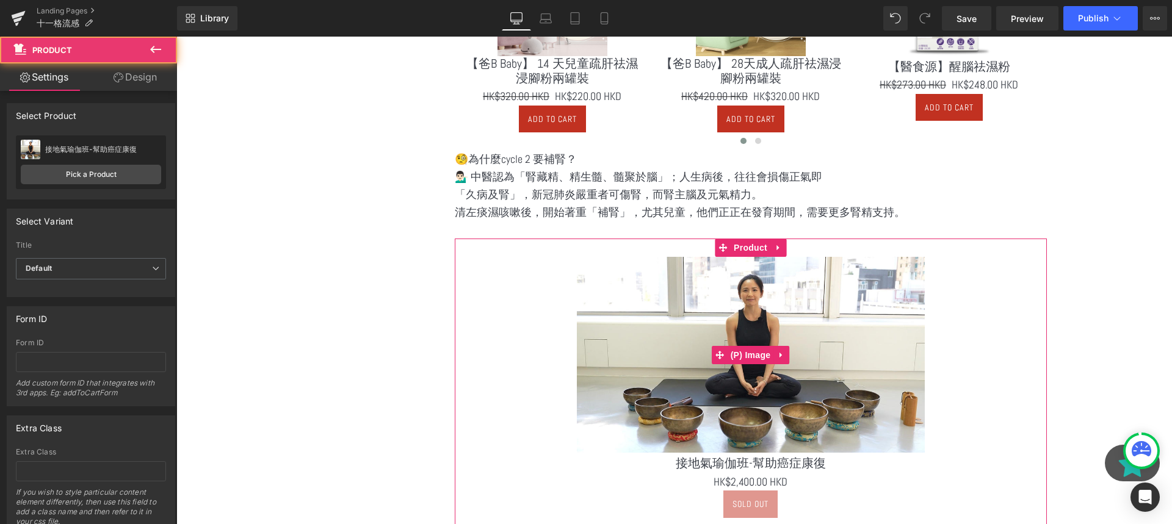
scroll to position [3083, 0]
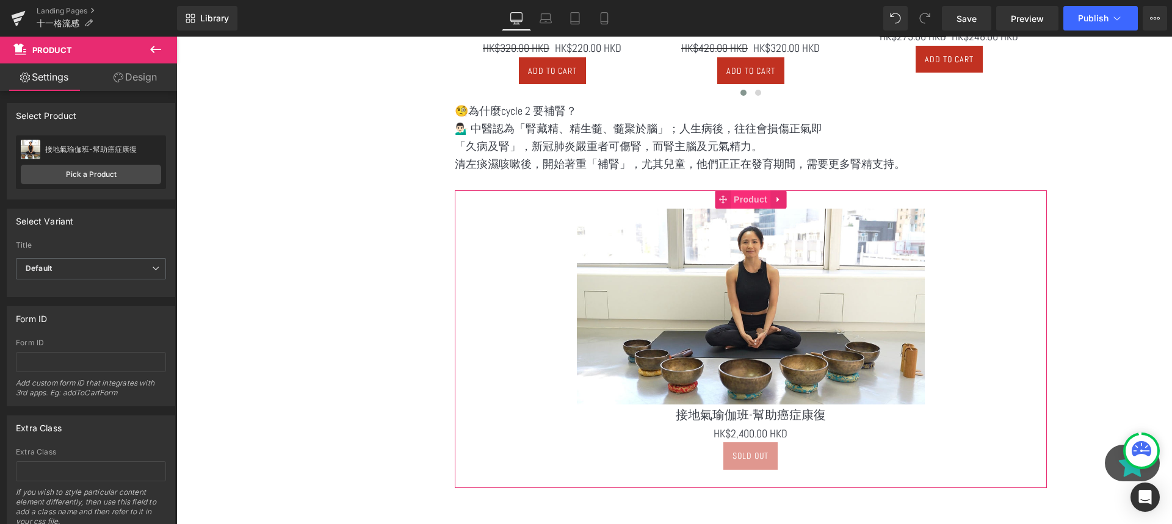
click at [755, 199] on span "Product" at bounding box center [750, 199] width 40 height 18
click at [99, 176] on link "Pick a Product" at bounding box center [91, 175] width 140 height 20
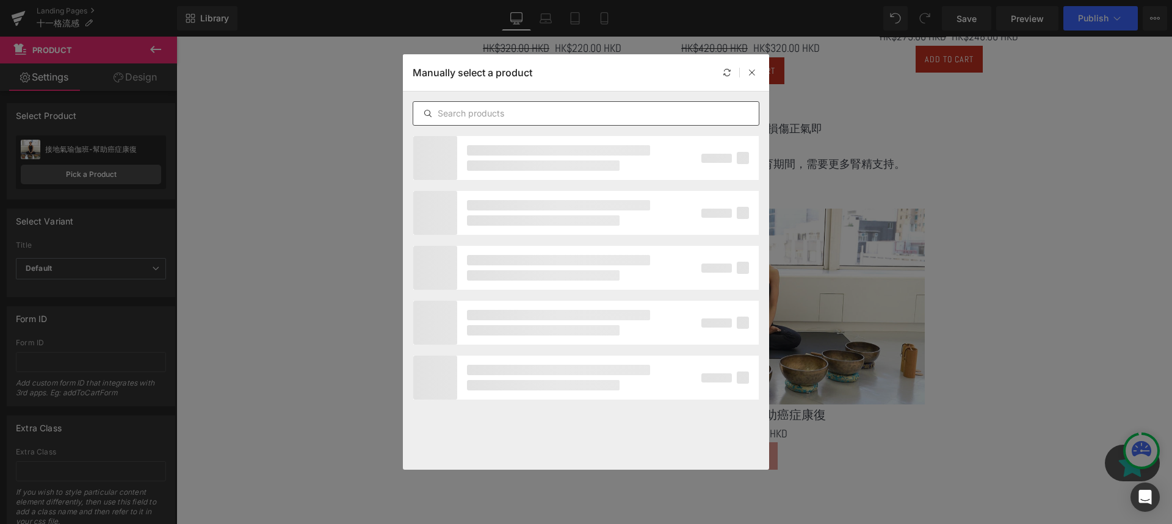
click at [524, 115] on input "text" at bounding box center [585, 113] width 345 height 15
paste input "黑豆穀物粉"
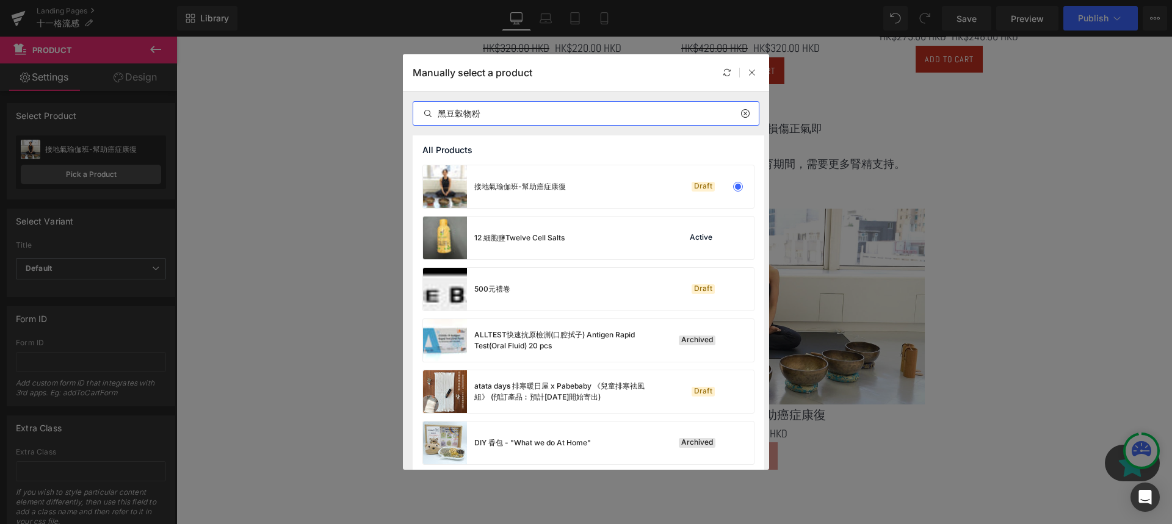
type input "黑豆穀物粉"
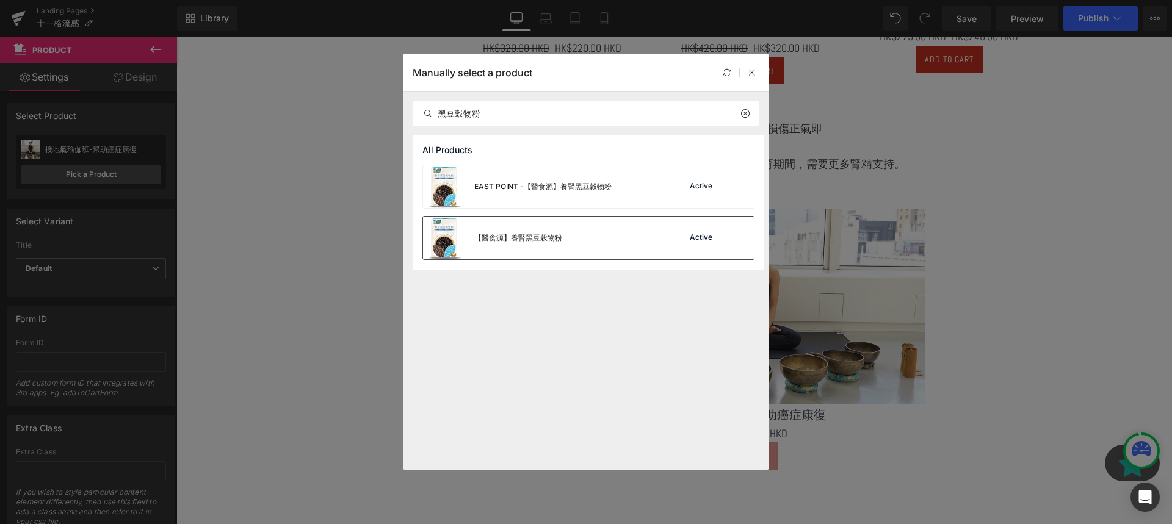
click at [583, 226] on div "【醫食源】養腎黑豆穀物粉 Active" at bounding box center [588, 238] width 331 height 43
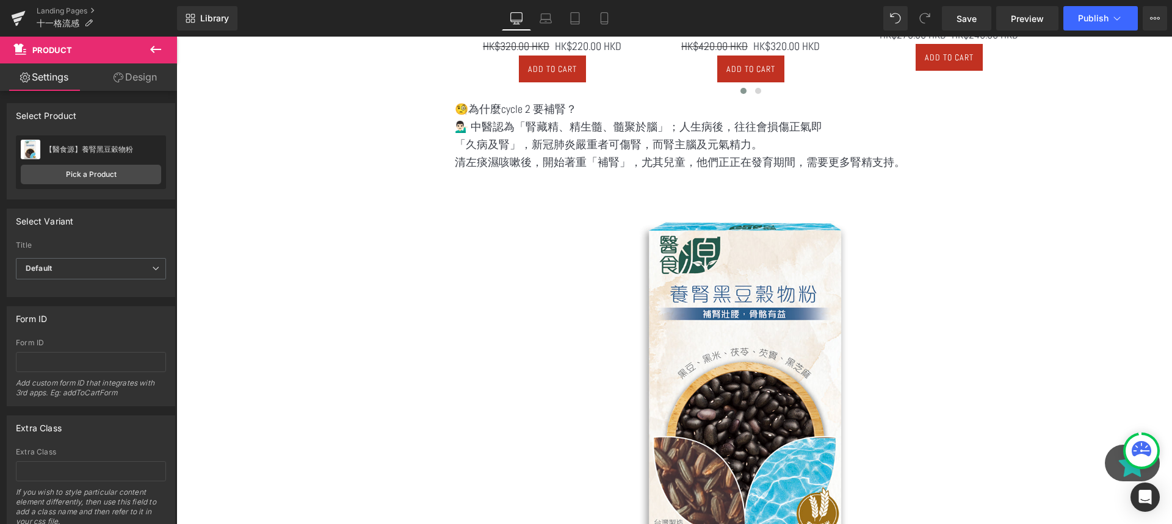
scroll to position [3084, 0]
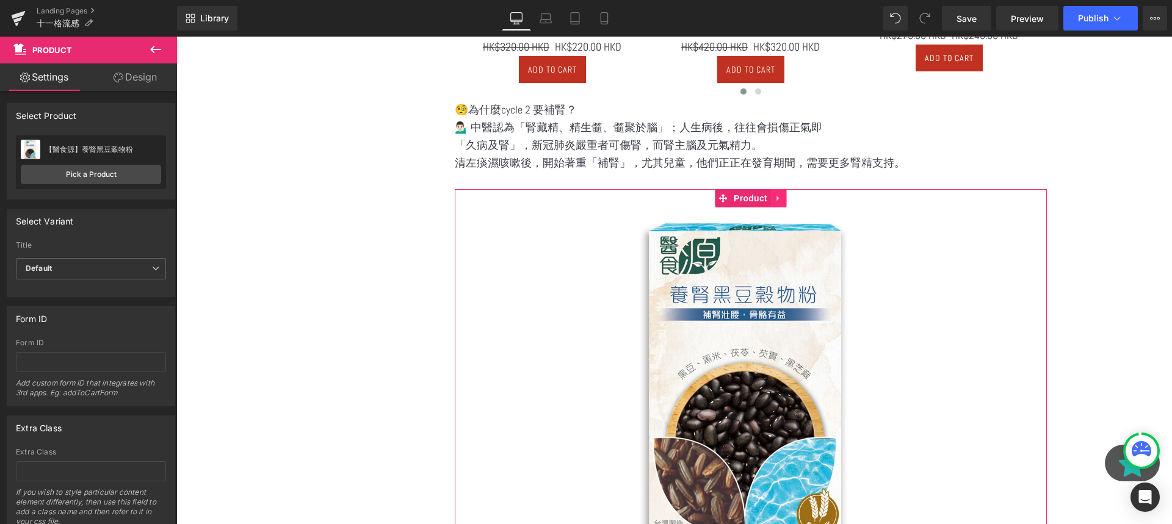
click at [785, 205] on link at bounding box center [778, 198] width 16 height 18
click at [773, 198] on icon at bounding box center [770, 198] width 9 height 9
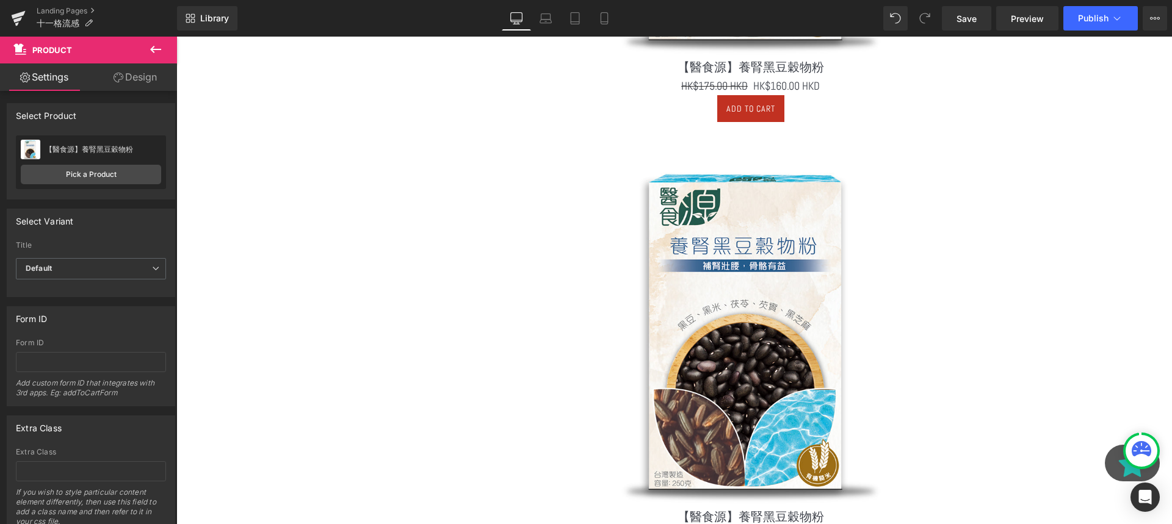
scroll to position [3638, 0]
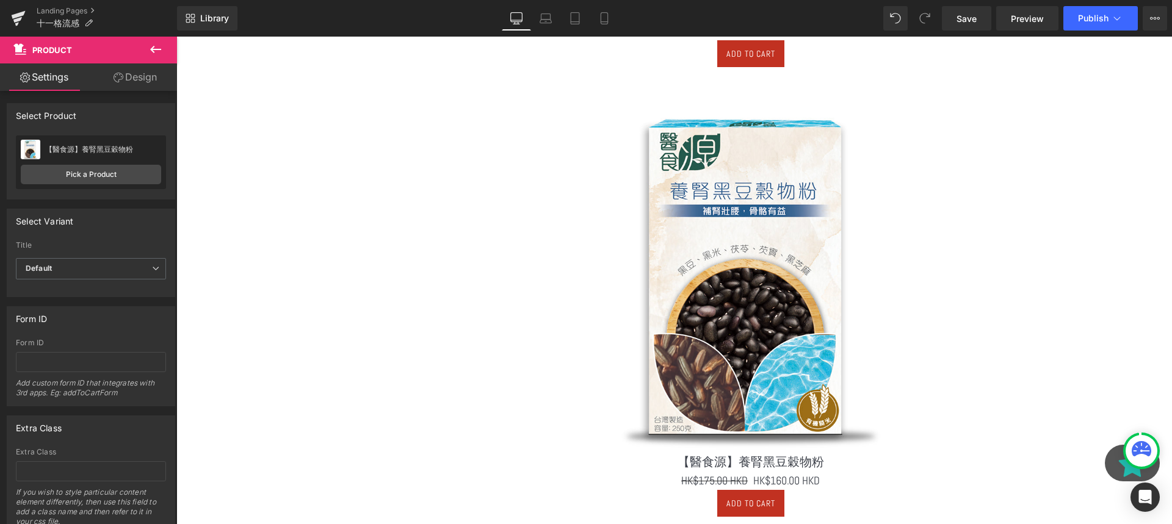
click at [781, 136] on img at bounding box center [751, 278] width 348 height 348
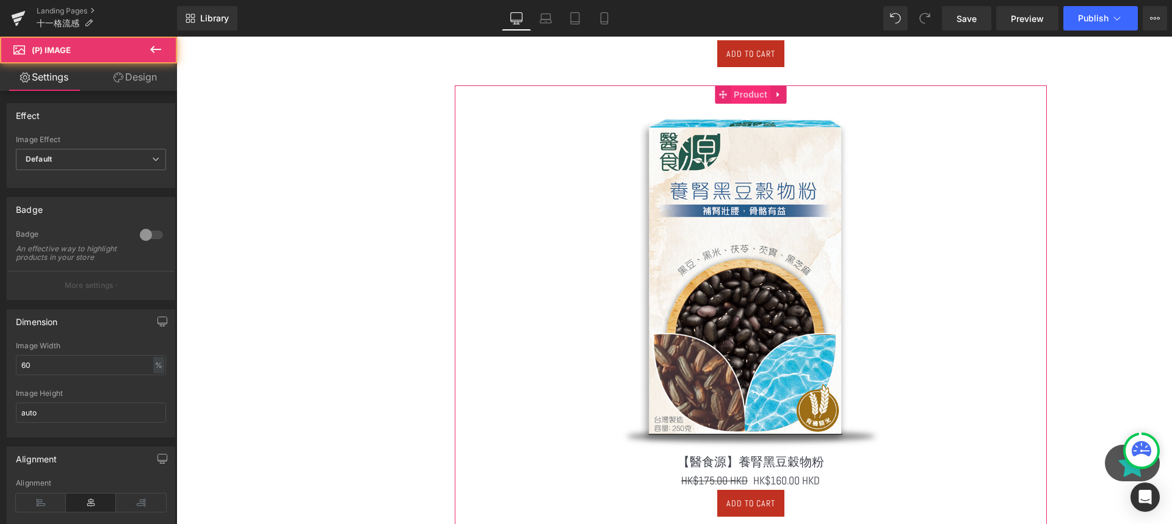
click at [757, 93] on span "Product" at bounding box center [750, 94] width 40 height 18
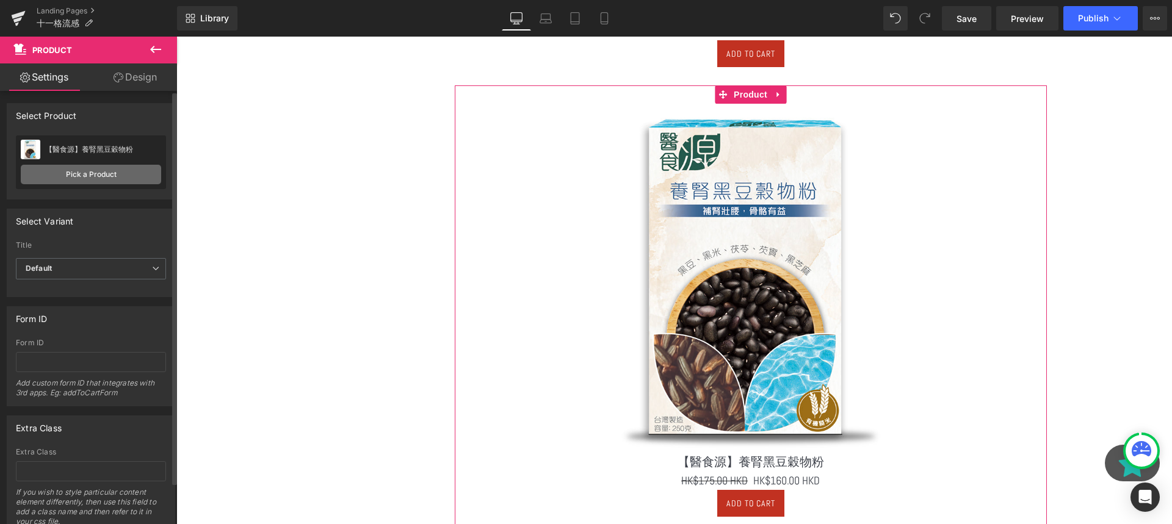
click at [104, 175] on link "Pick a Product" at bounding box center [91, 175] width 140 height 20
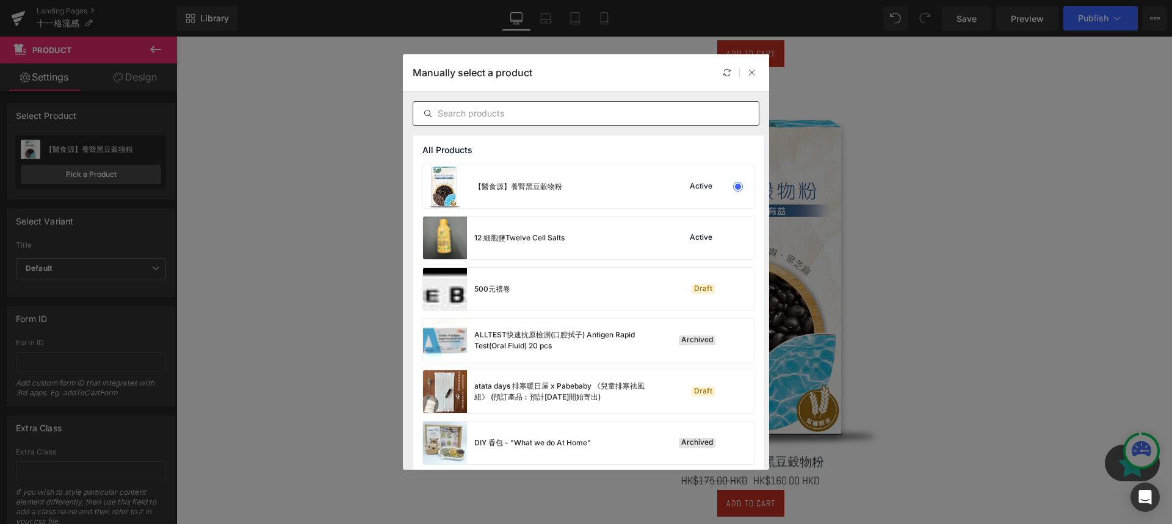
click at [529, 112] on input "text" at bounding box center [585, 113] width 345 height 15
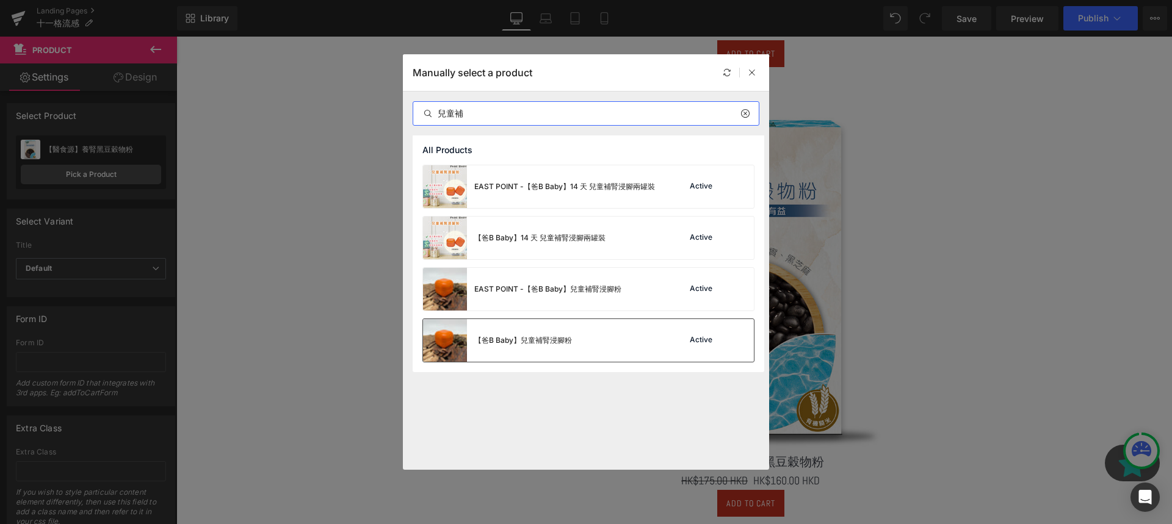
type input "兒童補"
click at [608, 343] on div "【爸B Baby】兒童補腎浸腳粉 Active" at bounding box center [588, 340] width 331 height 43
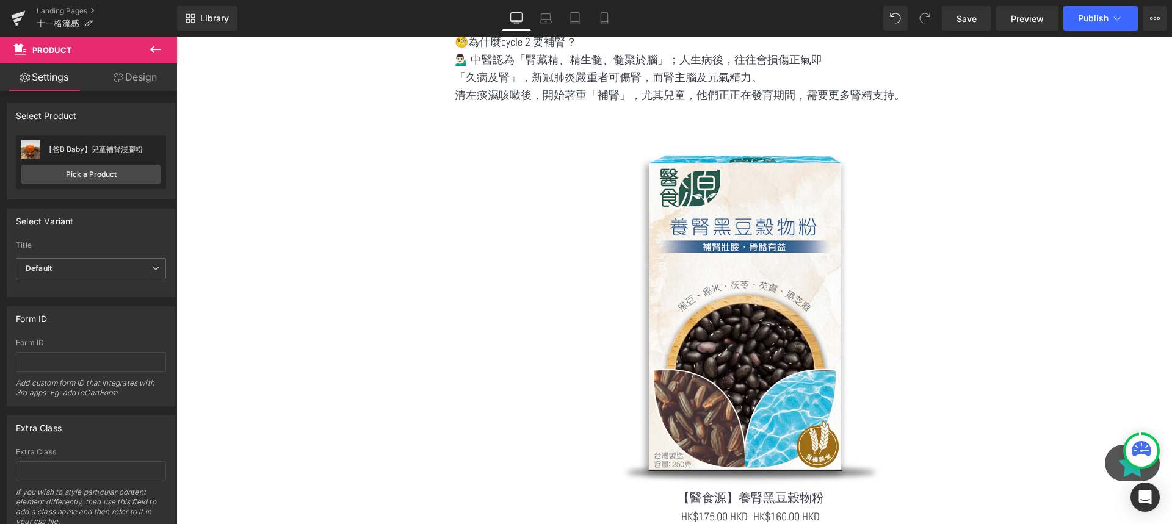
scroll to position [3089, 0]
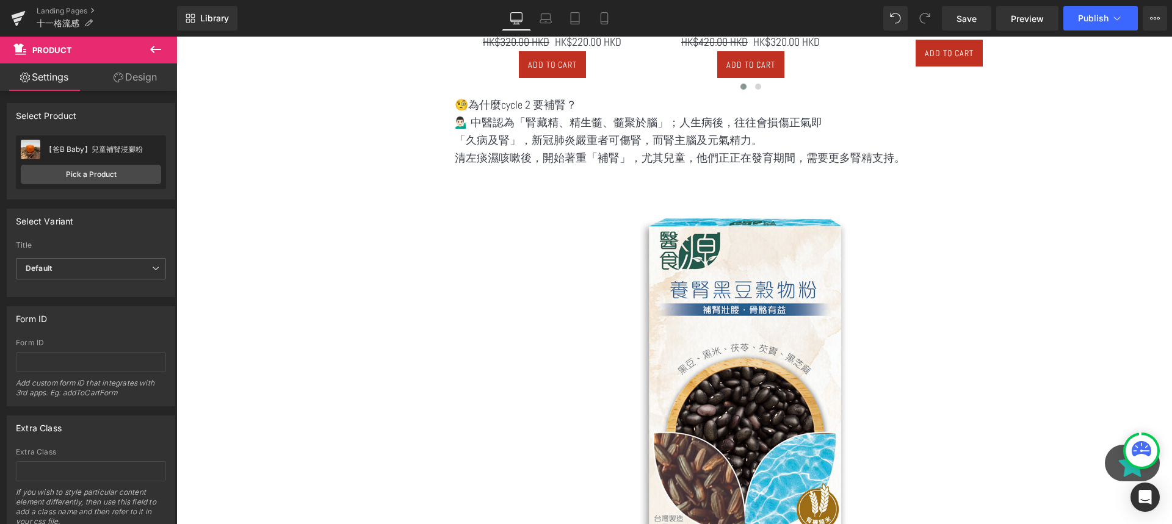
click at [155, 51] on icon at bounding box center [155, 49] width 15 height 15
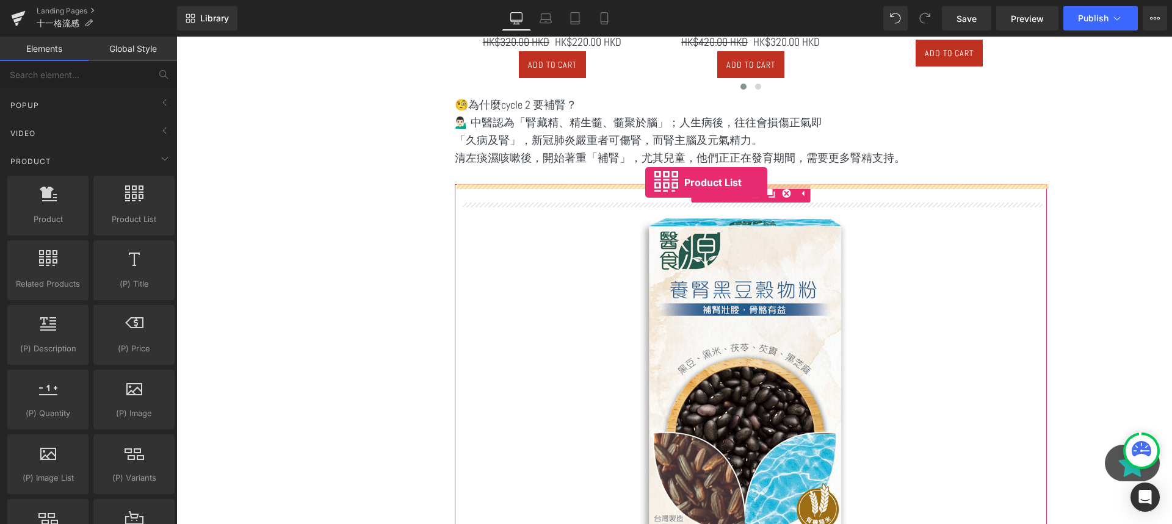
drag, startPoint x: 284, startPoint y: 257, endPoint x: 645, endPoint y: 182, distance: 368.4
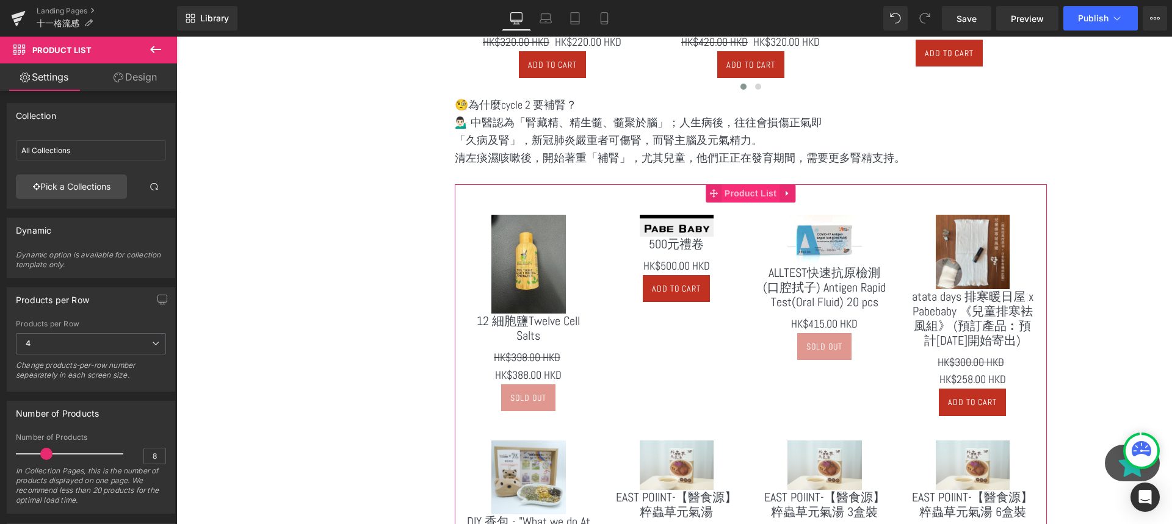
click at [745, 185] on span "Product List" at bounding box center [750, 193] width 58 height 18
click at [117, 184] on link "Pick a Collections" at bounding box center [71, 187] width 111 height 24
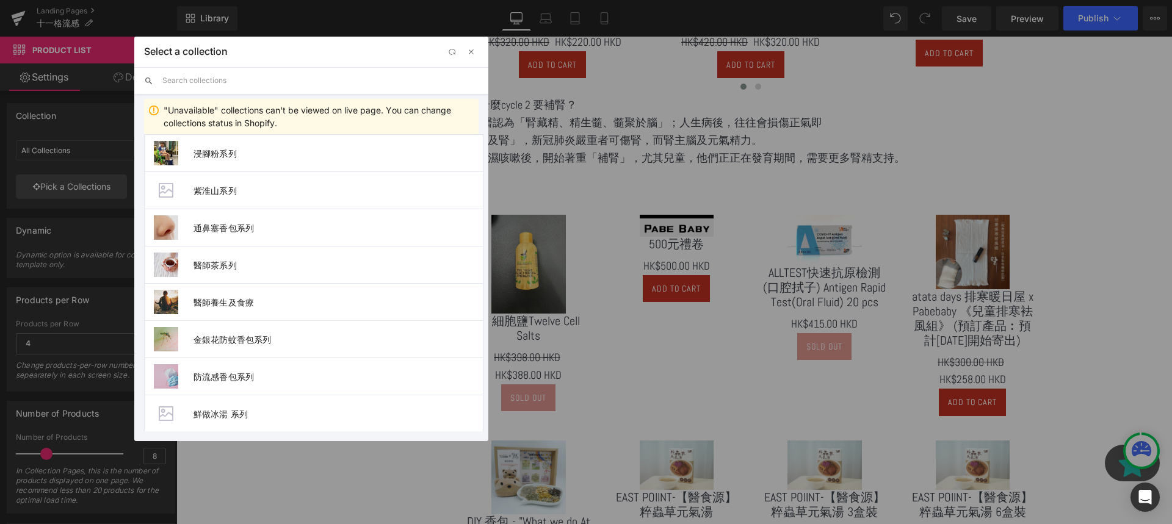
scroll to position [345, 0]
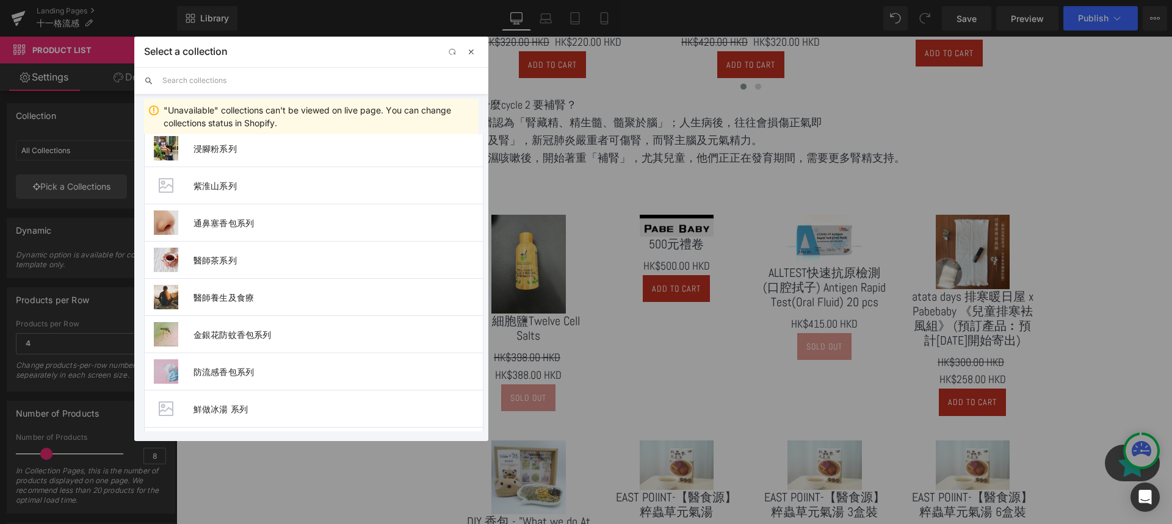
click at [469, 48] on span "button" at bounding box center [471, 52] width 10 height 10
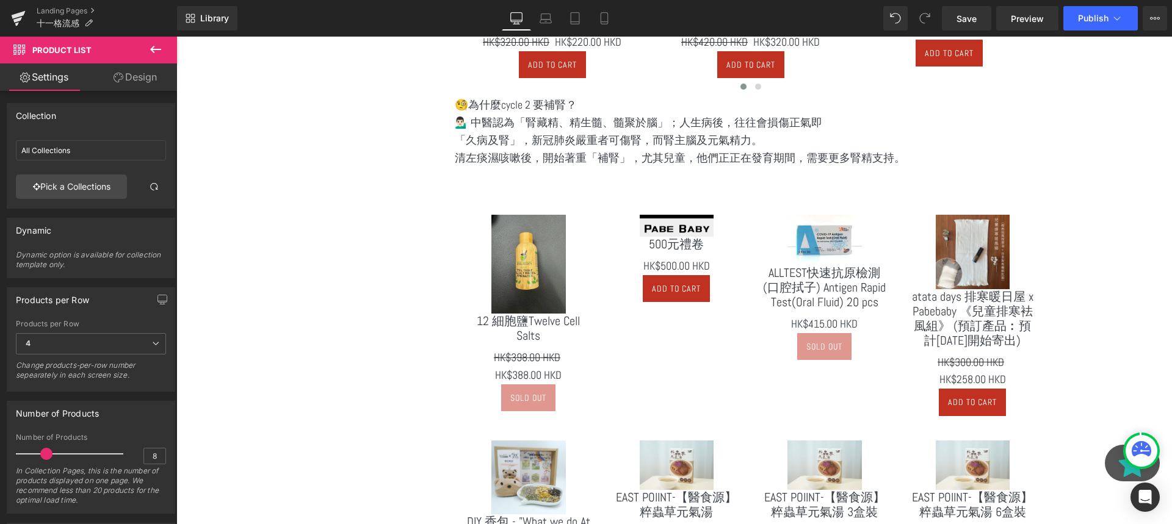
click at [157, 49] on icon at bounding box center [155, 49] width 11 height 7
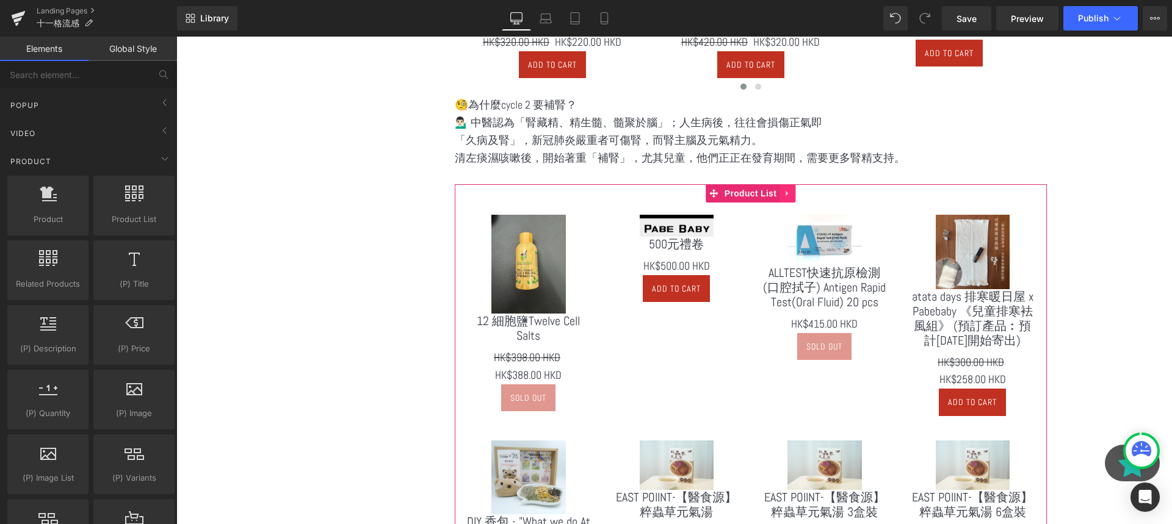
click at [793, 194] on link at bounding box center [787, 193] width 16 height 18
click at [794, 194] on icon at bounding box center [795, 193] width 9 height 9
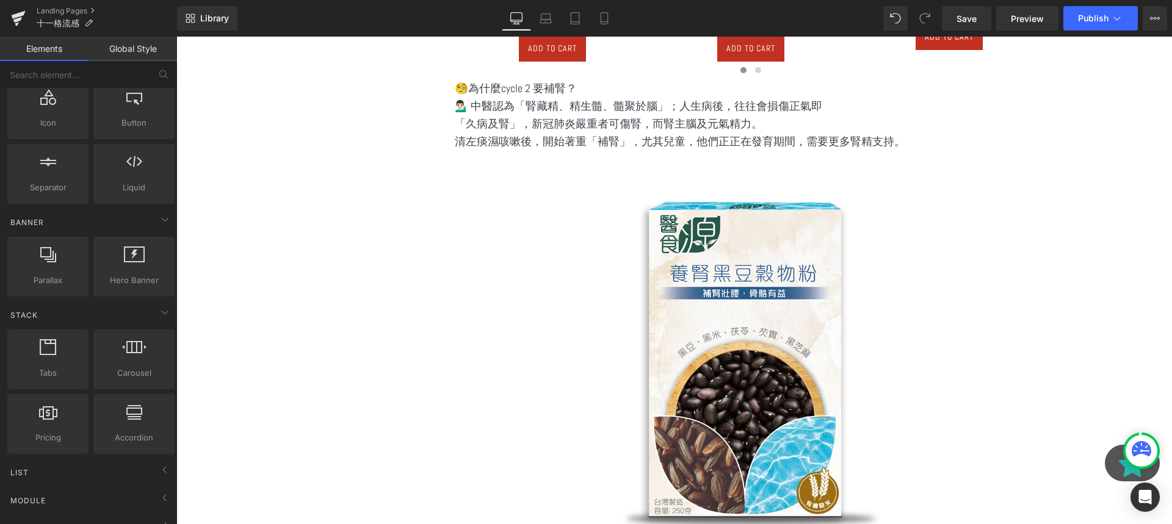
scroll to position [154, 0]
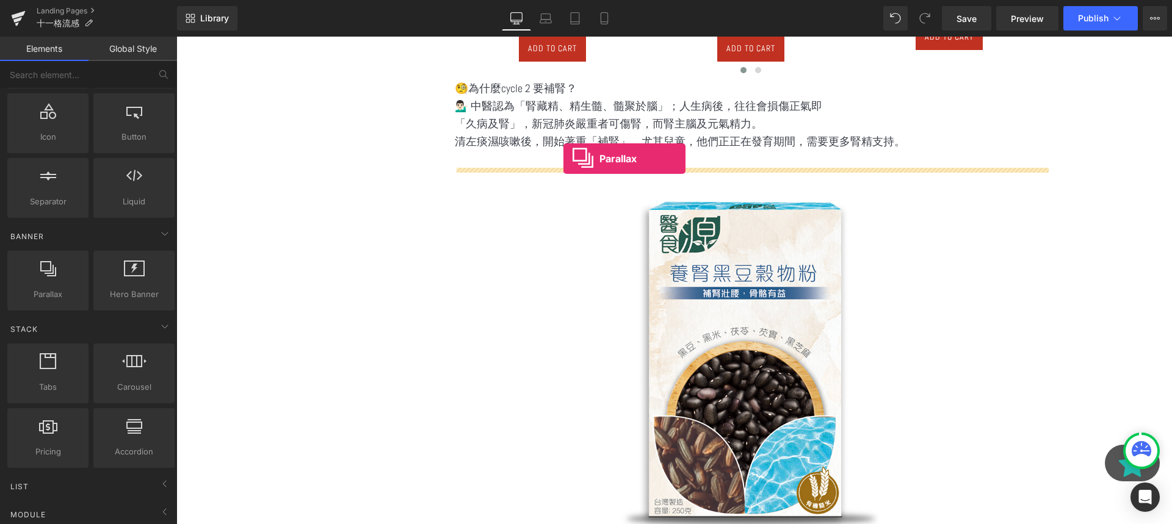
drag, startPoint x: 228, startPoint y: 316, endPoint x: 563, endPoint y: 159, distance: 370.7
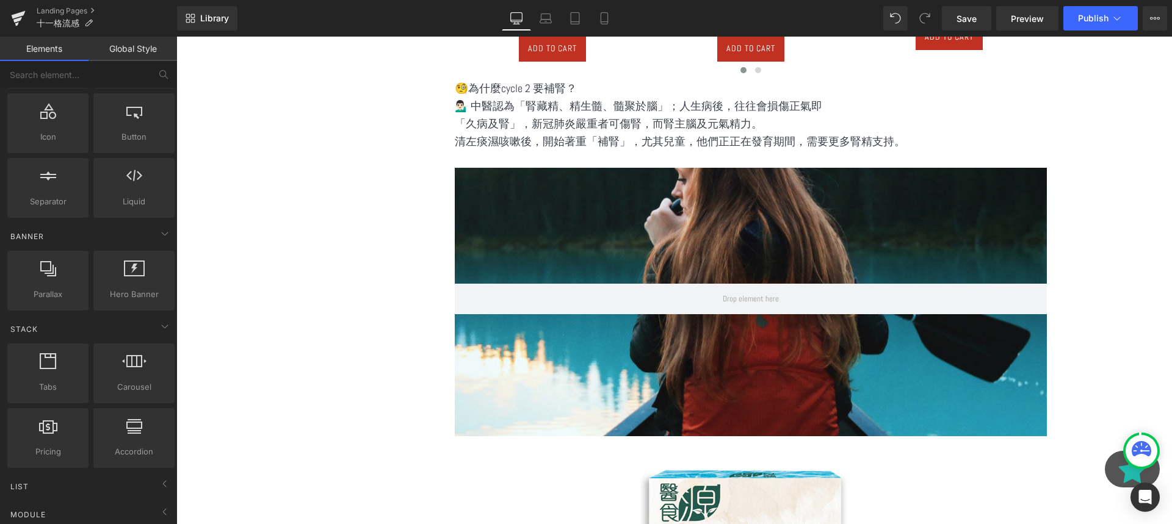
scroll to position [4912, 995]
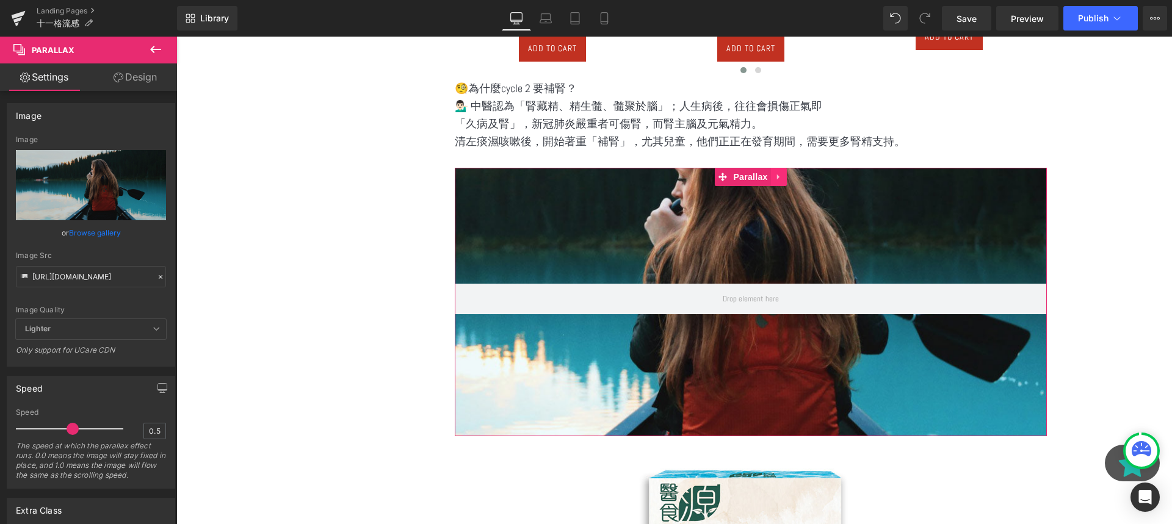
click at [780, 180] on icon at bounding box center [778, 177] width 9 height 9
click at [783, 179] on icon at bounding box center [786, 177] width 9 height 9
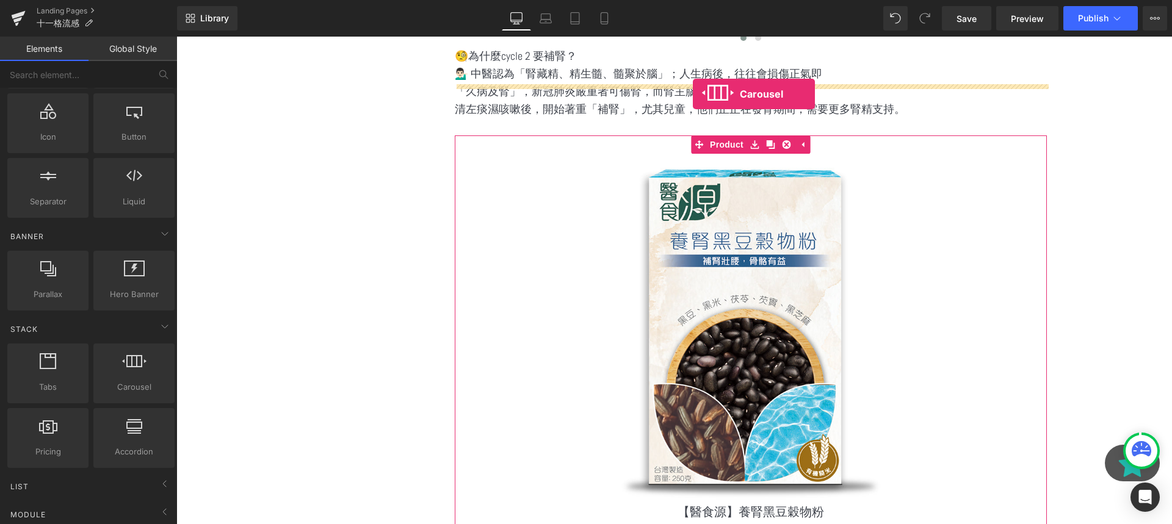
scroll to position [3101, 0]
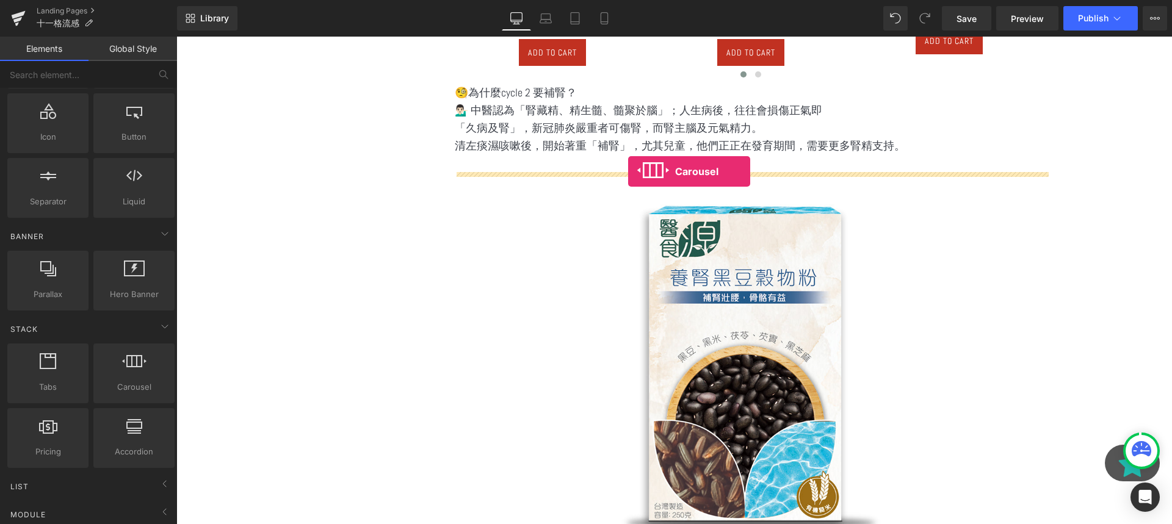
drag, startPoint x: 319, startPoint y: 410, endPoint x: 628, endPoint y: 171, distance: 390.2
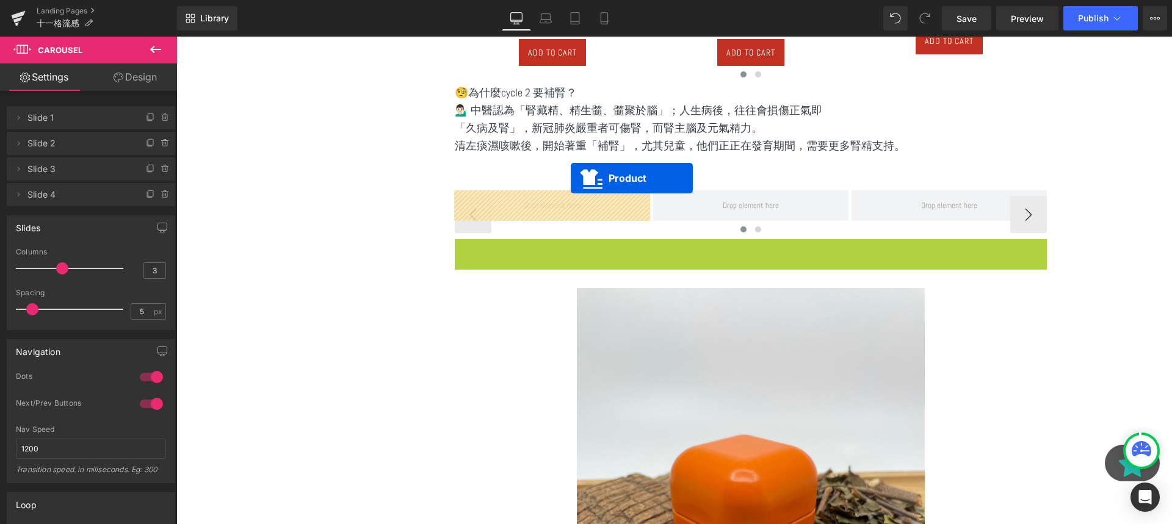
scroll to position [4292, 995]
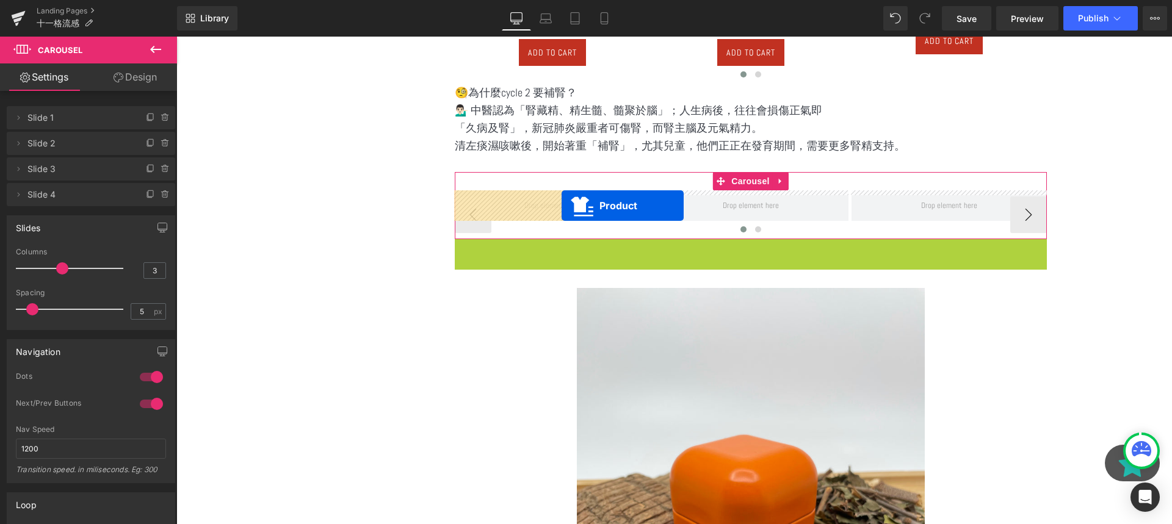
drag, startPoint x: 701, startPoint y: 249, endPoint x: 561, endPoint y: 206, distance: 146.9
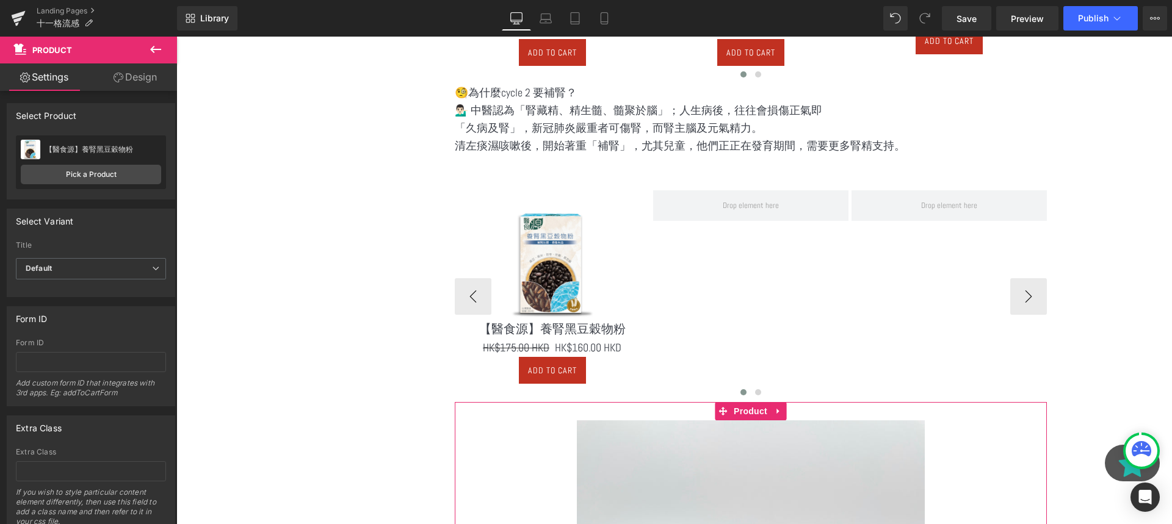
scroll to position [3889, 995]
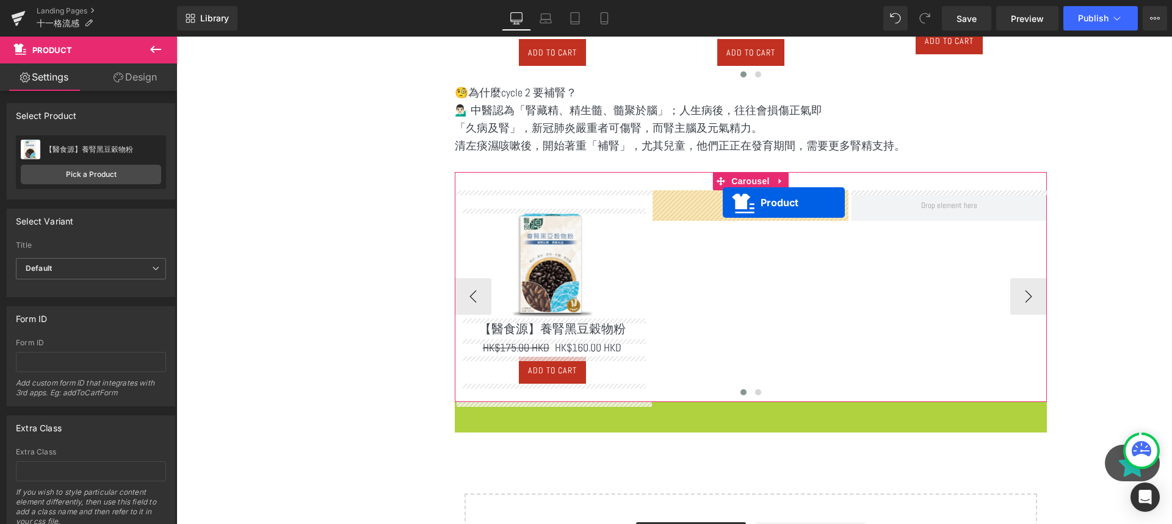
drag, startPoint x: 719, startPoint y: 412, endPoint x: 723, endPoint y: 203, distance: 209.3
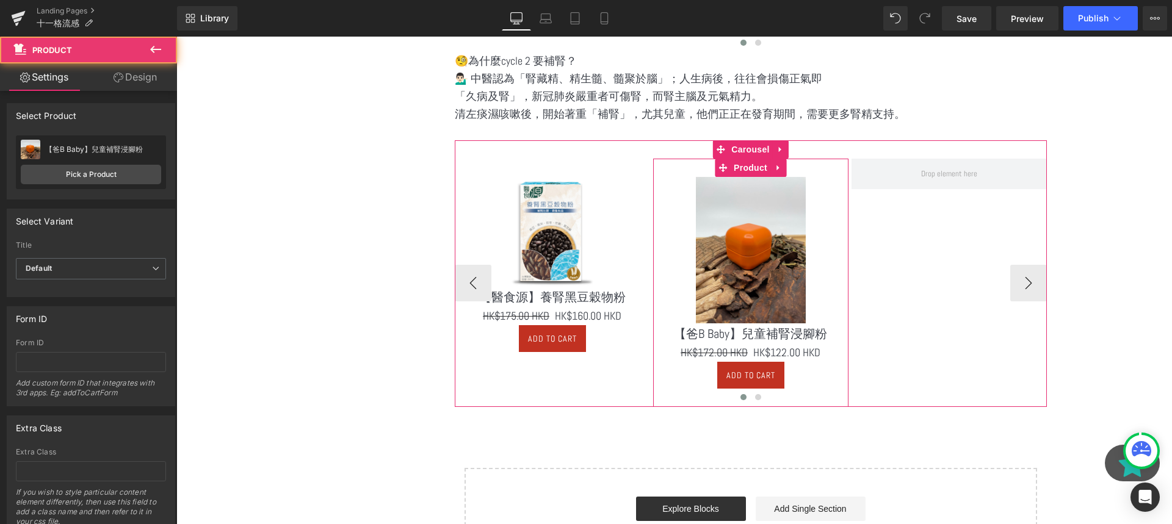
scroll to position [3137, 0]
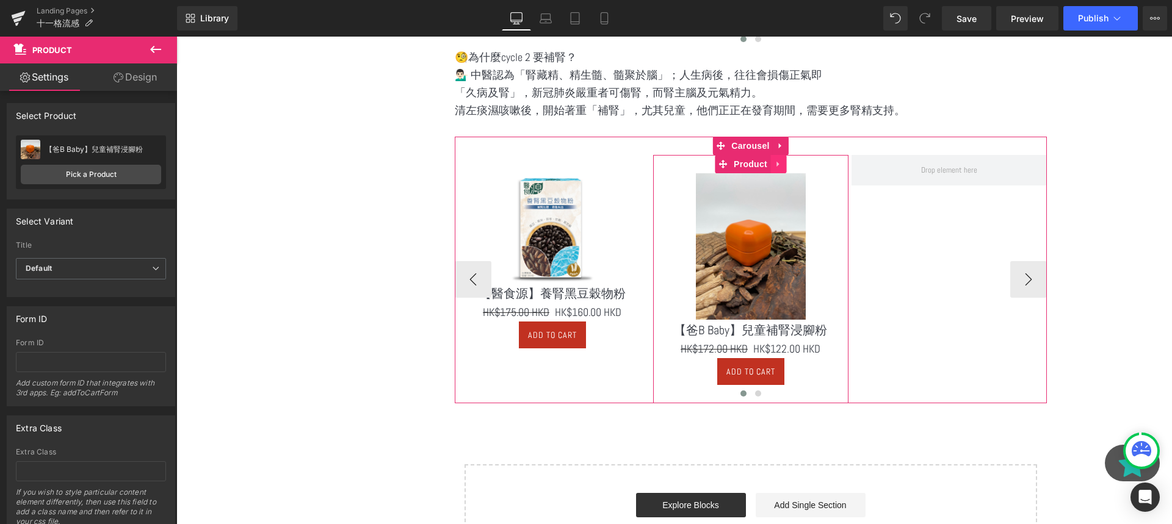
click at [775, 159] on link at bounding box center [778, 164] width 16 height 18
click at [769, 167] on icon at bounding box center [770, 164] width 9 height 9
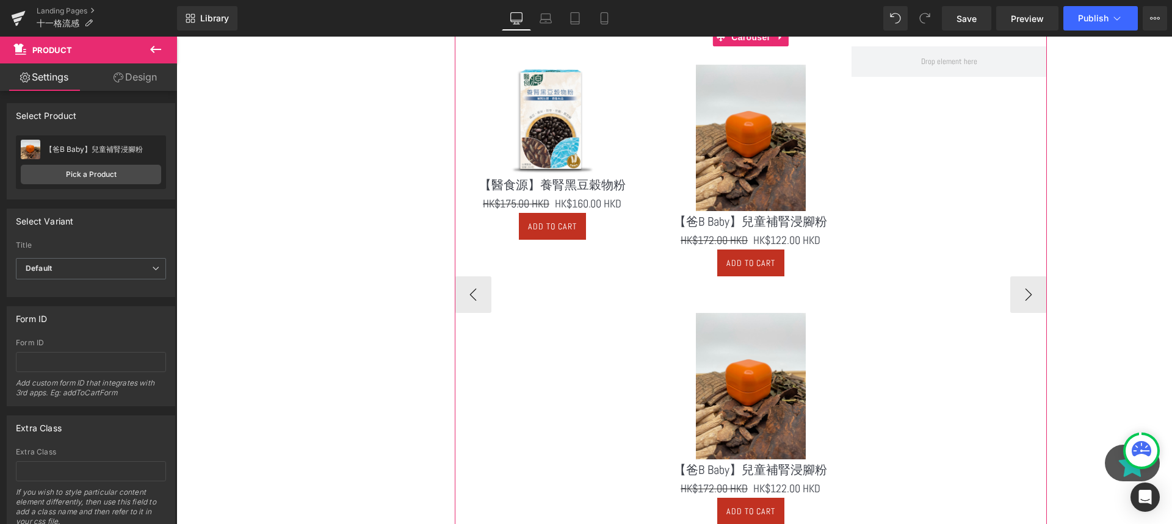
scroll to position [3236, 0]
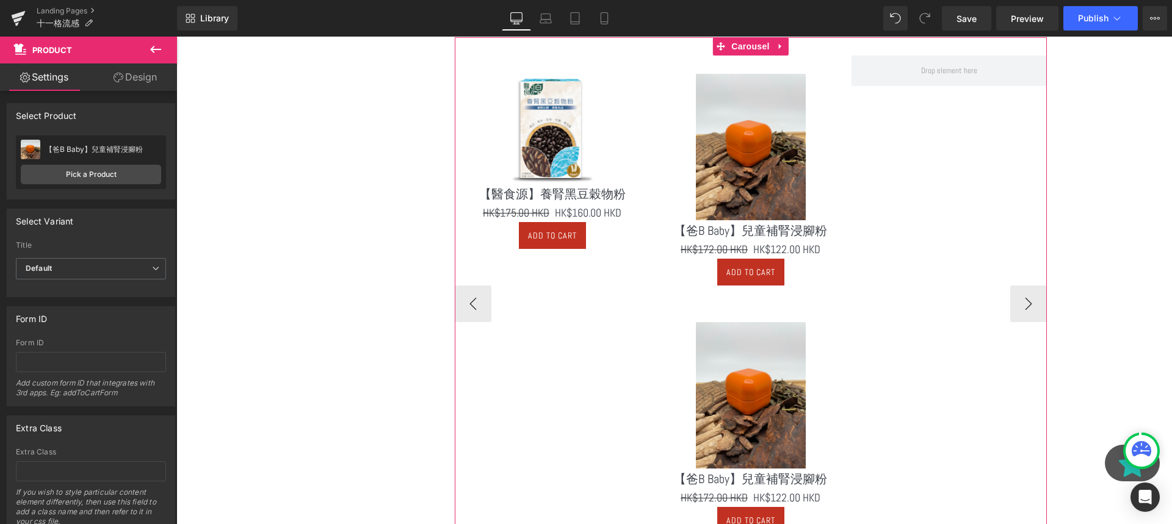
click at [740, 363] on img at bounding box center [751, 395] width 110 height 146
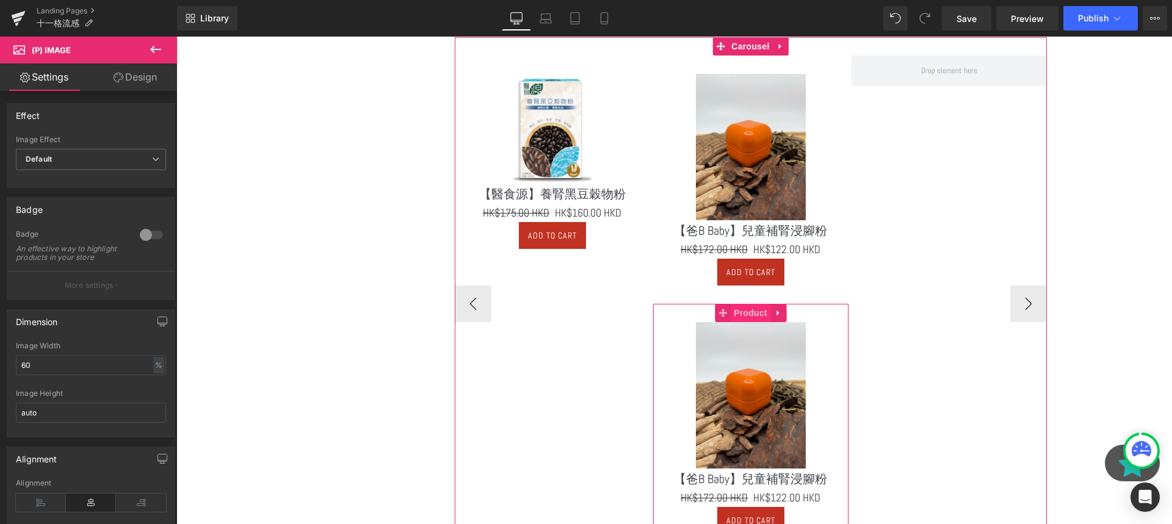
click at [745, 312] on span "Product" at bounding box center [750, 313] width 40 height 18
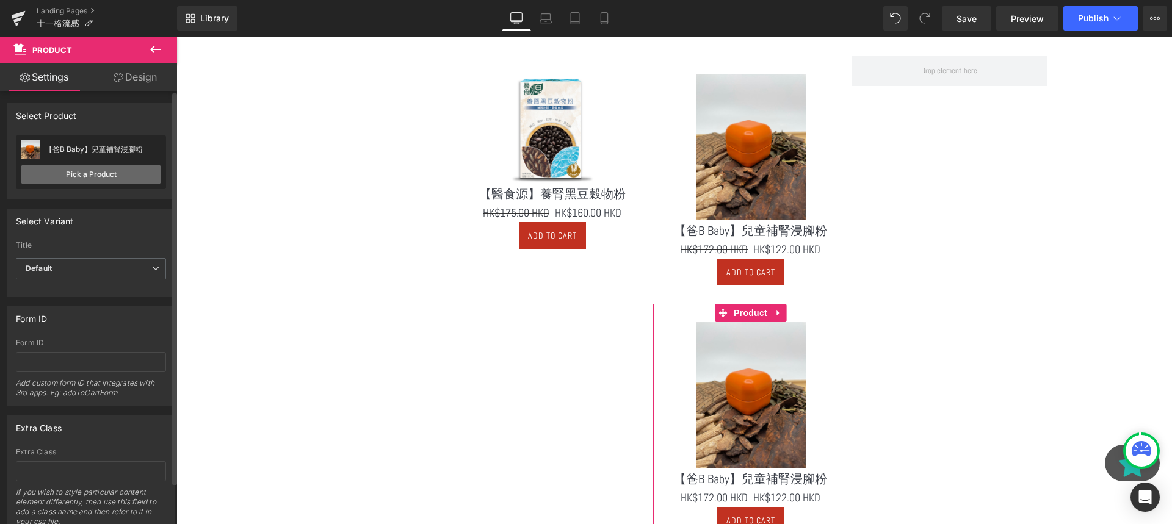
click at [108, 165] on link "Pick a Product" at bounding box center [91, 175] width 140 height 20
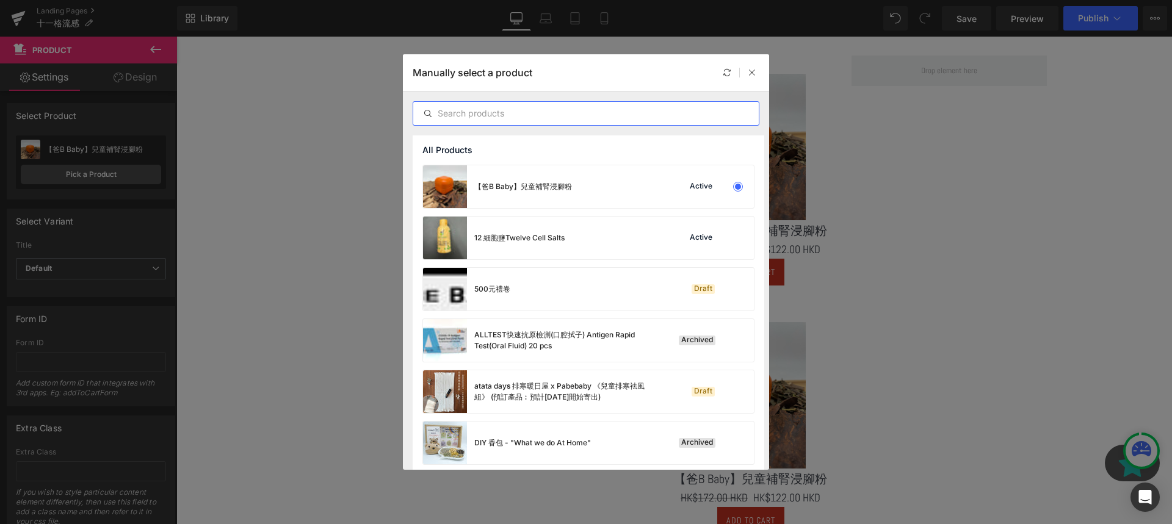
click at [491, 115] on input "text" at bounding box center [585, 113] width 345 height 15
paste input "成人補腎浸腳粉"
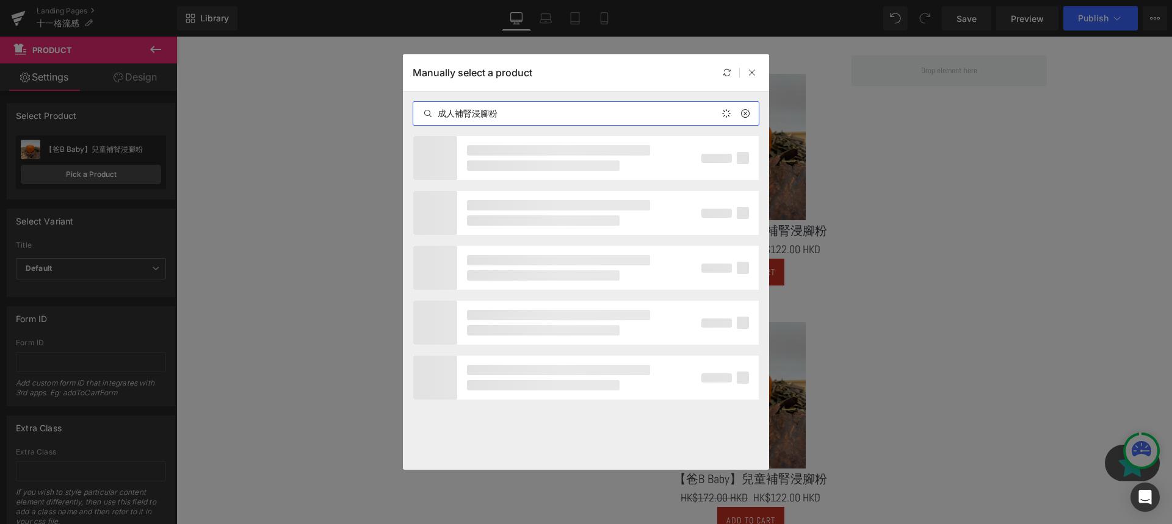
type input "成人補腎浸腳粉"
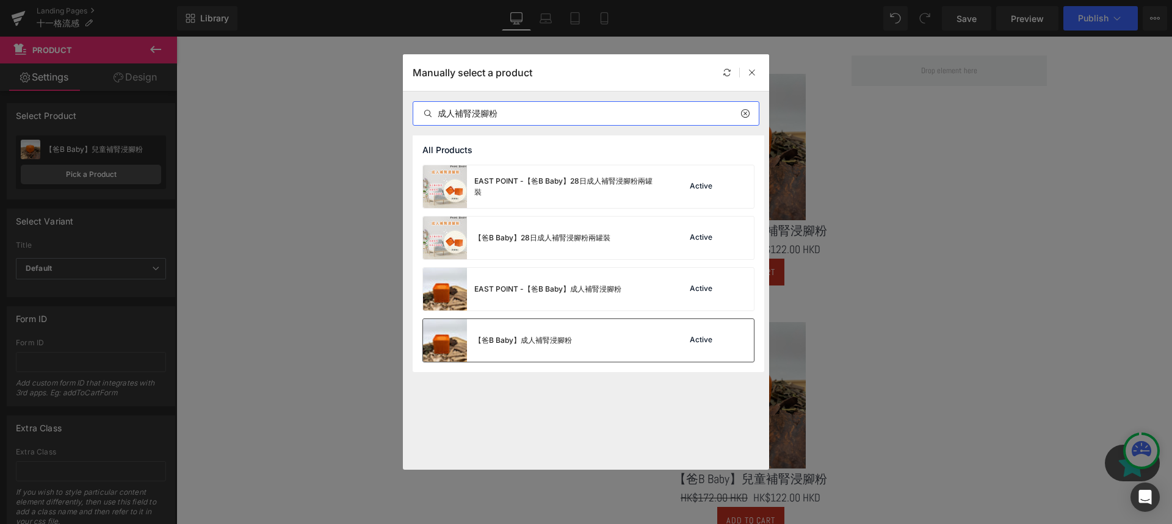
click at [610, 340] on div "【爸B Baby】成人補腎浸腳粉 Active" at bounding box center [588, 340] width 331 height 43
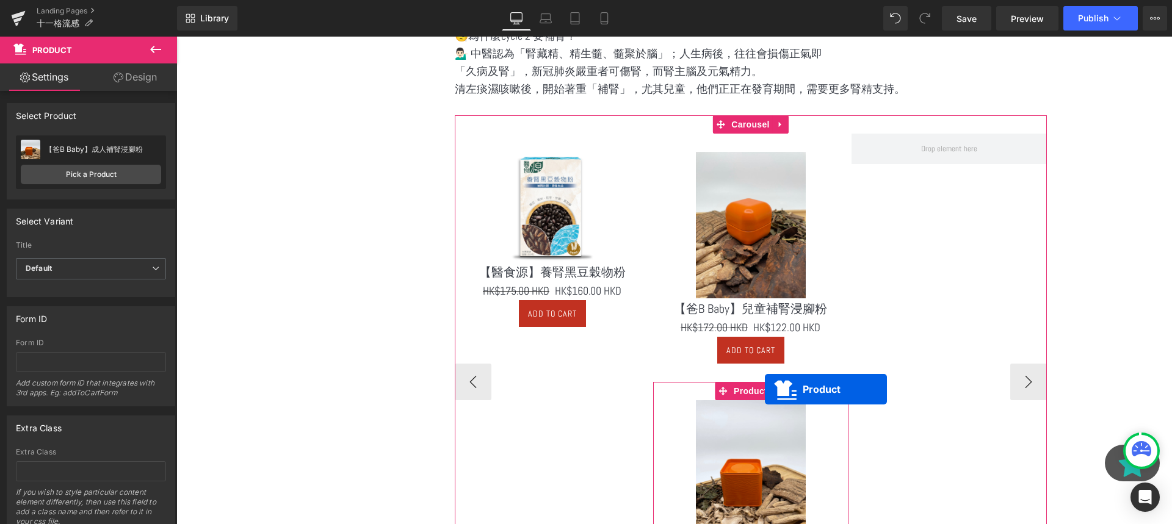
scroll to position [3926, 995]
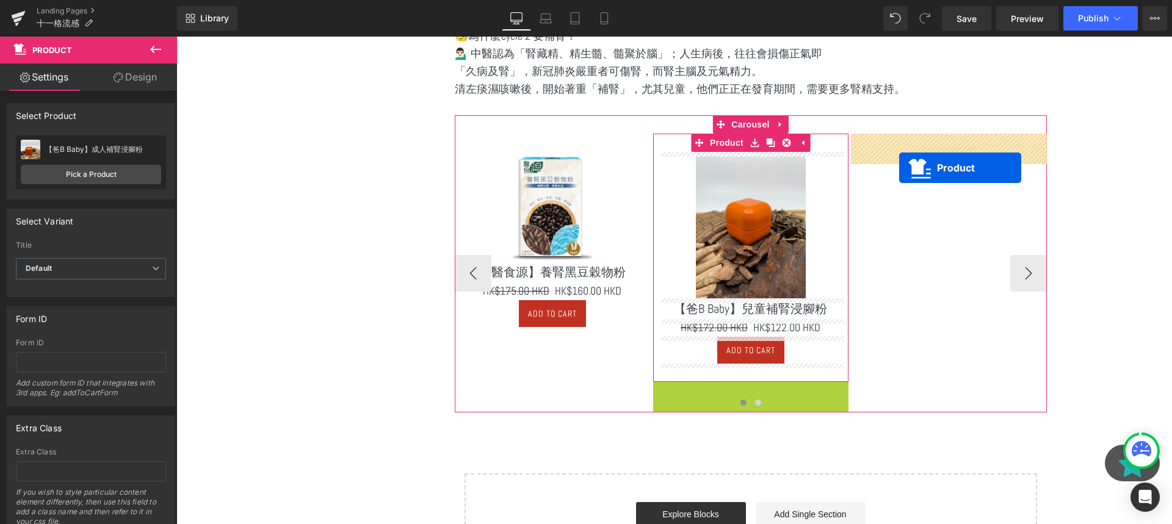
drag, startPoint x: 754, startPoint y: 394, endPoint x: 899, endPoint y: 167, distance: 269.7
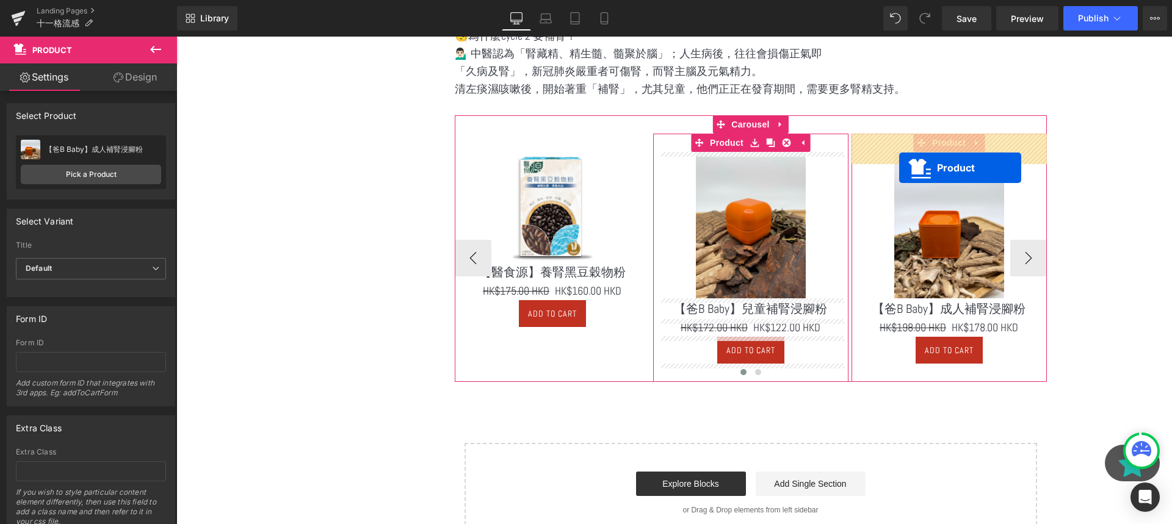
scroll to position [3895, 995]
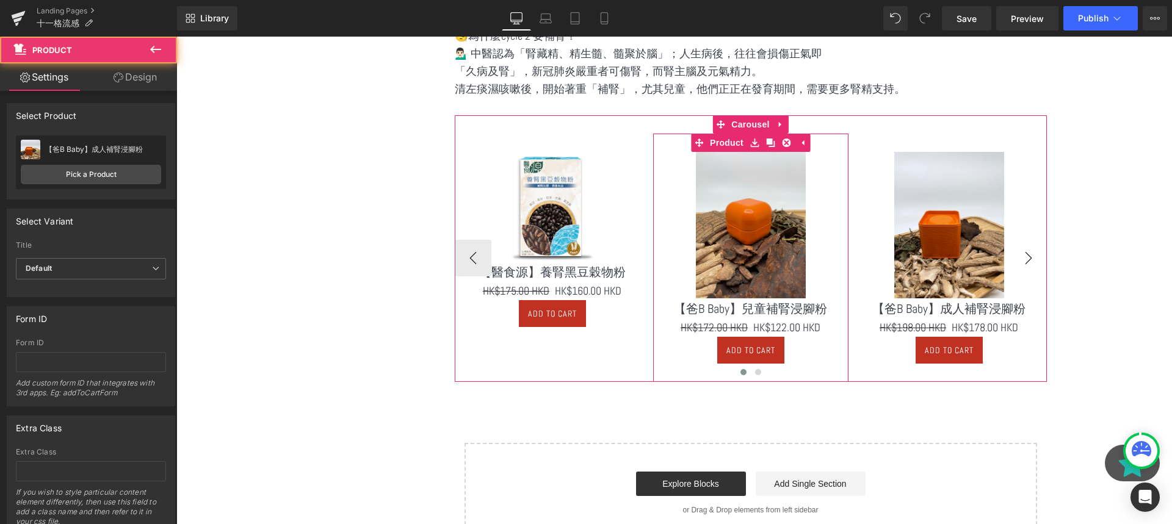
click at [1028, 262] on button "›" at bounding box center [1028, 258] width 37 height 37
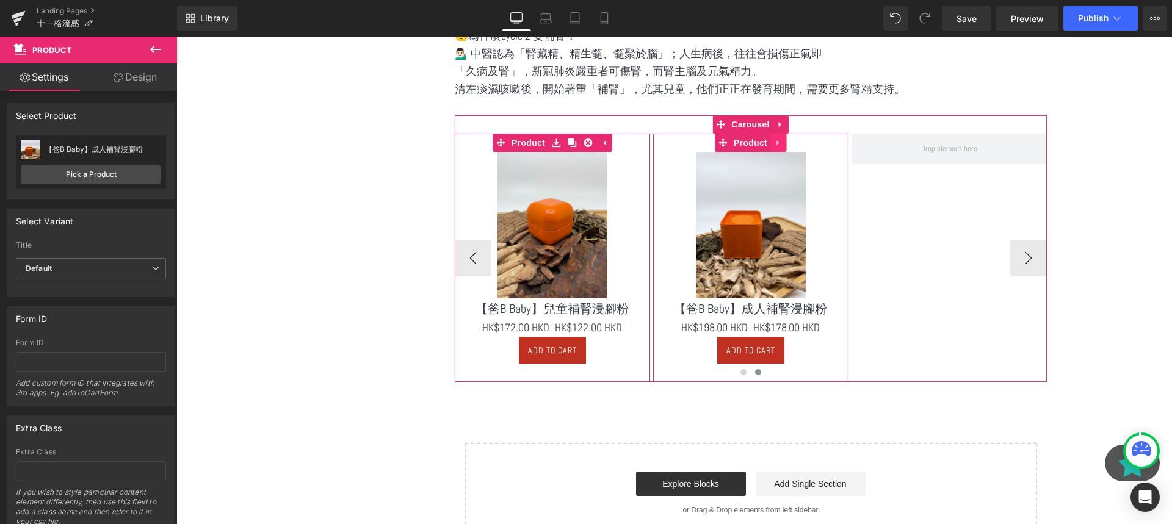
click at [777, 139] on icon at bounding box center [778, 143] width 9 height 9
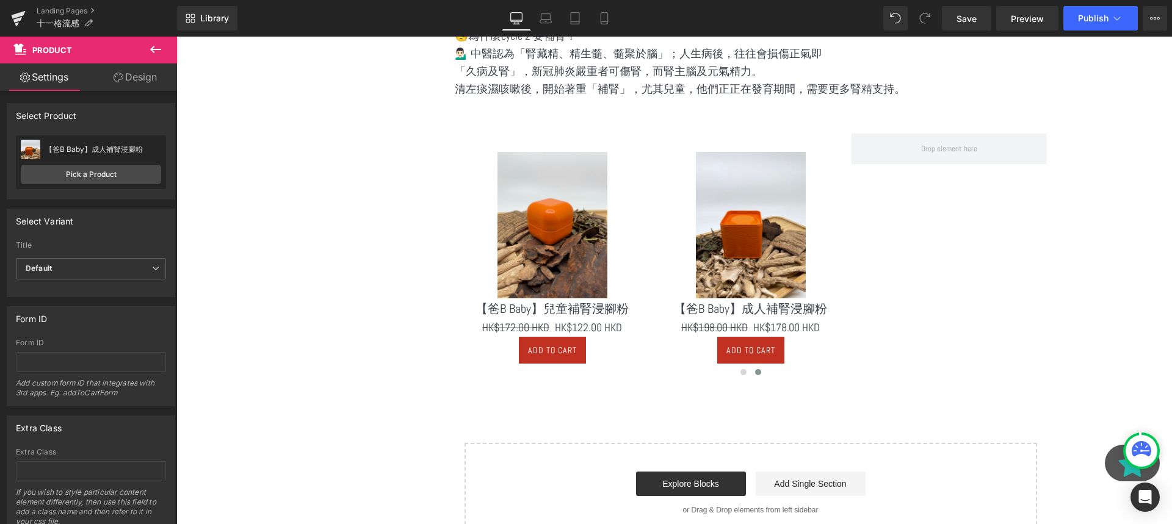
click at [153, 56] on icon at bounding box center [155, 49] width 15 height 15
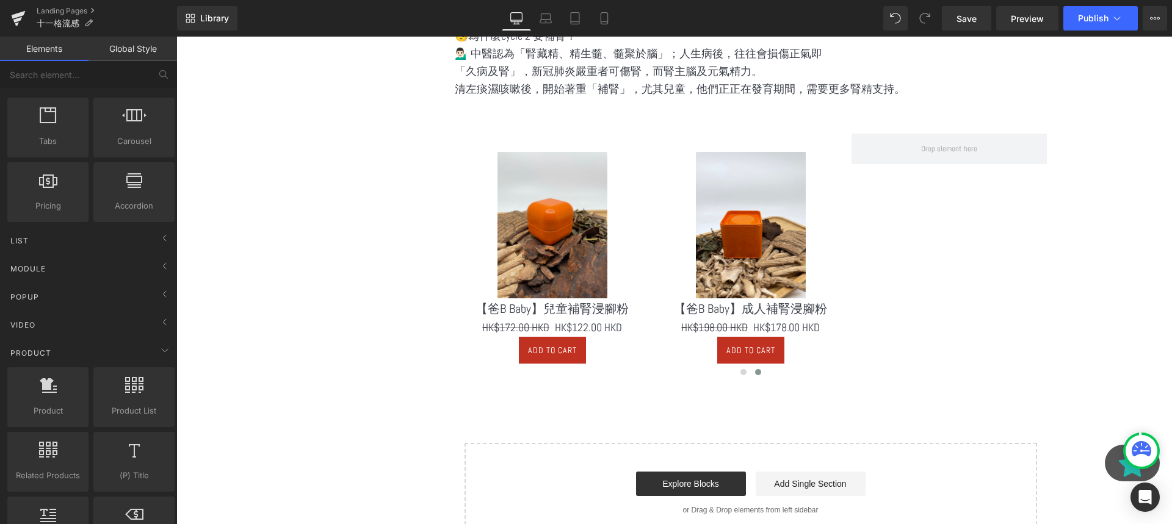
scroll to position [443, 0]
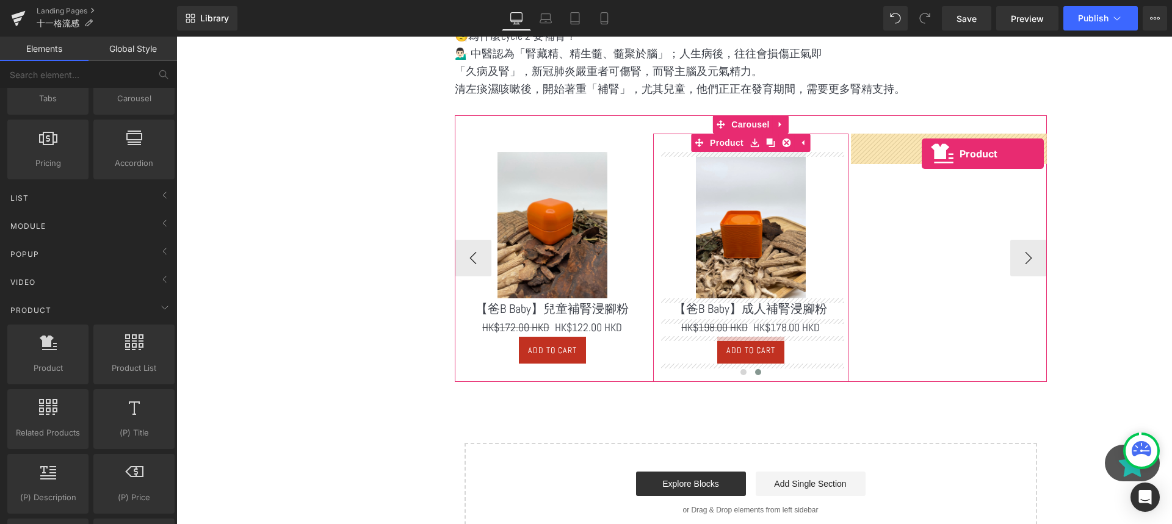
drag, startPoint x: 228, startPoint y: 392, endPoint x: 921, endPoint y: 154, distance: 733.2
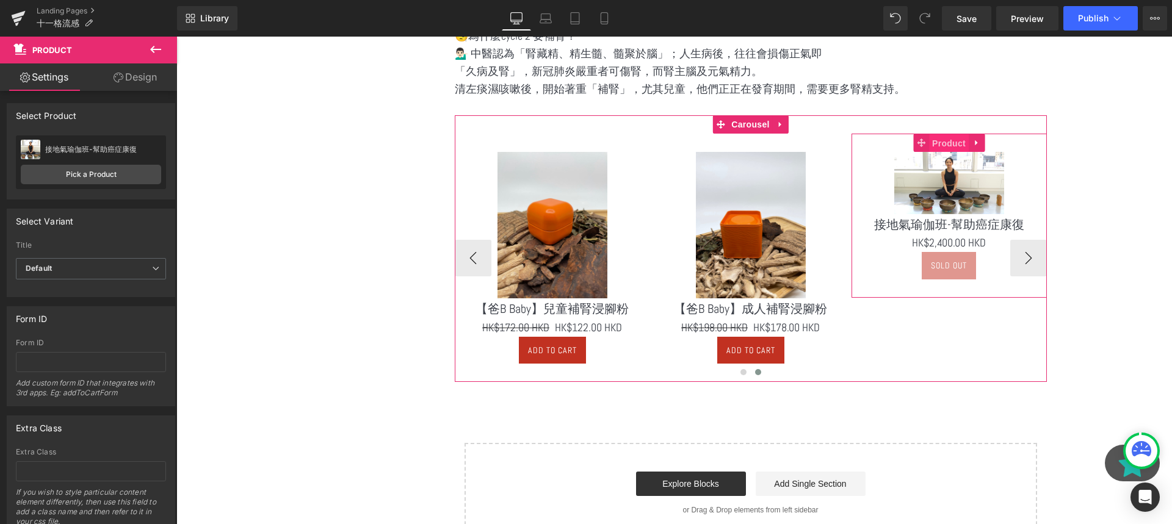
click at [939, 146] on span "Product" at bounding box center [949, 143] width 40 height 18
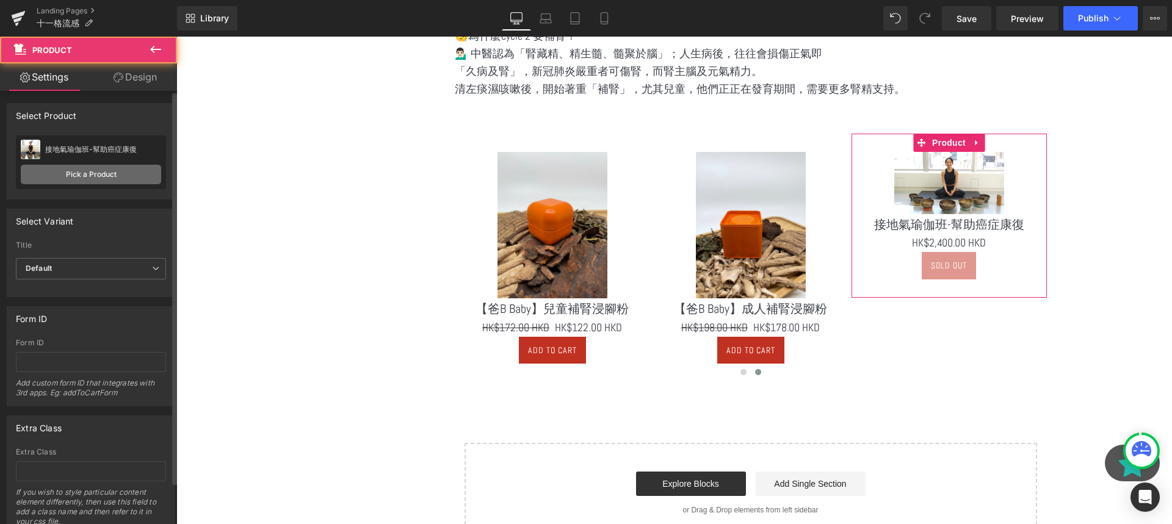
click at [108, 181] on link "Pick a Product" at bounding box center [91, 175] width 140 height 20
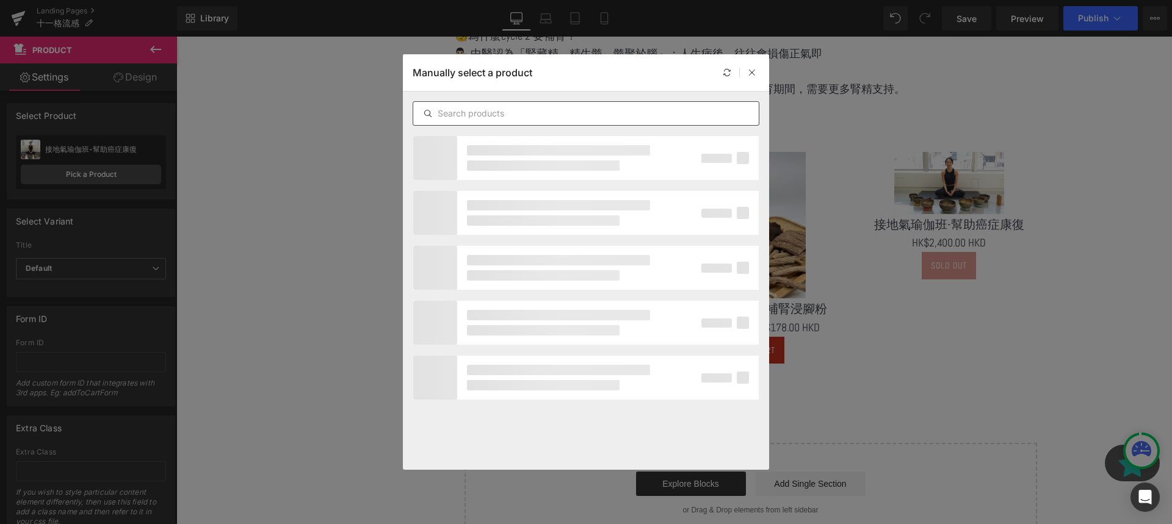
click at [527, 118] on input "text" at bounding box center [585, 113] width 345 height 15
paste input "兒童舒緩按摩油"
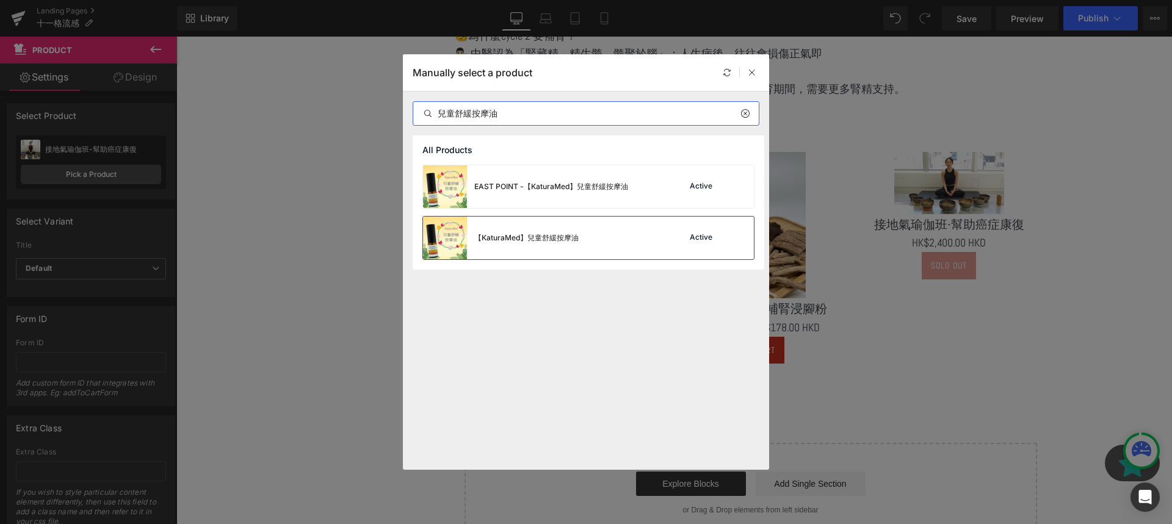
type input "兒童舒緩按摩油"
click at [552, 239] on div "【KaturaMed】兒童舒緩按摩油" at bounding box center [526, 238] width 104 height 11
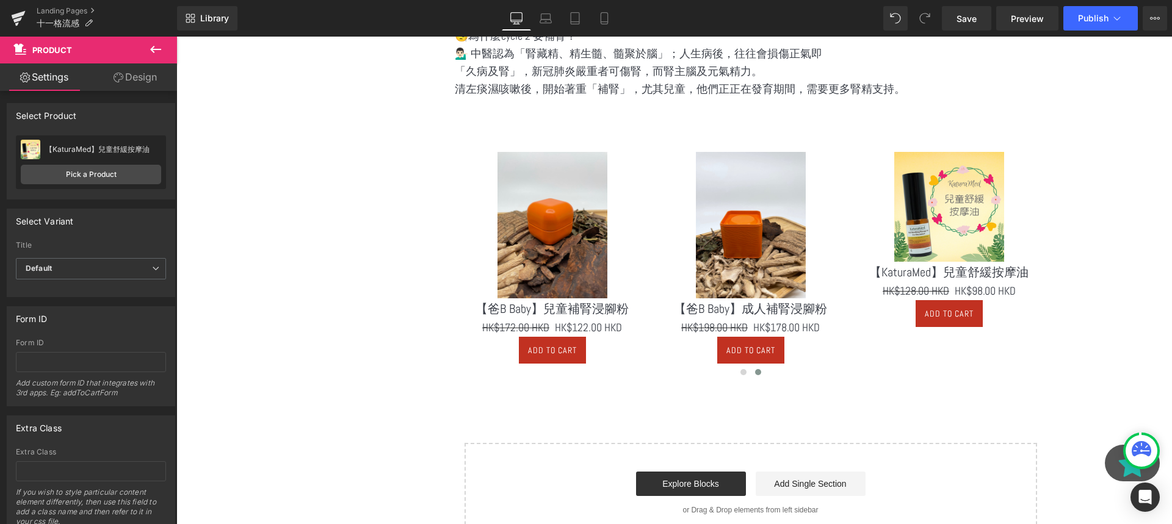
click at [160, 49] on icon at bounding box center [155, 49] width 11 height 7
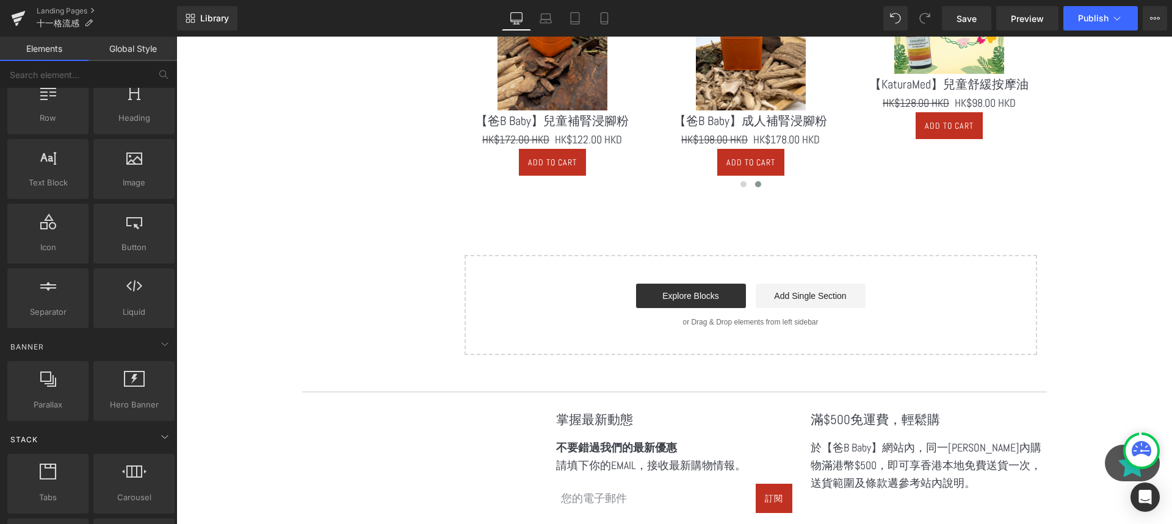
scroll to position [47, 0]
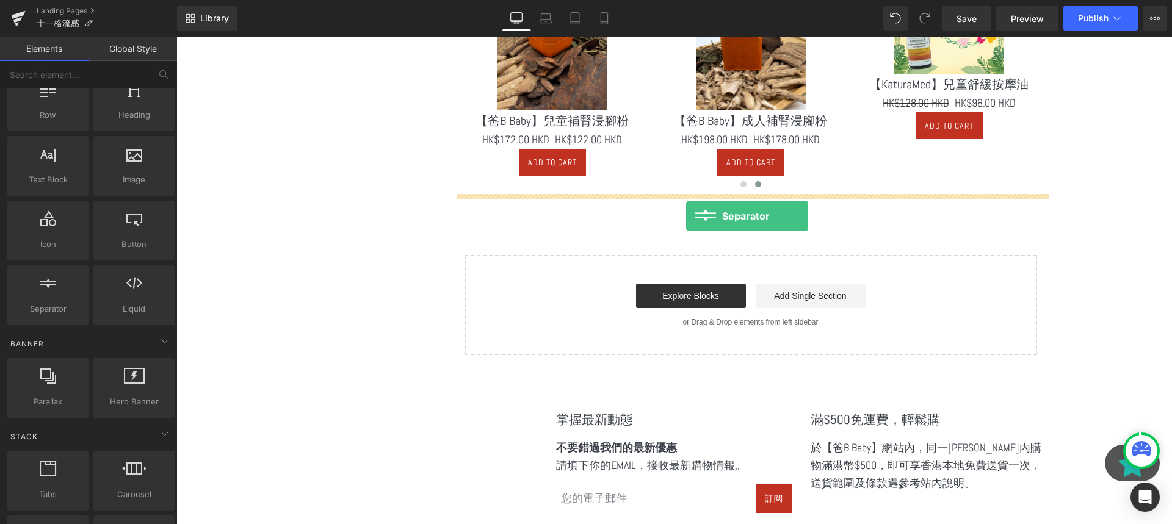
drag, startPoint x: 239, startPoint y: 341, endPoint x: 686, endPoint y: 216, distance: 463.7
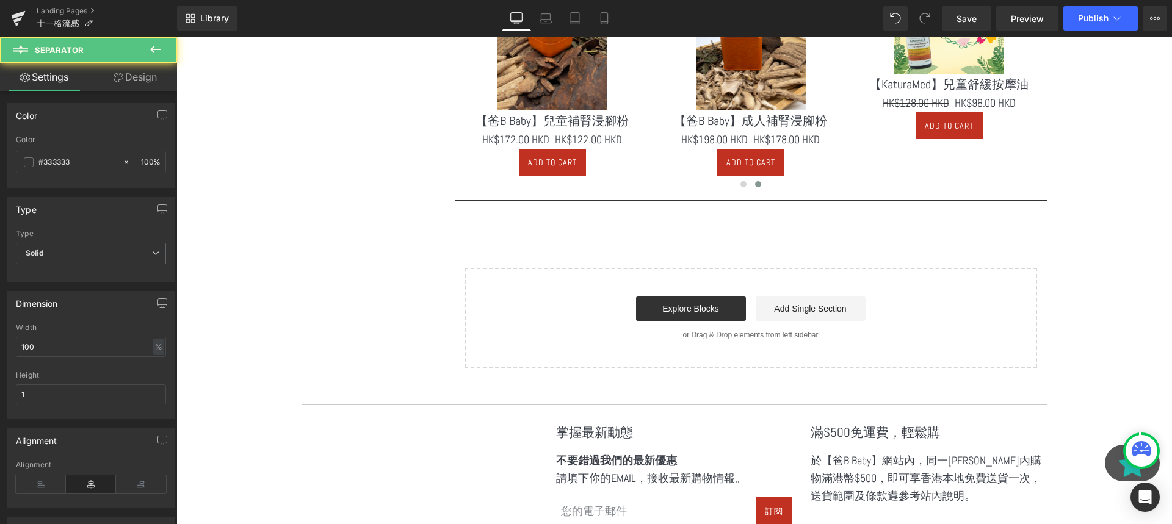
scroll to position [3908, 995]
click at [155, 48] on icon at bounding box center [155, 49] width 15 height 15
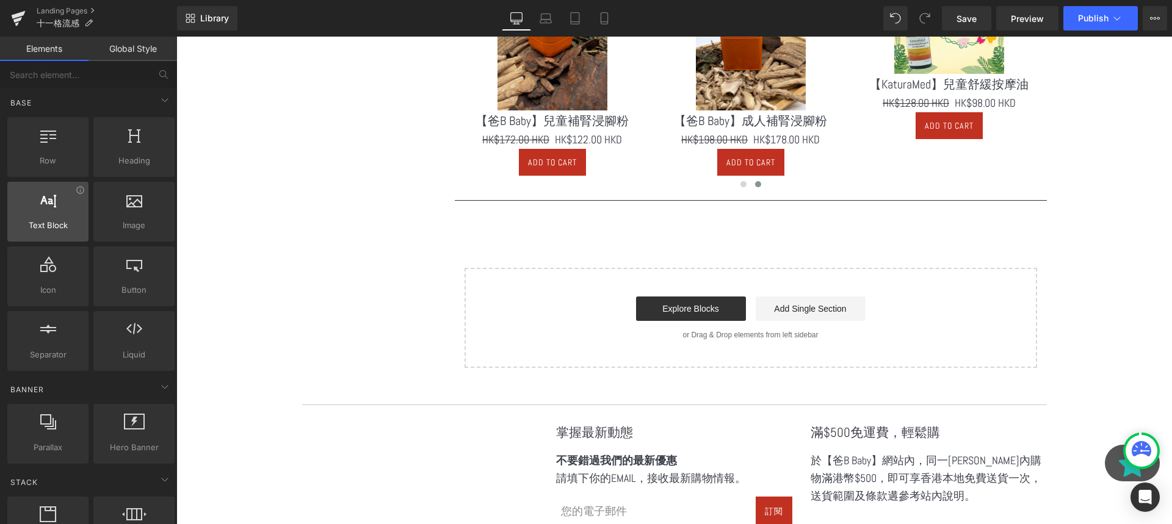
scroll to position [0, 0]
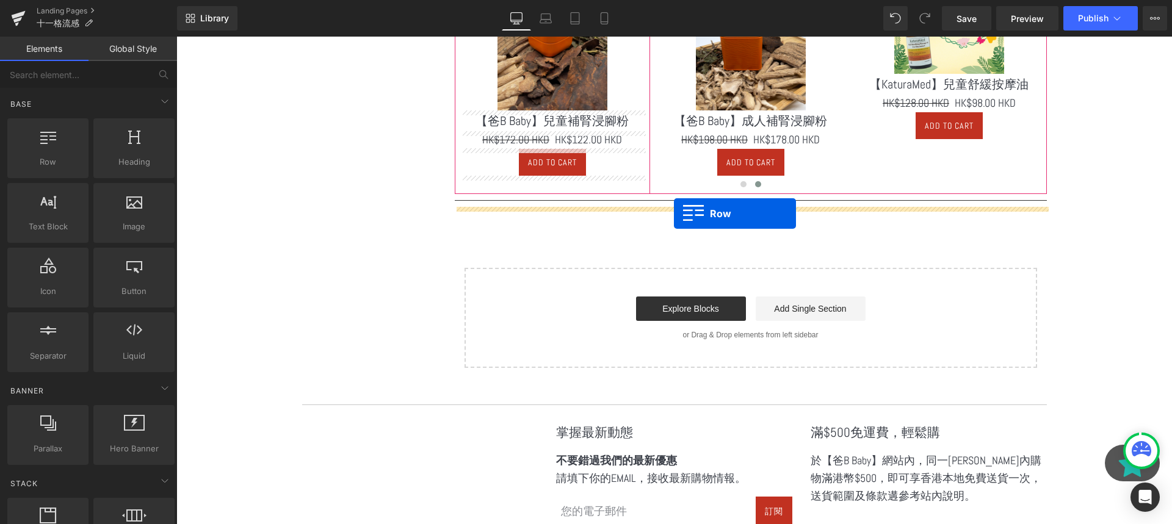
drag, startPoint x: 235, startPoint y: 200, endPoint x: 674, endPoint y: 214, distance: 439.0
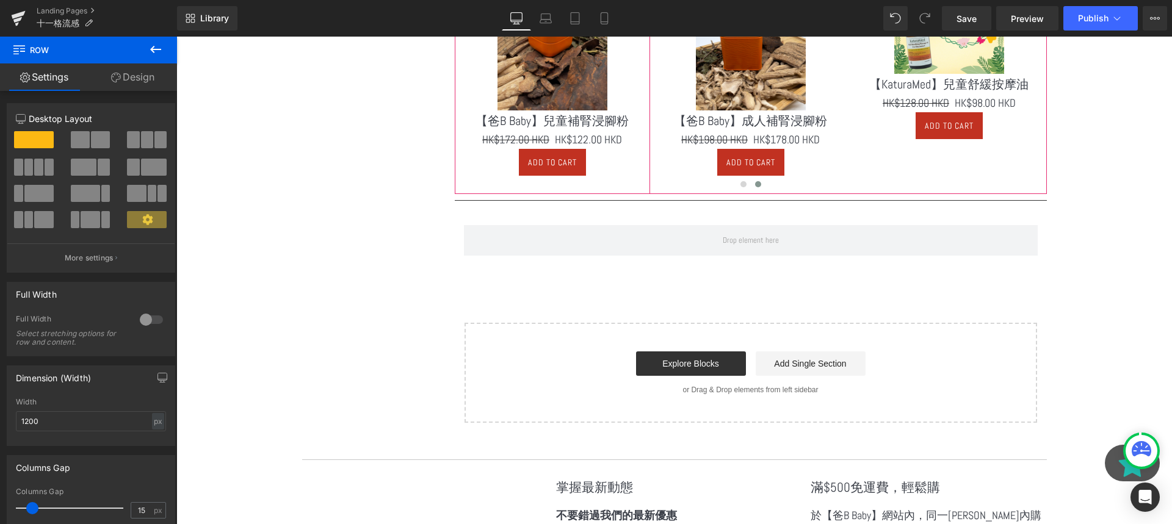
click at [157, 45] on icon at bounding box center [155, 49] width 15 height 15
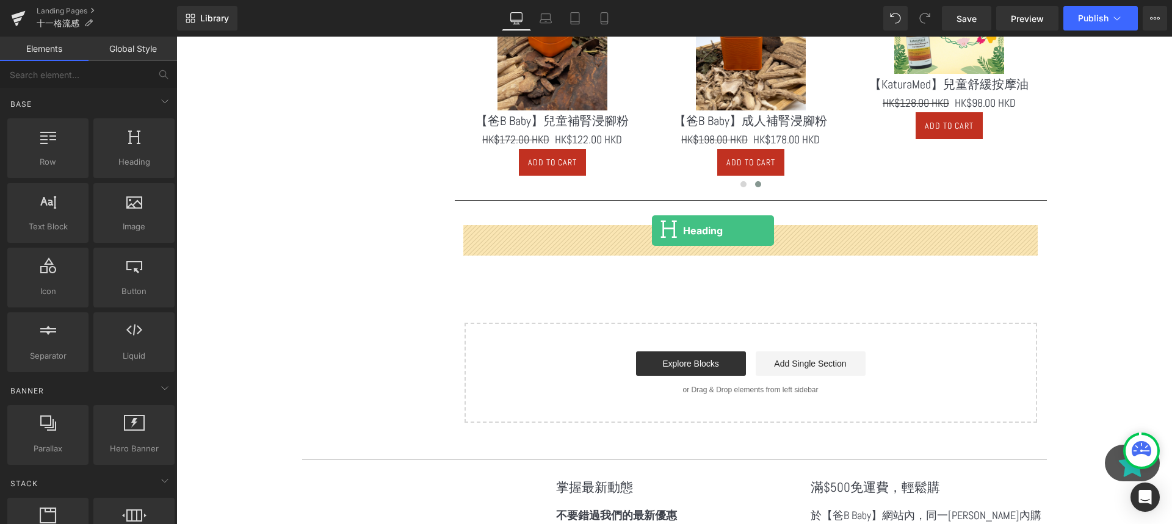
drag, startPoint x: 313, startPoint y: 172, endPoint x: 652, endPoint y: 231, distance: 343.8
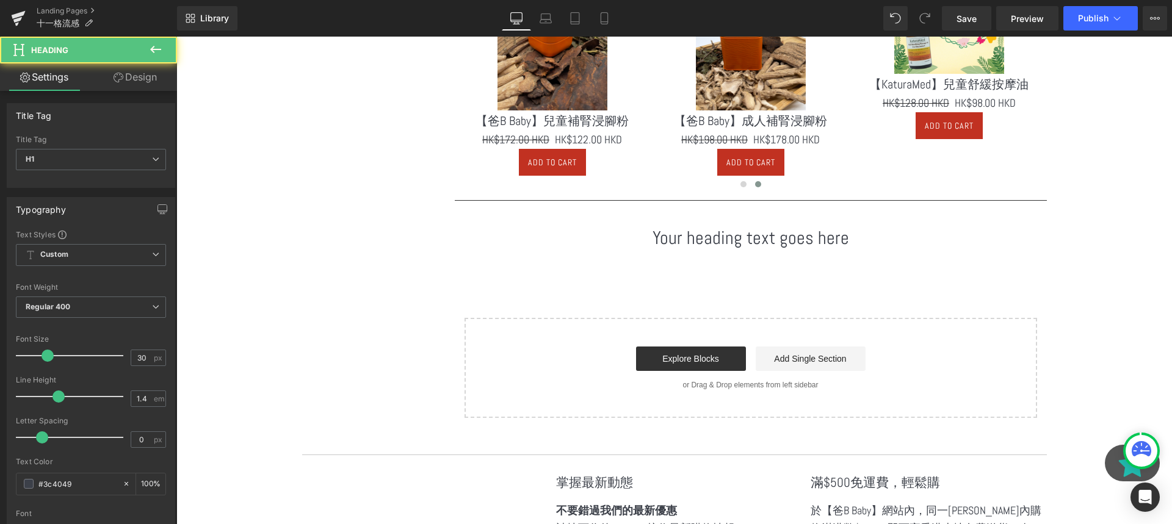
scroll to position [3958, 995]
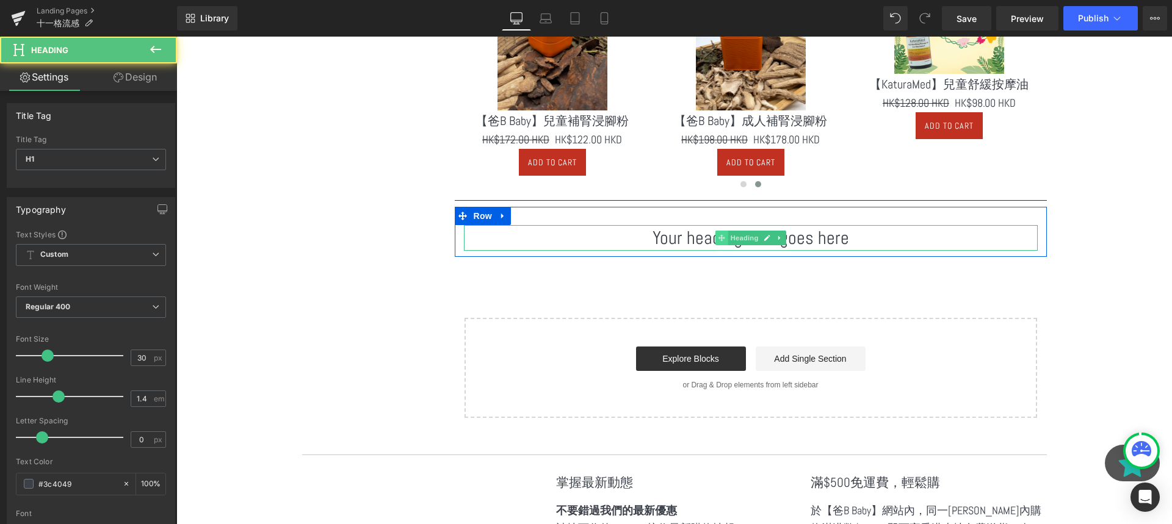
click at [720, 244] on span at bounding box center [721, 238] width 13 height 15
click at [768, 236] on icon at bounding box center [767, 239] width 6 height 6
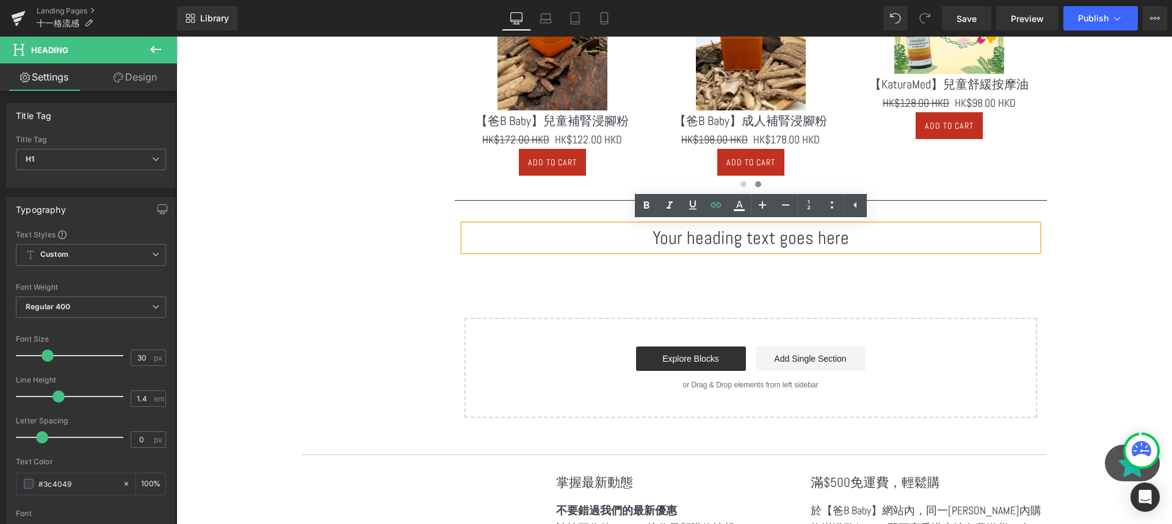
click at [732, 246] on h1 "Your heading text goes here" at bounding box center [751, 238] width 574 height 26
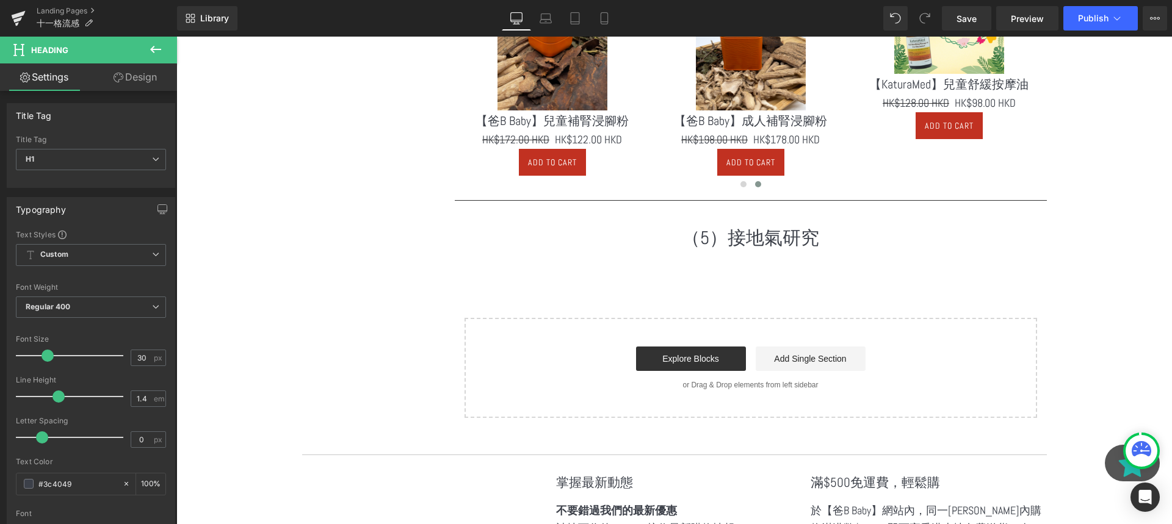
click at [160, 52] on icon at bounding box center [155, 49] width 15 height 15
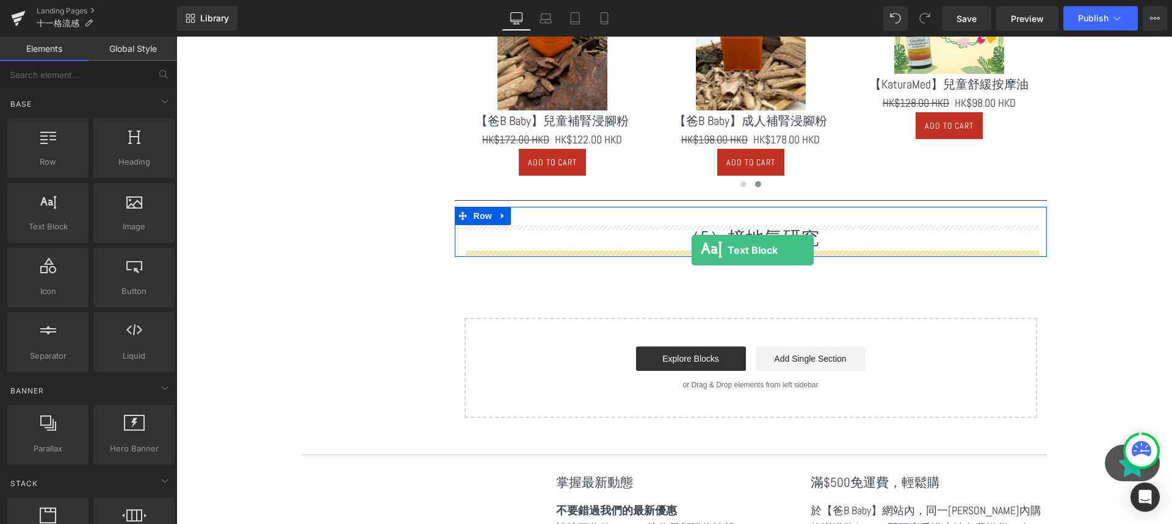
drag, startPoint x: 236, startPoint y: 230, endPoint x: 691, endPoint y: 250, distance: 455.7
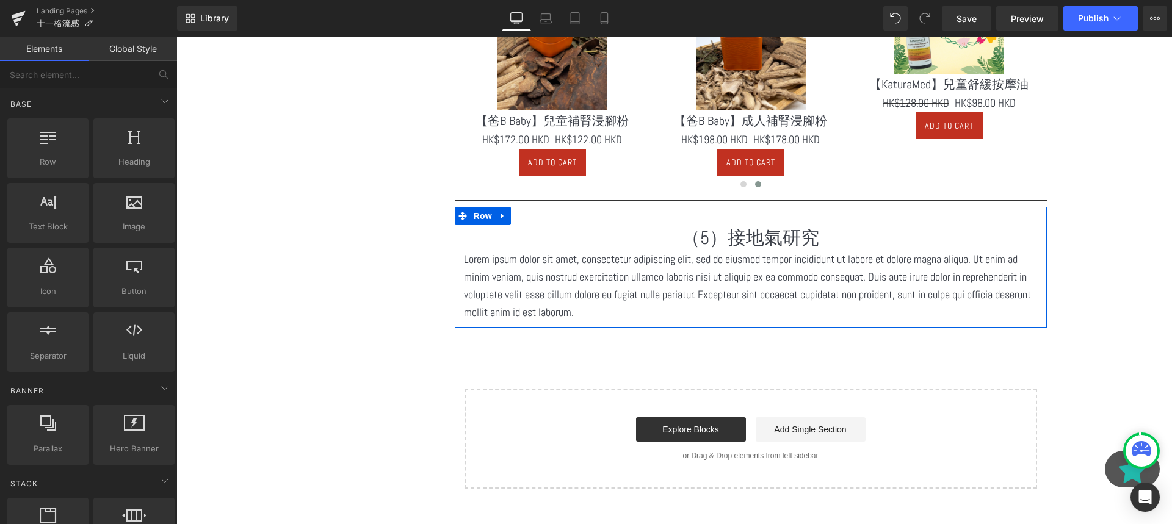
scroll to position [4029, 995]
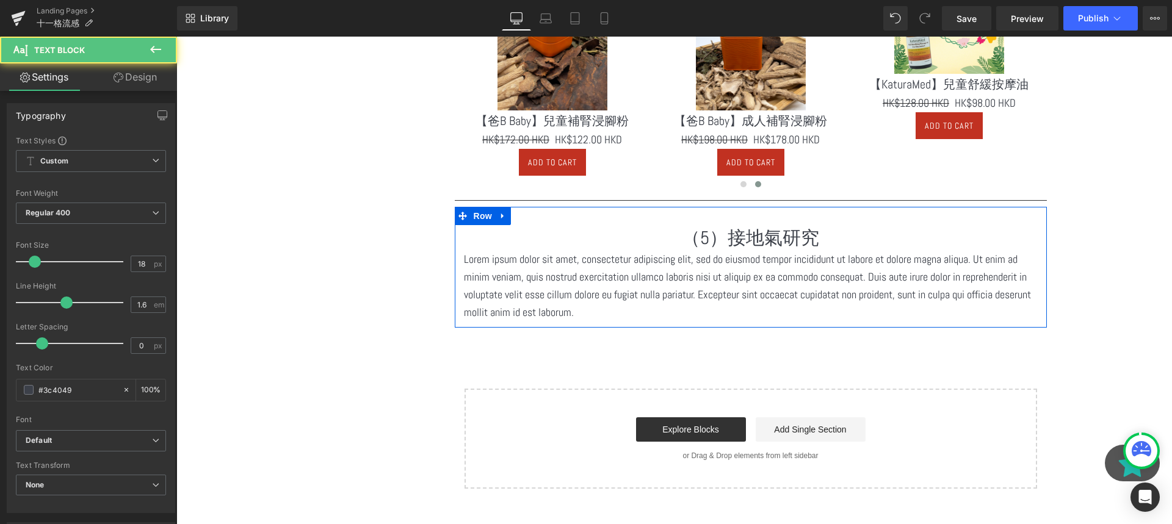
click at [655, 289] on p "Lorem ipsum dolor sit amet, consectetur adipiscing elit, sed do eiusmod tempor …" at bounding box center [751, 286] width 574 height 70
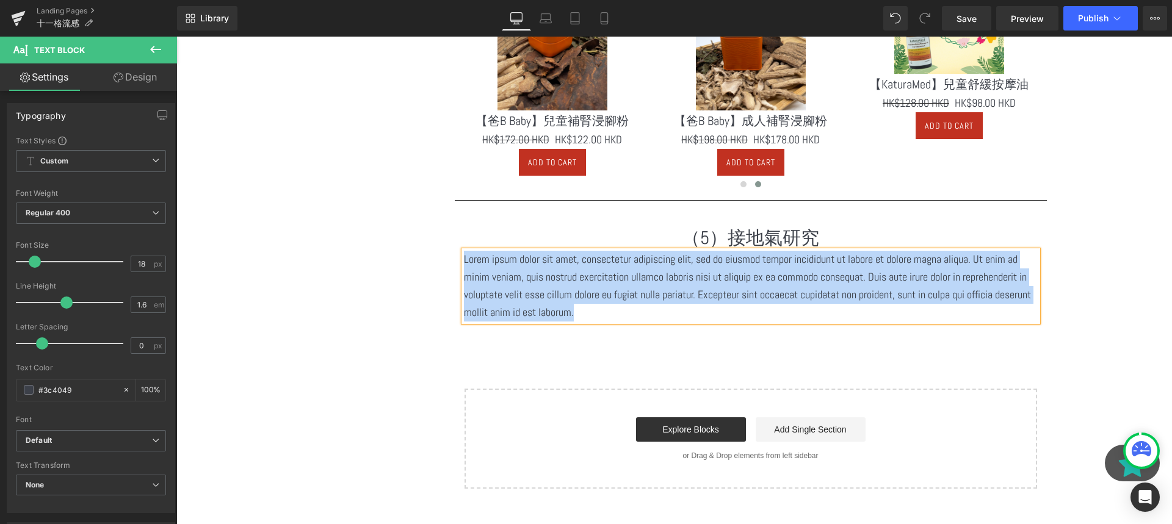
paste div
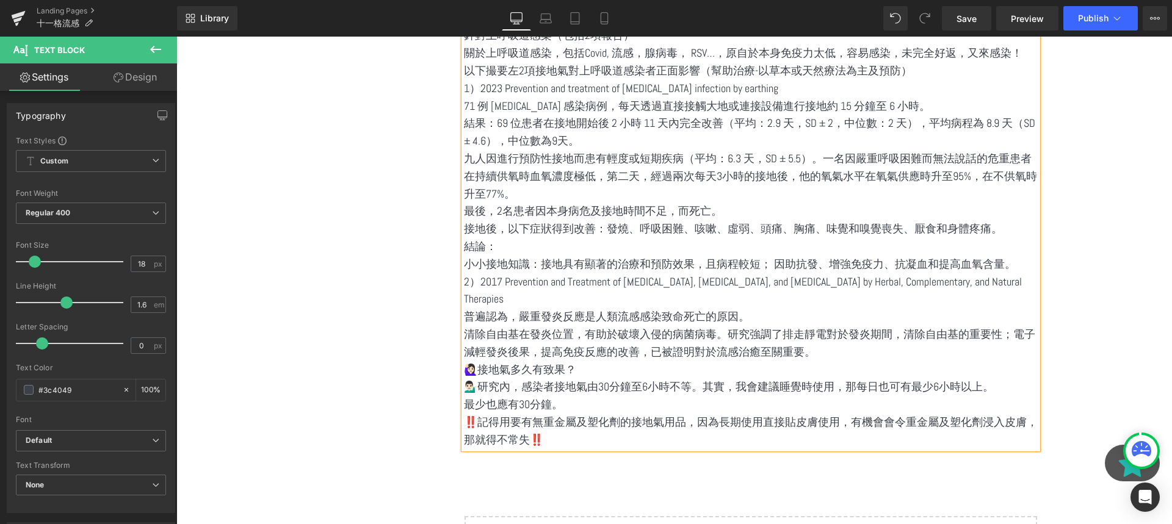
scroll to position [3553, 0]
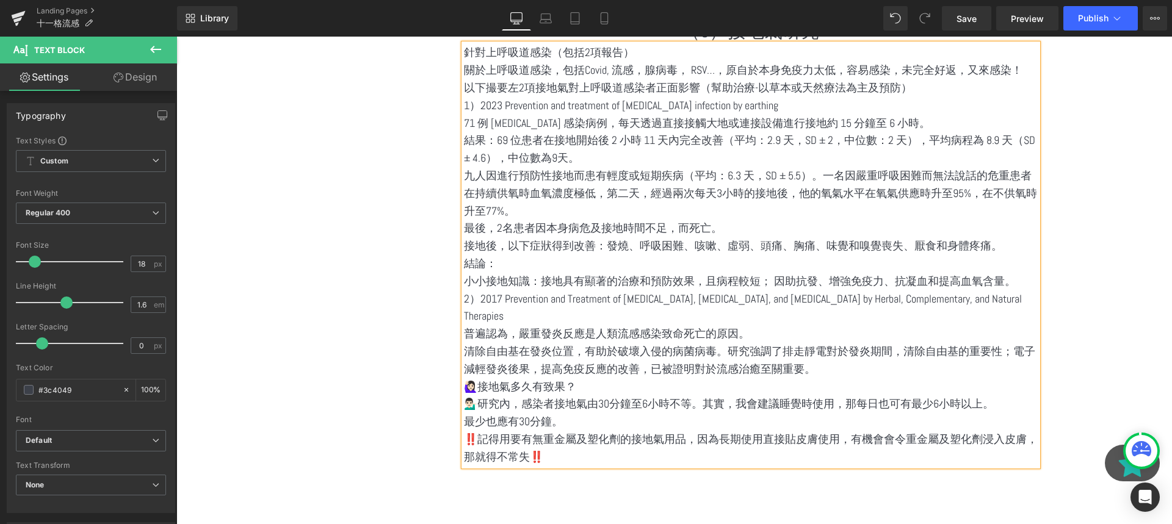
click at [751, 308] on p "2）2017 Prevention and Treatment of [MEDICAL_DATA], [MEDICAL_DATA], and [MEDICAL…" at bounding box center [751, 307] width 574 height 35
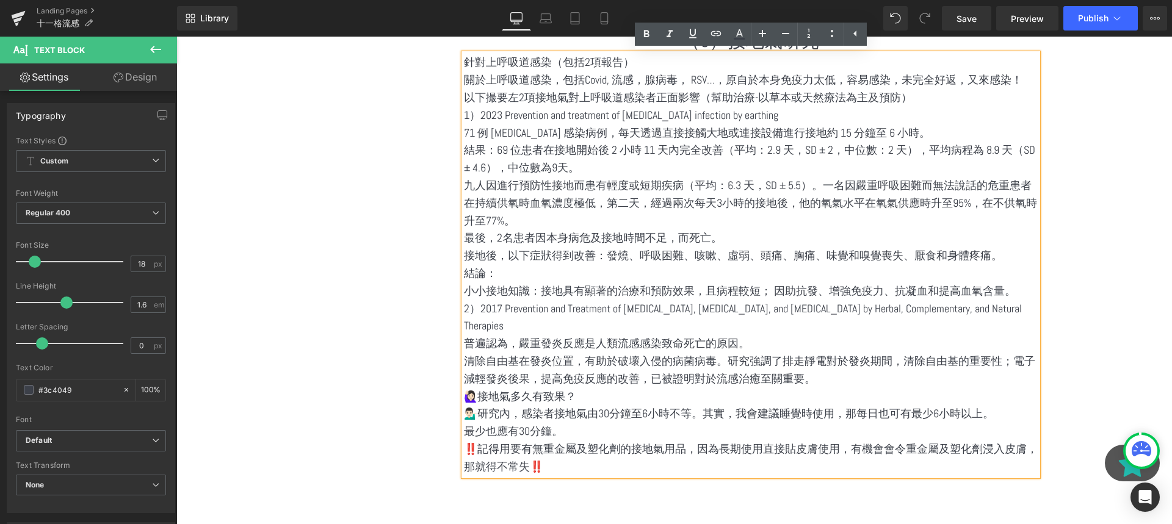
scroll to position [3555, 0]
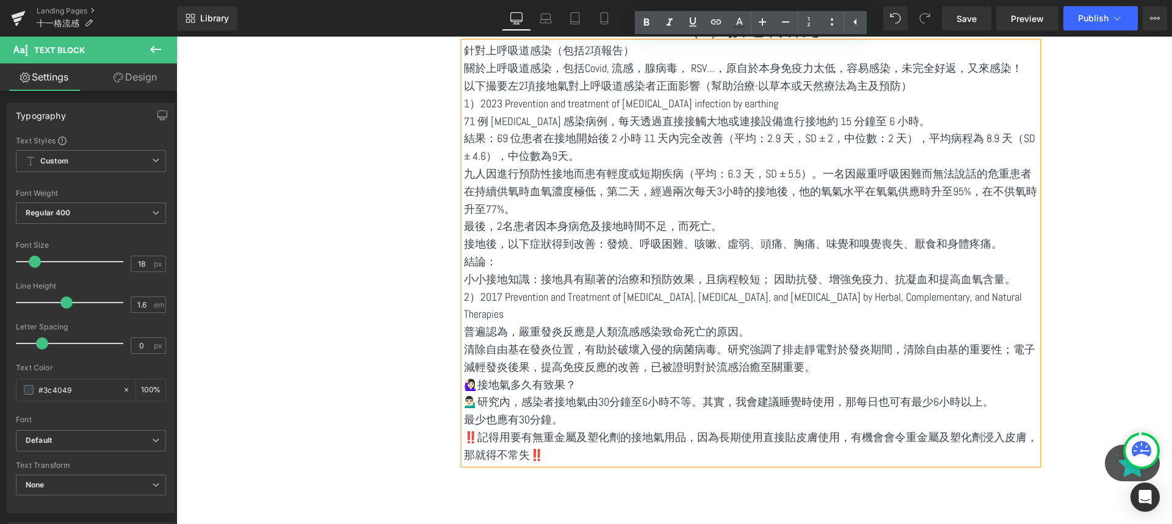
drag, startPoint x: 655, startPoint y: 458, endPoint x: 574, endPoint y: 421, distance: 89.3
click at [574, 421] on div "針對上呼吸道感染（包括2項報告） 關於上呼吸道感染，包括Covid, 流感，腺病毒， RSV…，原自於本身免疫力太低，容易感染，未完全好返，又來感染！ 以…" at bounding box center [751, 253] width 574 height 422
click at [574, 421] on p "最少也應有30分鐘。" at bounding box center [751, 420] width 574 height 18
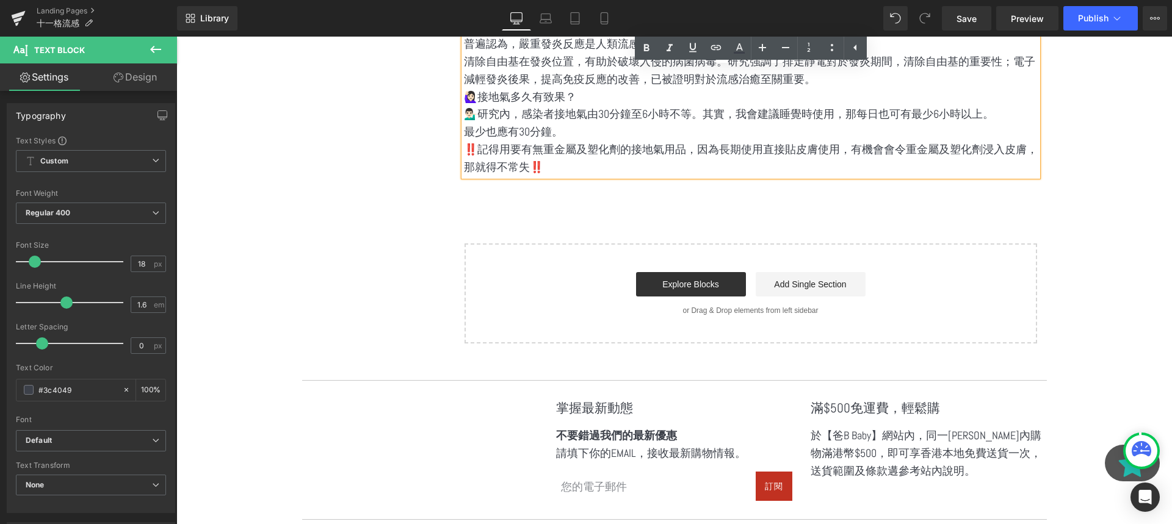
scroll to position [3893, 0]
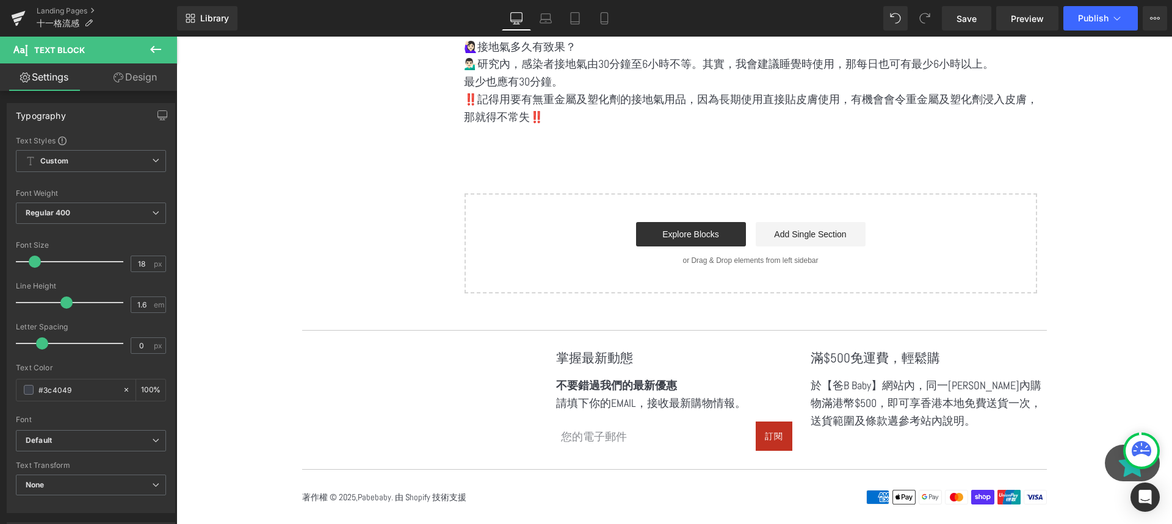
click at [154, 51] on icon at bounding box center [155, 49] width 15 height 15
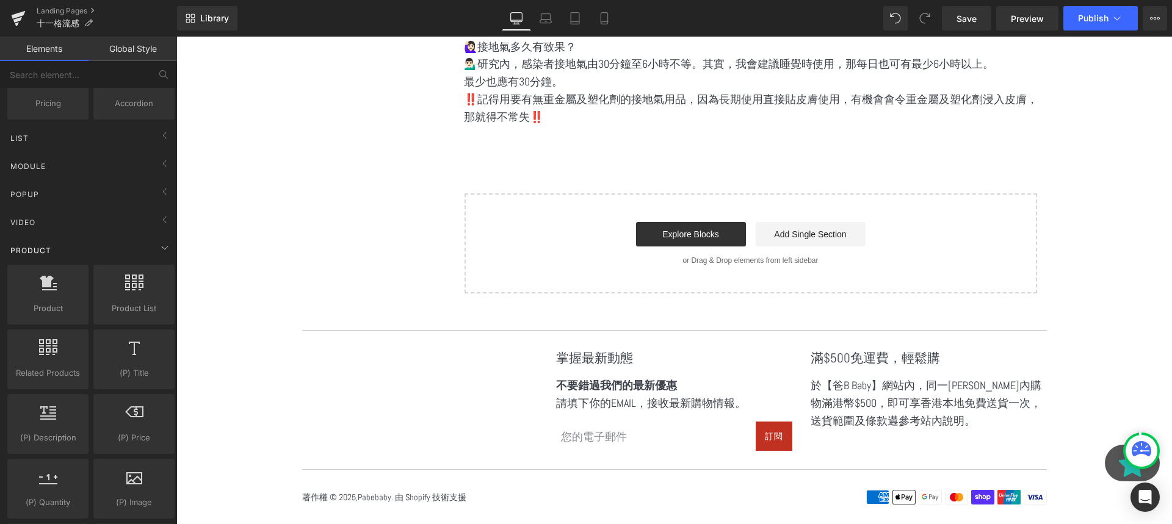
scroll to position [508, 0]
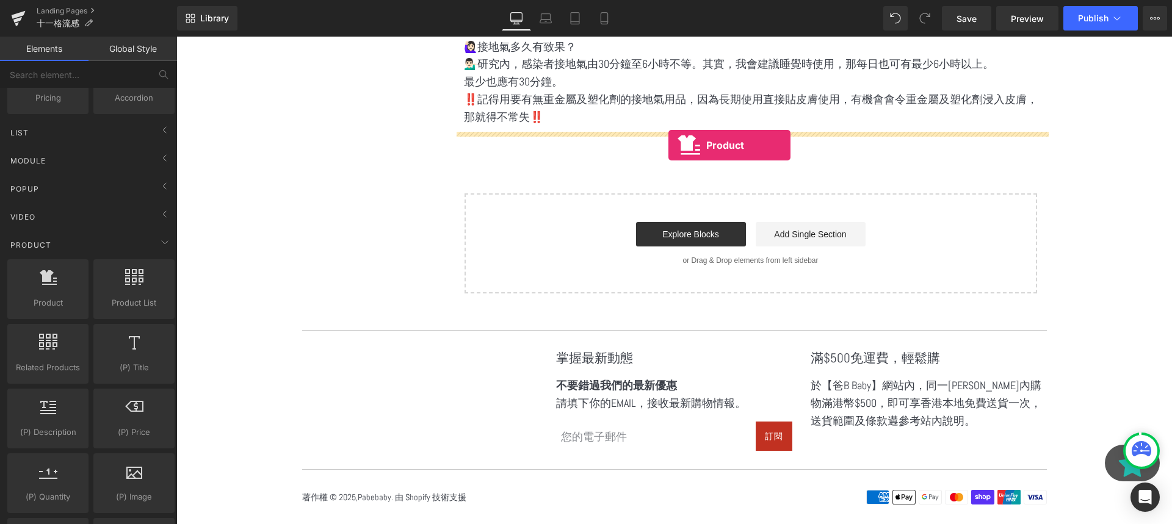
drag, startPoint x: 252, startPoint y: 310, endPoint x: 668, endPoint y: 145, distance: 447.6
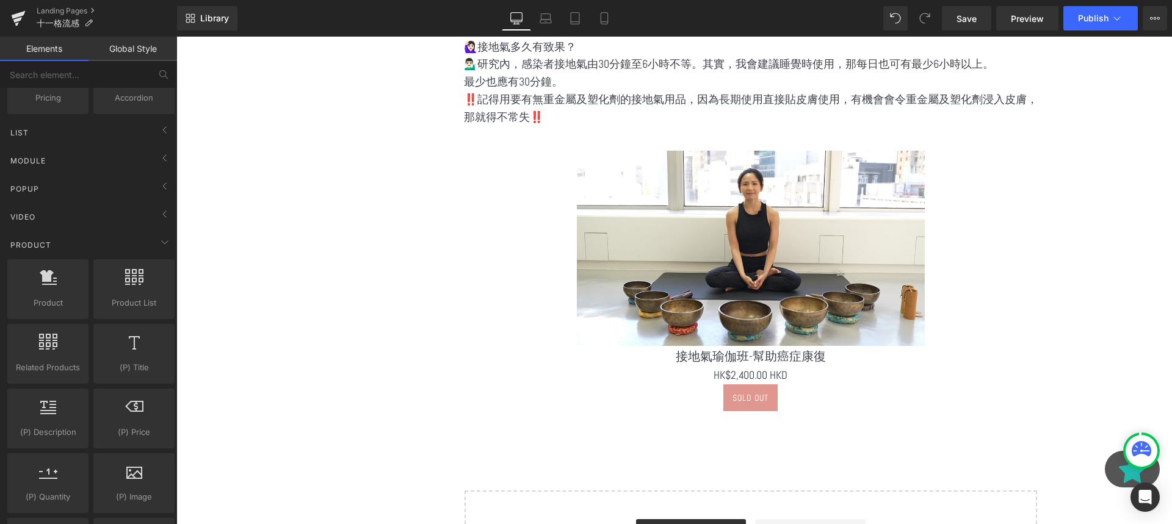
scroll to position [4678, 995]
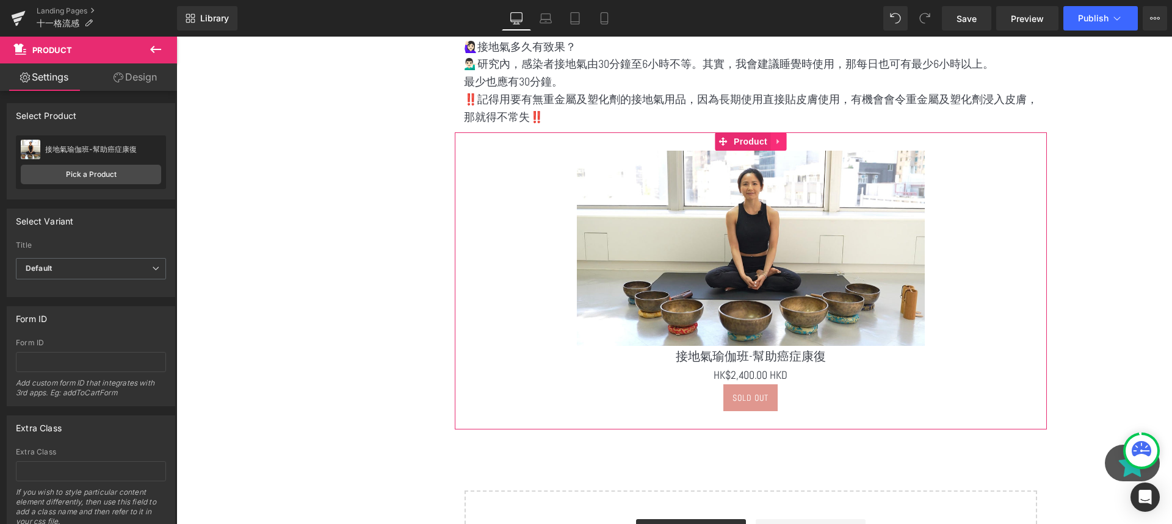
click at [778, 145] on icon at bounding box center [778, 141] width 9 height 9
click at [732, 145] on span "Product" at bounding box center [727, 141] width 40 height 18
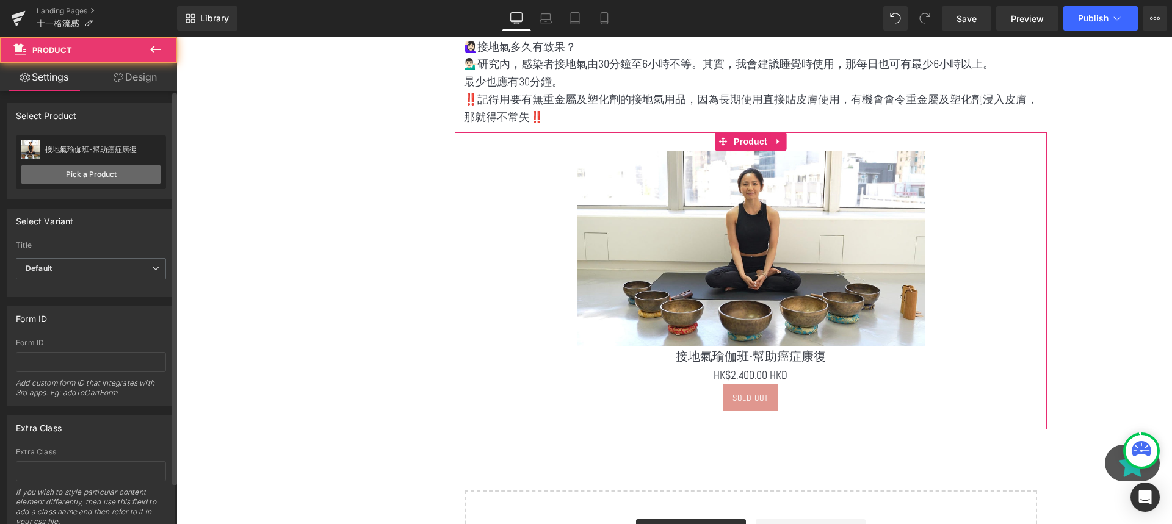
click at [84, 181] on link "Pick a Product" at bounding box center [91, 175] width 140 height 20
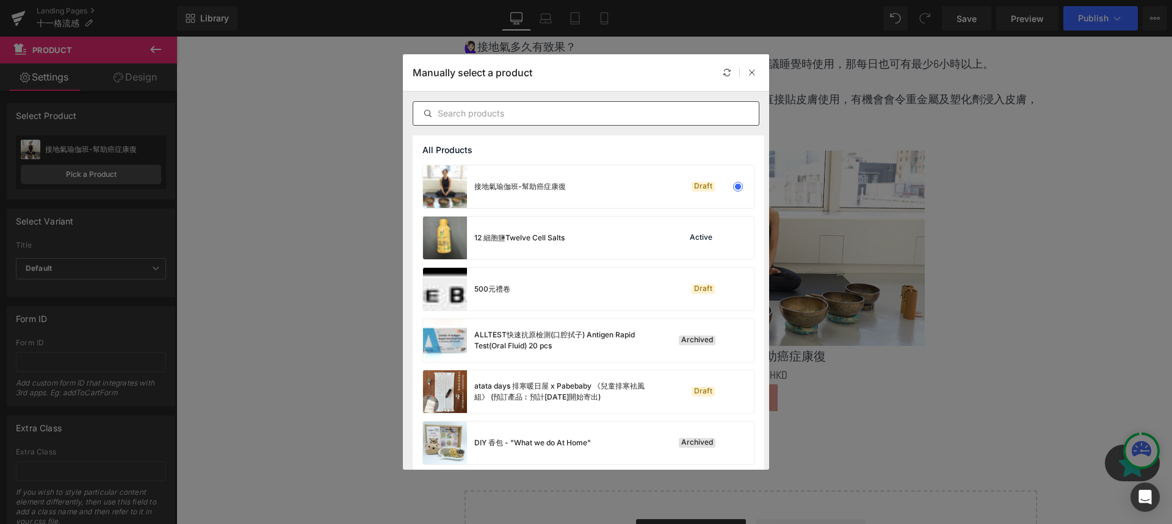
click at [525, 109] on input "text" at bounding box center [585, 113] width 345 height 15
paste input "【KaturaMed】接地氣墊"
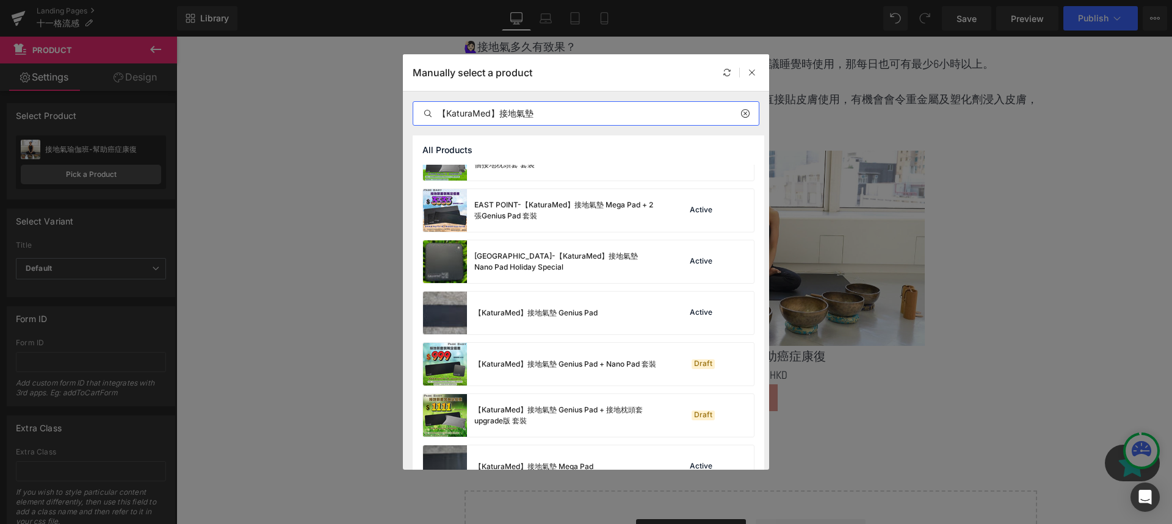
scroll to position [288, 0]
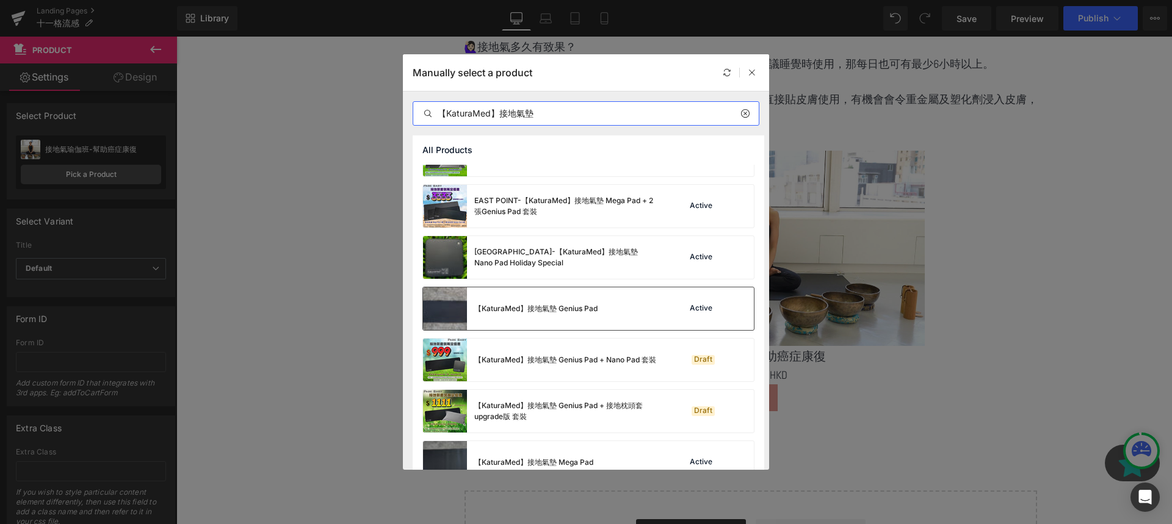
type input "【KaturaMed】接地氣墊"
click at [640, 314] on div "【KaturaMed】接地氣墊 Genius Pad Active" at bounding box center [588, 308] width 331 height 43
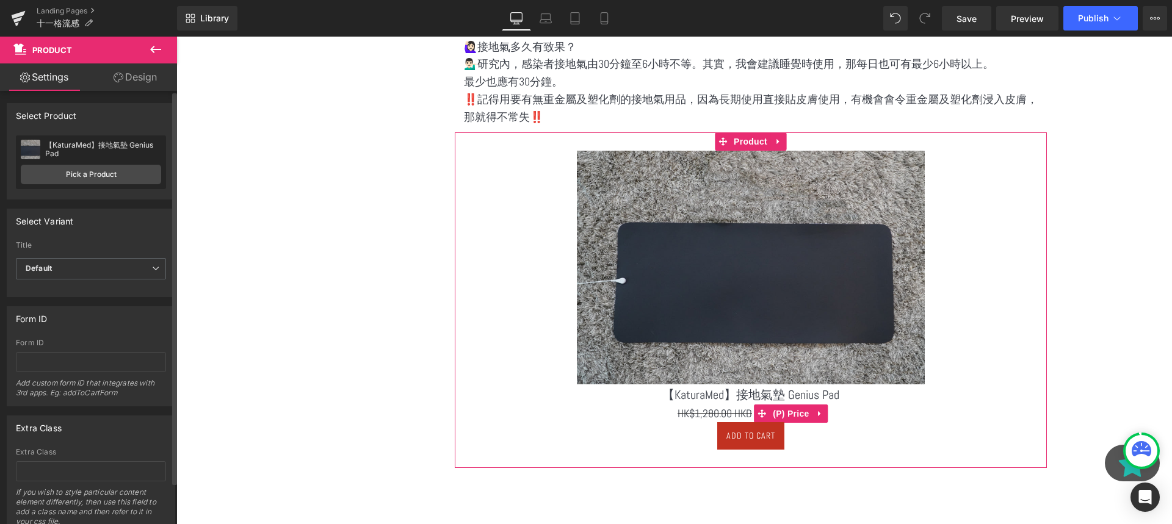
scroll to position [4717, 995]
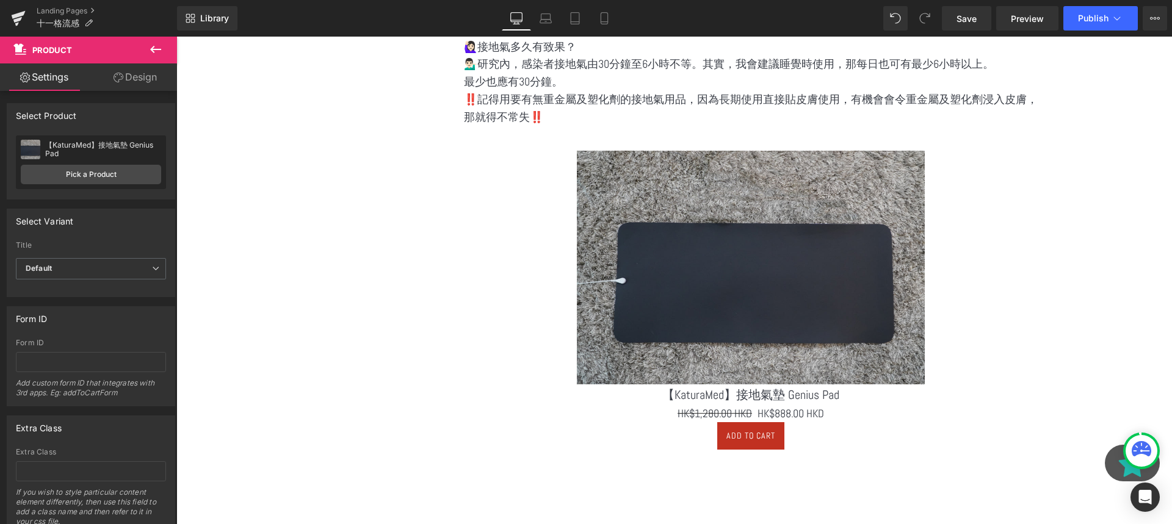
click at [164, 43] on button at bounding box center [155, 50] width 43 height 27
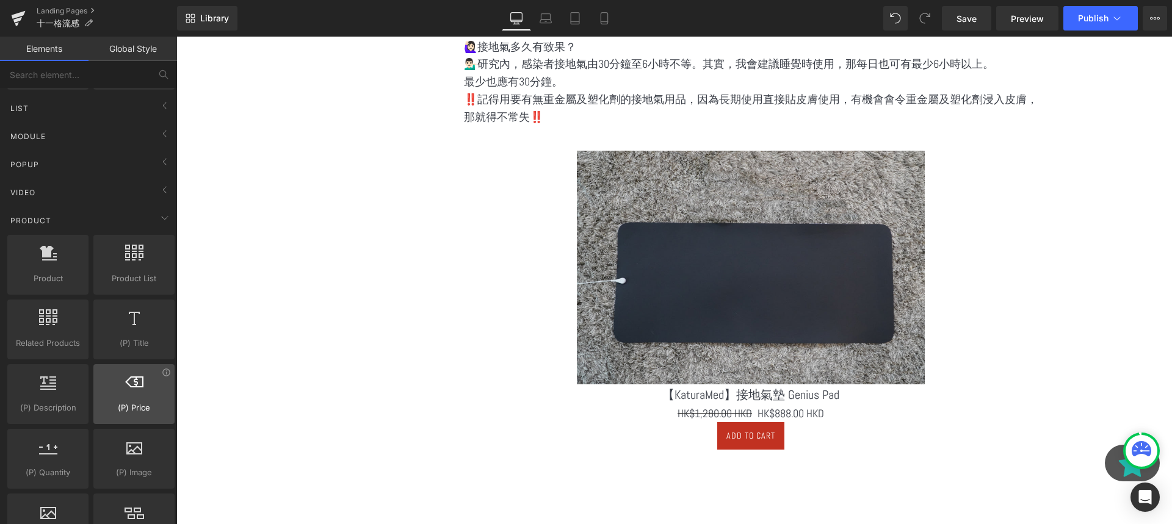
scroll to position [675, 0]
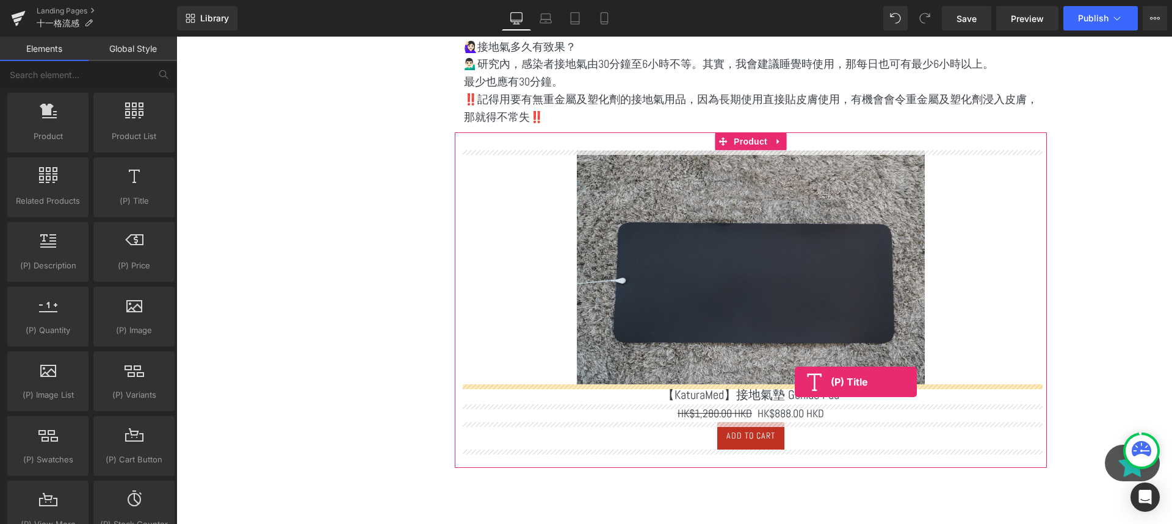
drag, startPoint x: 276, startPoint y: 243, endPoint x: 794, endPoint y: 381, distance: 535.7
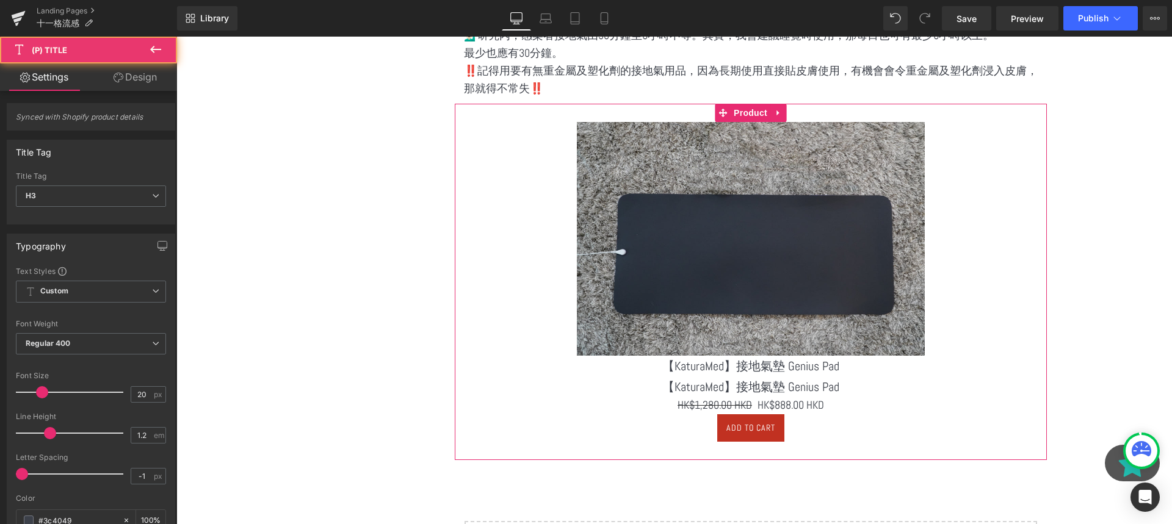
scroll to position [3926, 0]
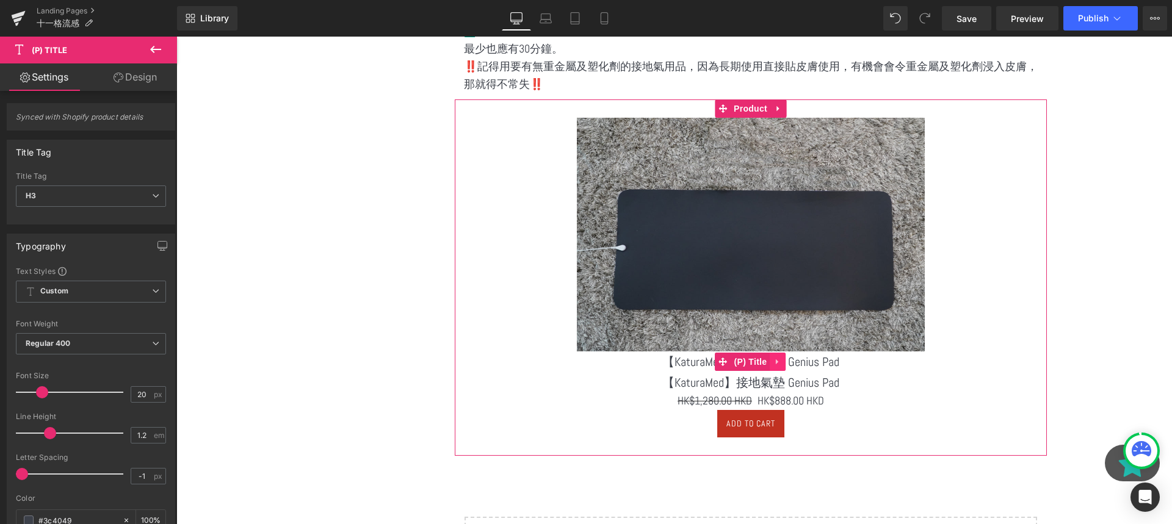
click at [773, 363] on icon at bounding box center [777, 361] width 9 height 9
click at [785, 363] on icon at bounding box center [785, 362] width 9 height 9
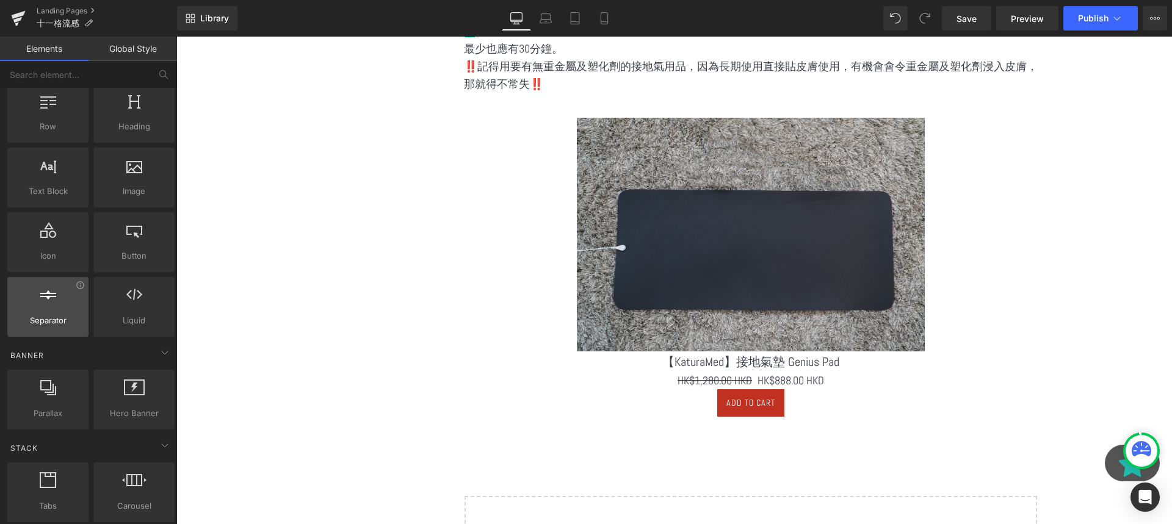
scroll to position [0, 0]
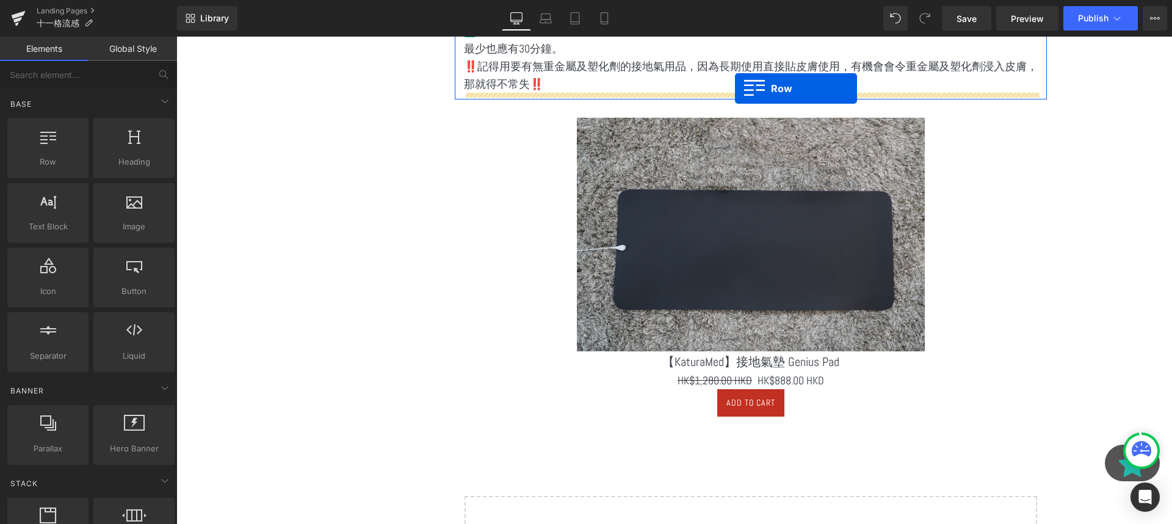
drag, startPoint x: 233, startPoint y: 194, endPoint x: 735, endPoint y: 88, distance: 512.6
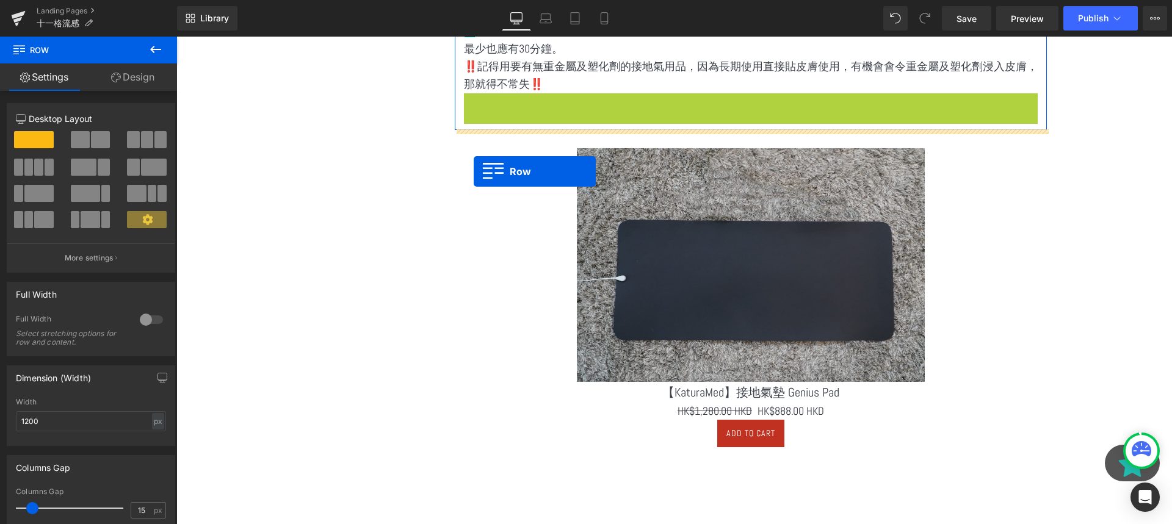
scroll to position [4747, 995]
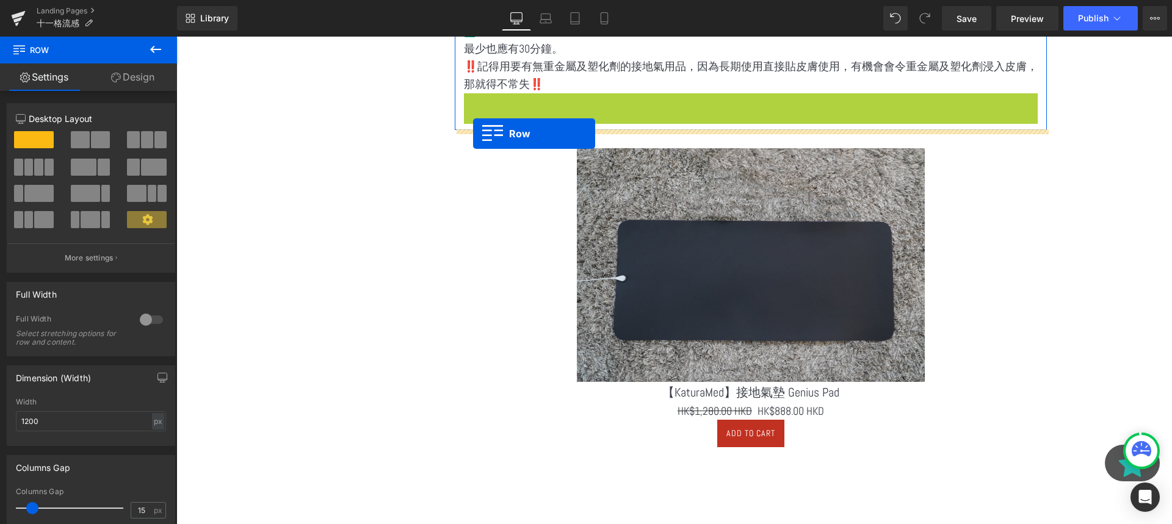
drag, startPoint x: 469, startPoint y: 104, endPoint x: 472, endPoint y: 132, distance: 28.2
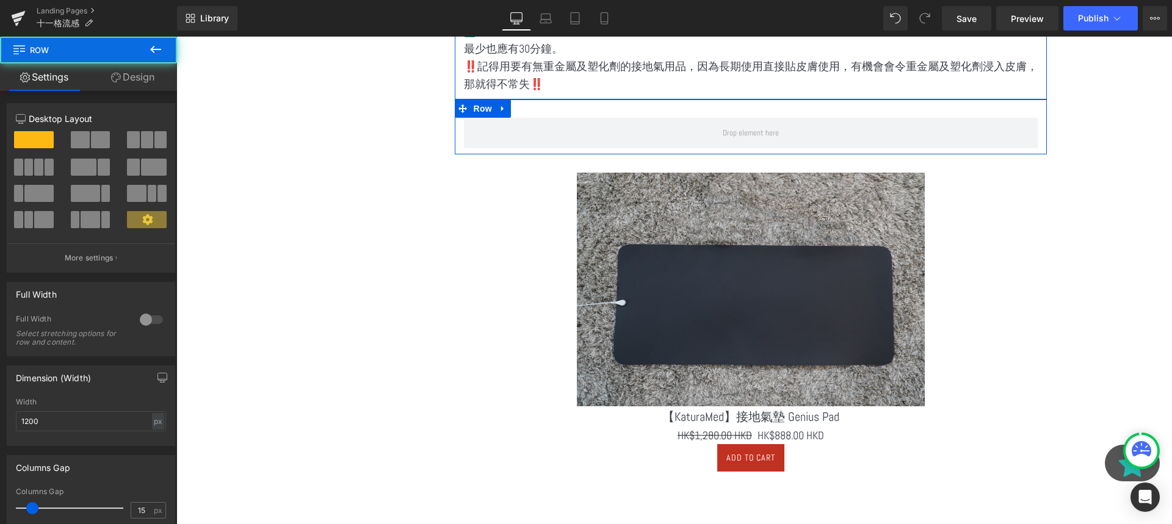
scroll to position [4772, 995]
click at [92, 196] on span at bounding box center [85, 193] width 29 height 17
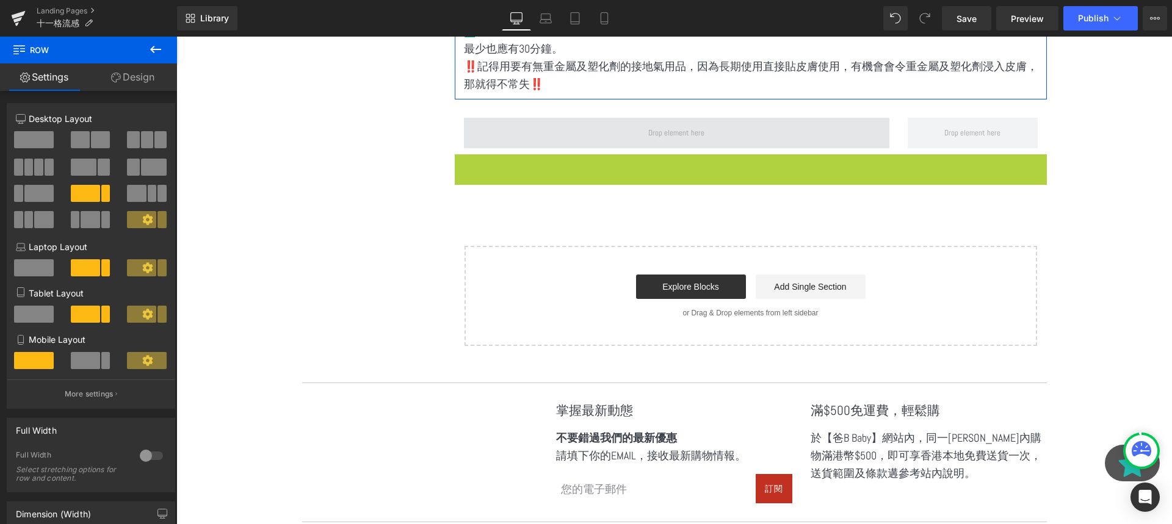
scroll to position [4466, 995]
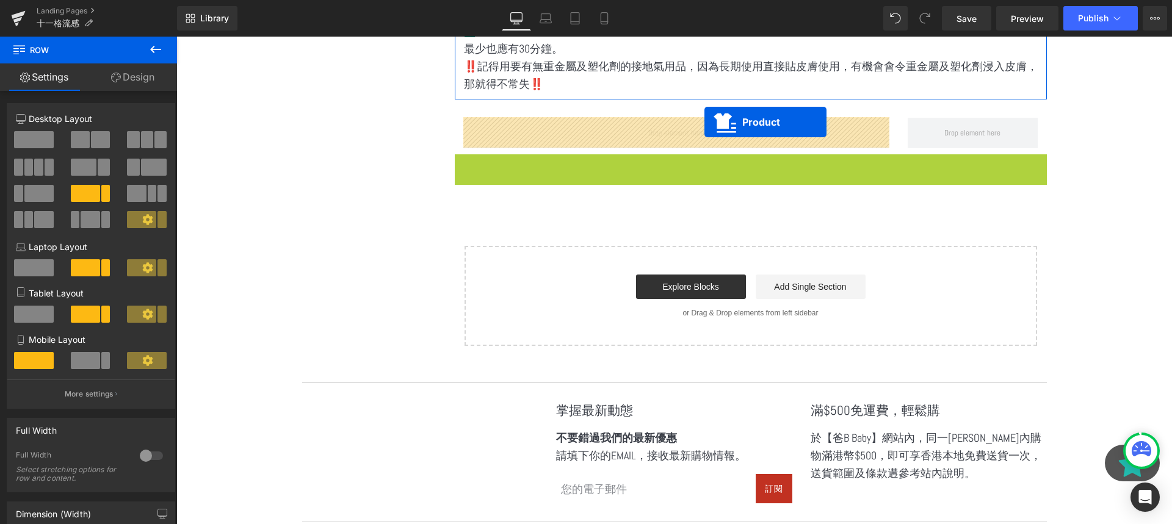
drag, startPoint x: 721, startPoint y: 161, endPoint x: 704, endPoint y: 123, distance: 42.1
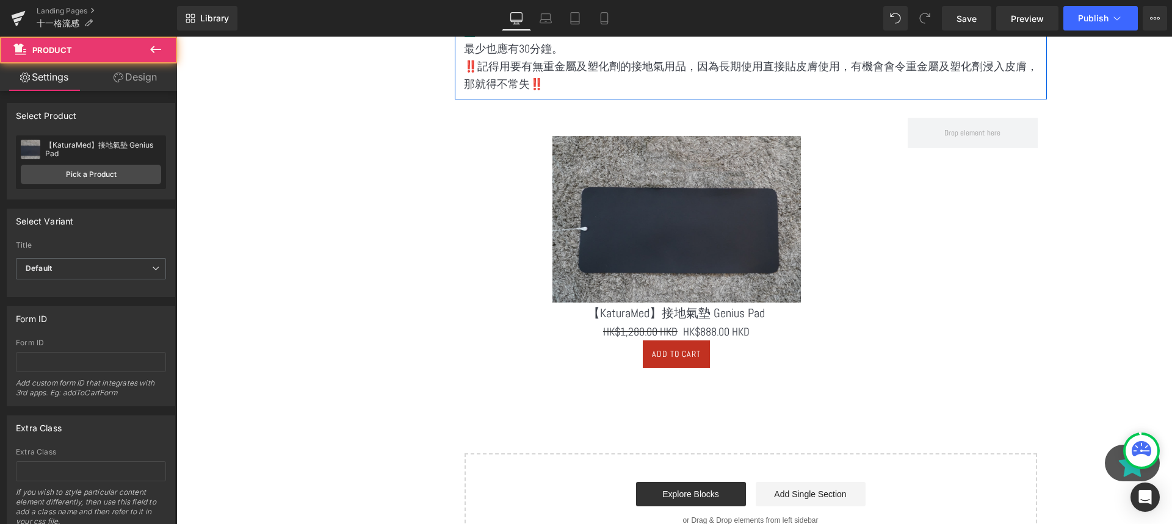
scroll to position [4674, 995]
click at [159, 52] on icon at bounding box center [155, 49] width 15 height 15
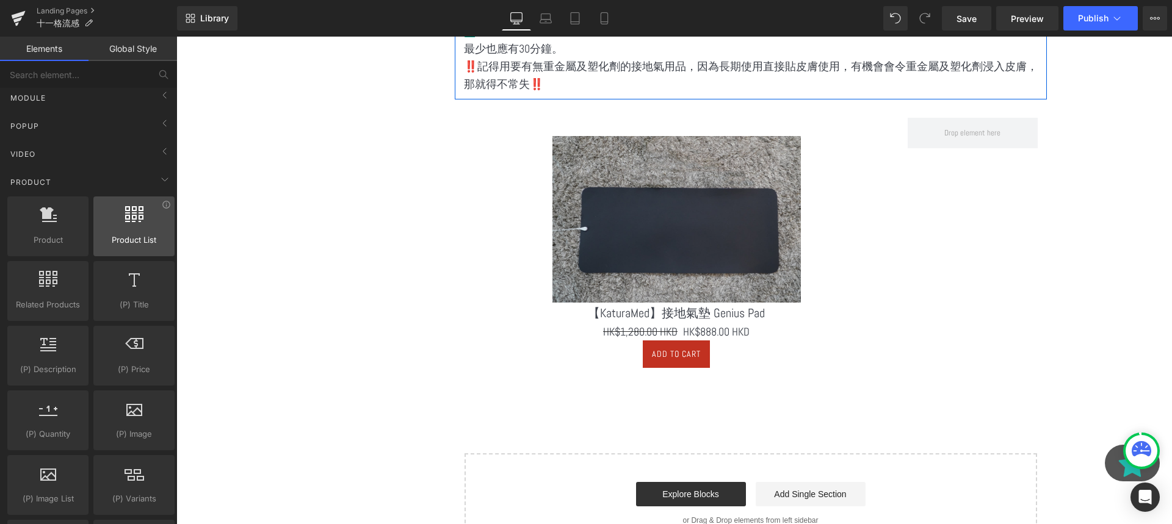
scroll to position [585, 0]
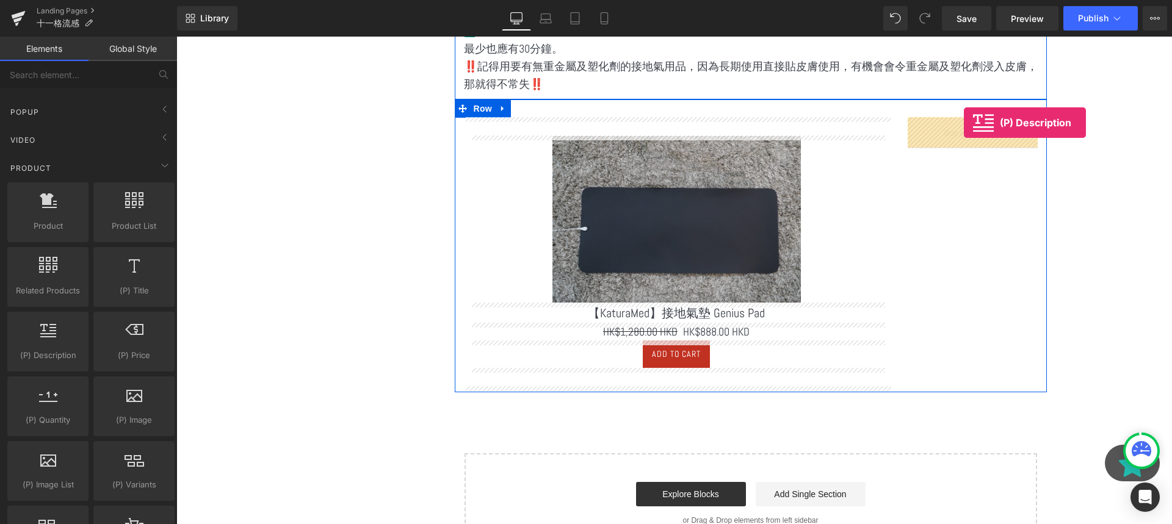
drag, startPoint x: 240, startPoint y: 370, endPoint x: 958, endPoint y: 135, distance: 755.1
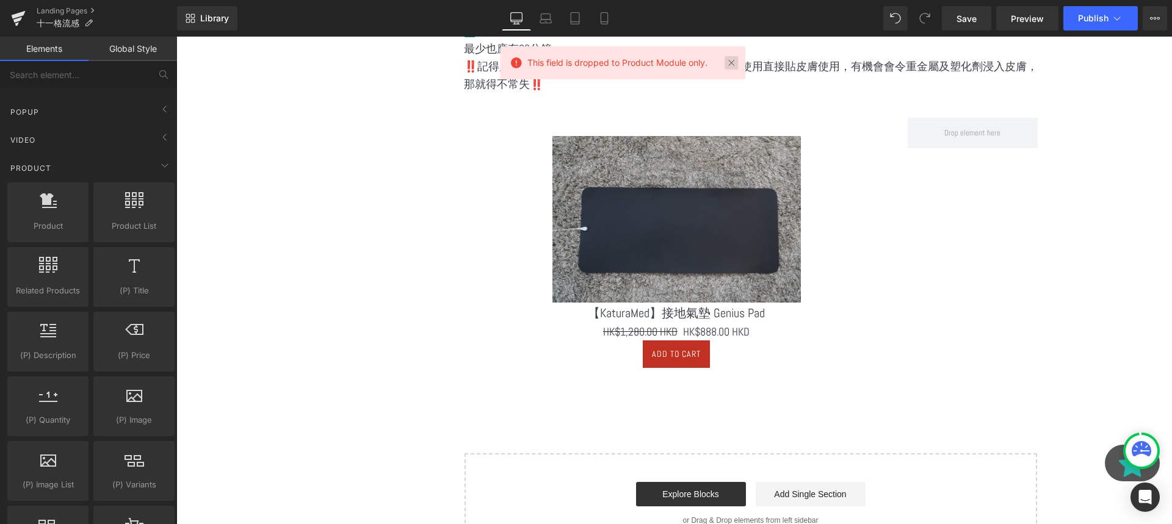
click at [732, 56] on link at bounding box center [730, 62] width 13 height 13
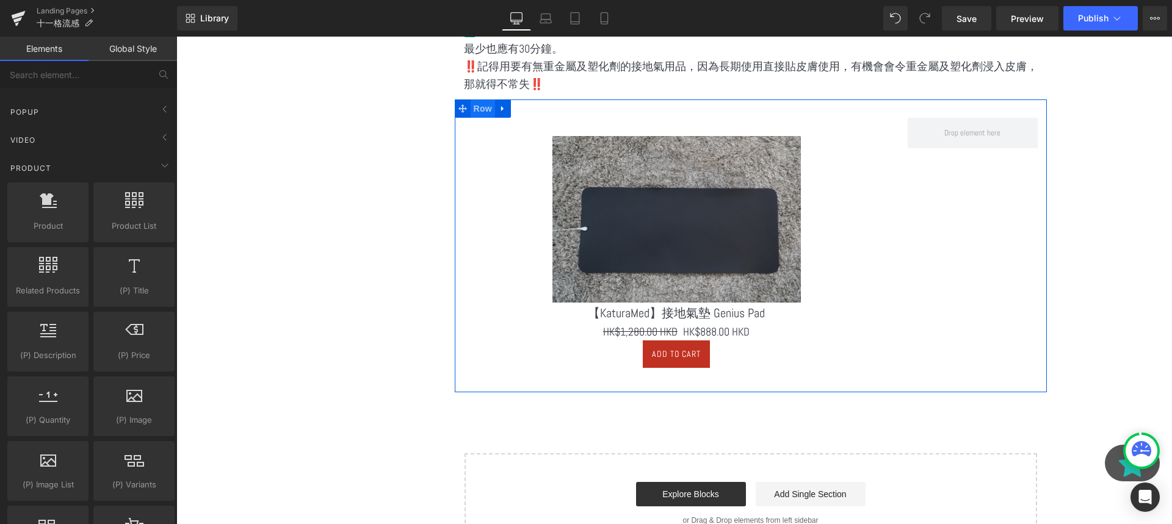
click at [478, 112] on span "Row" at bounding box center [483, 108] width 24 height 18
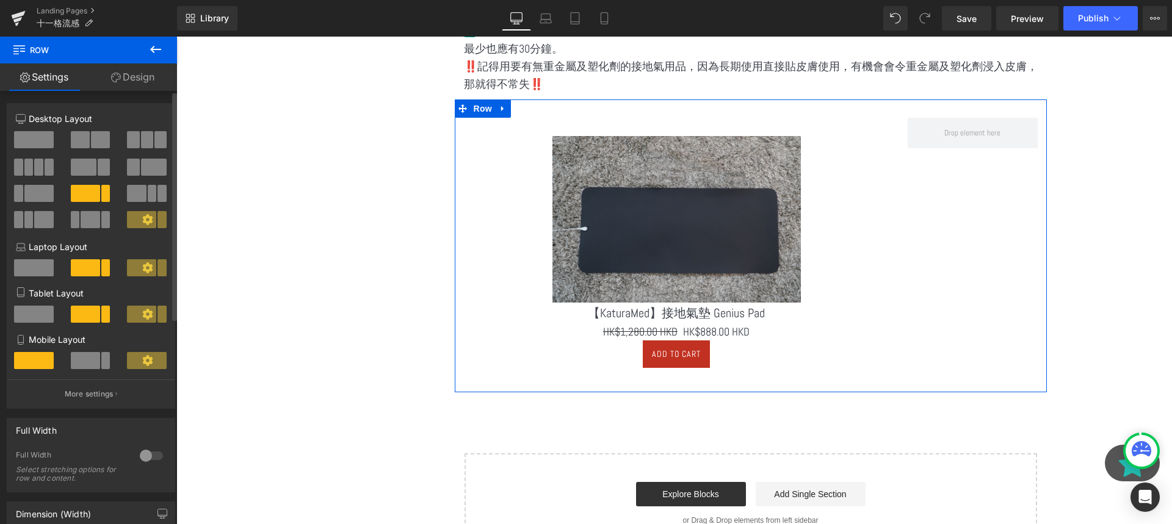
click at [41, 142] on span at bounding box center [34, 139] width 40 height 17
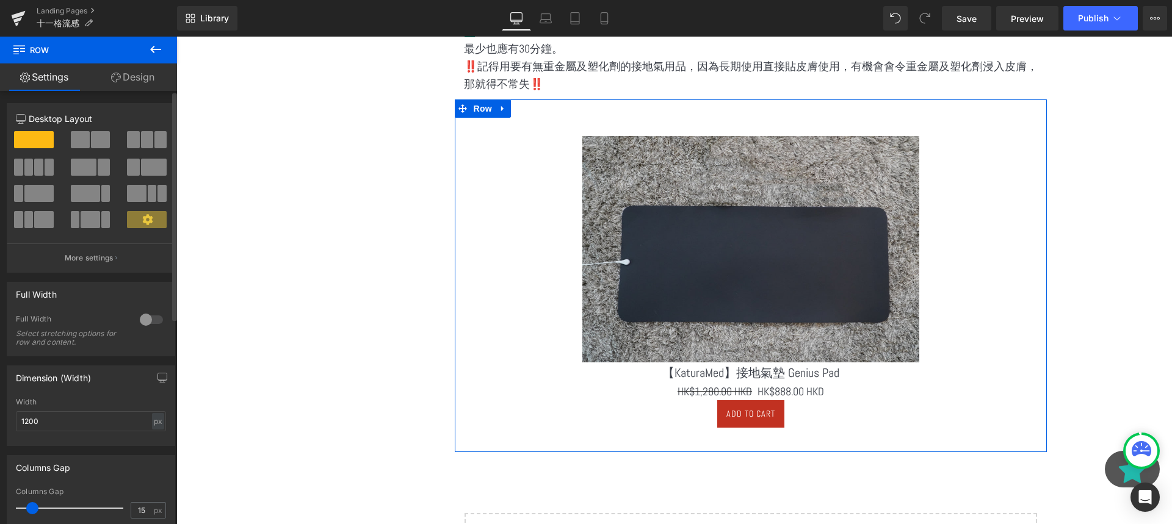
scroll to position [4733, 995]
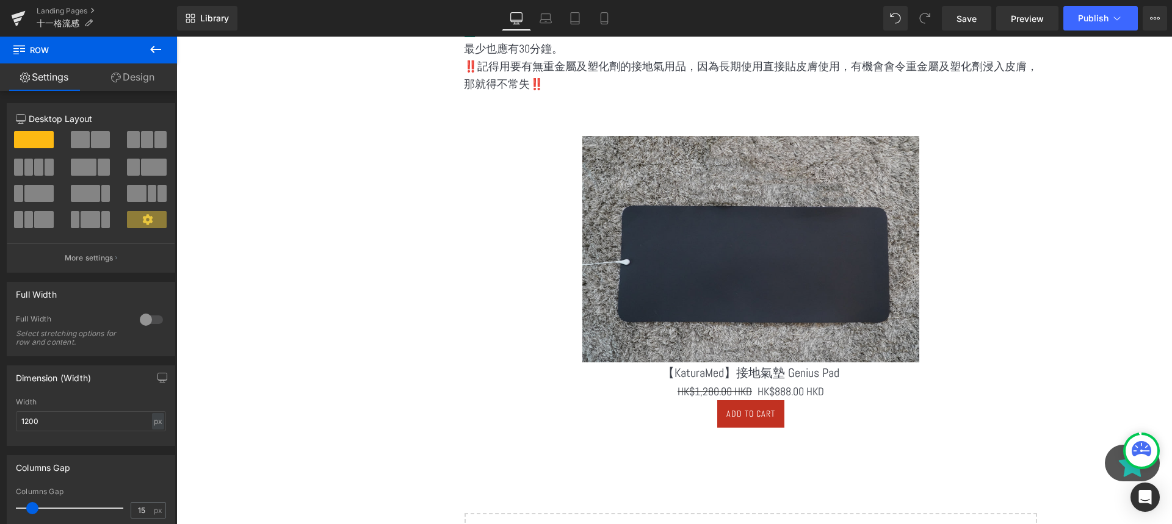
click at [153, 50] on icon at bounding box center [155, 49] width 11 height 7
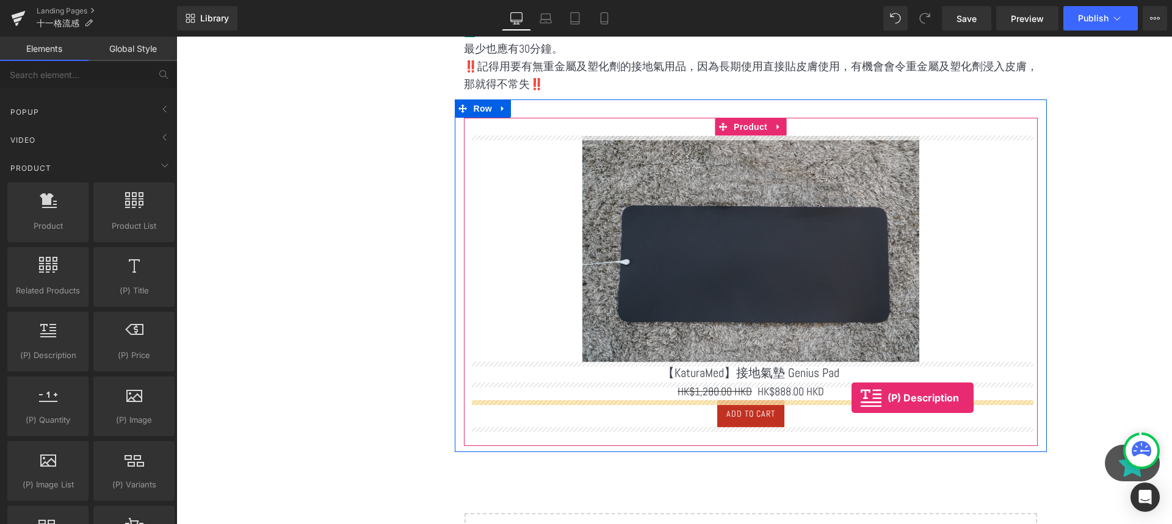
drag, startPoint x: 236, startPoint y: 375, endPoint x: 851, endPoint y: 398, distance: 616.2
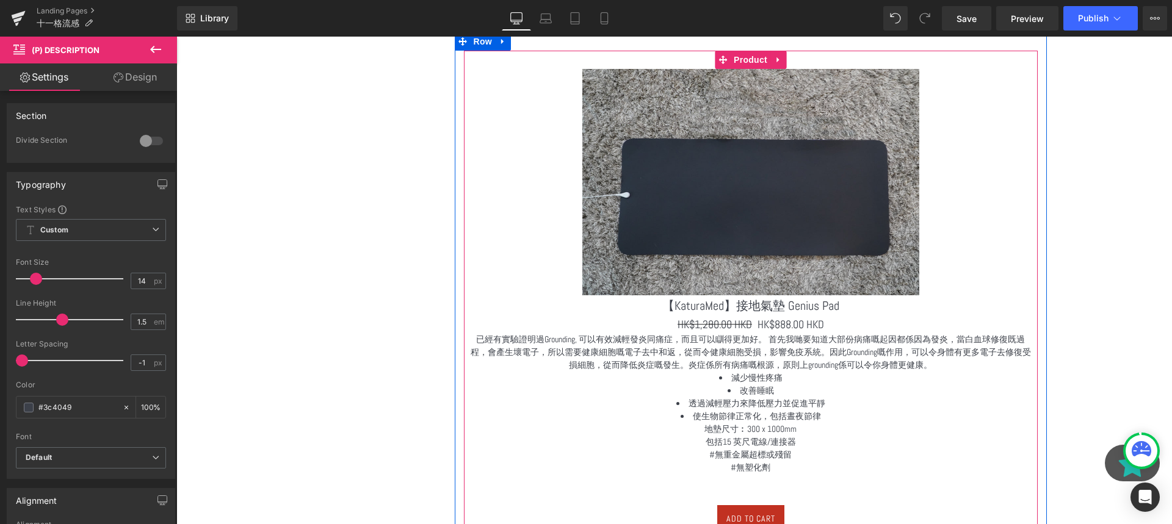
scroll to position [3913, 0]
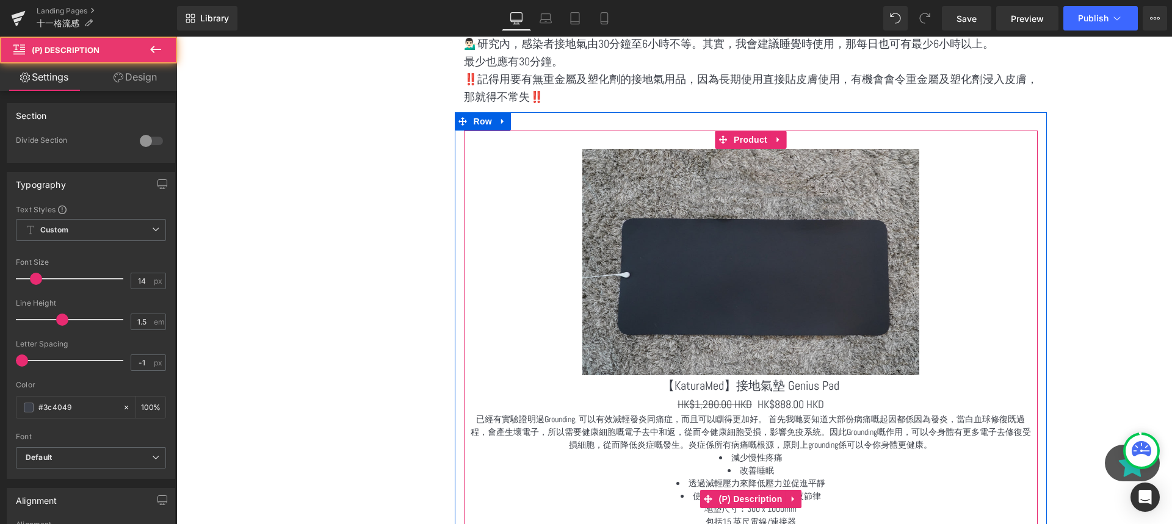
click at [752, 423] on p "已經有實驗證明過Grounding, 可以有效減輕發炎同痛症，而且可以瞓得更加好。 首先我哋要知道大部份病痛嘅起因都係因為發炎，當白血球修復既過程，會產生壞電…" at bounding box center [750, 432] width 561 height 38
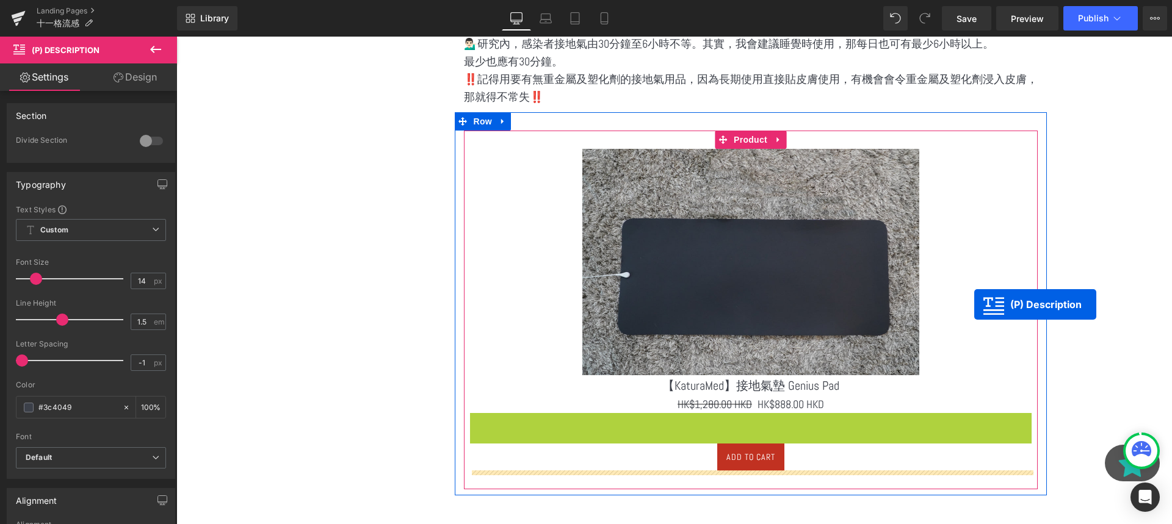
scroll to position [4764, 995]
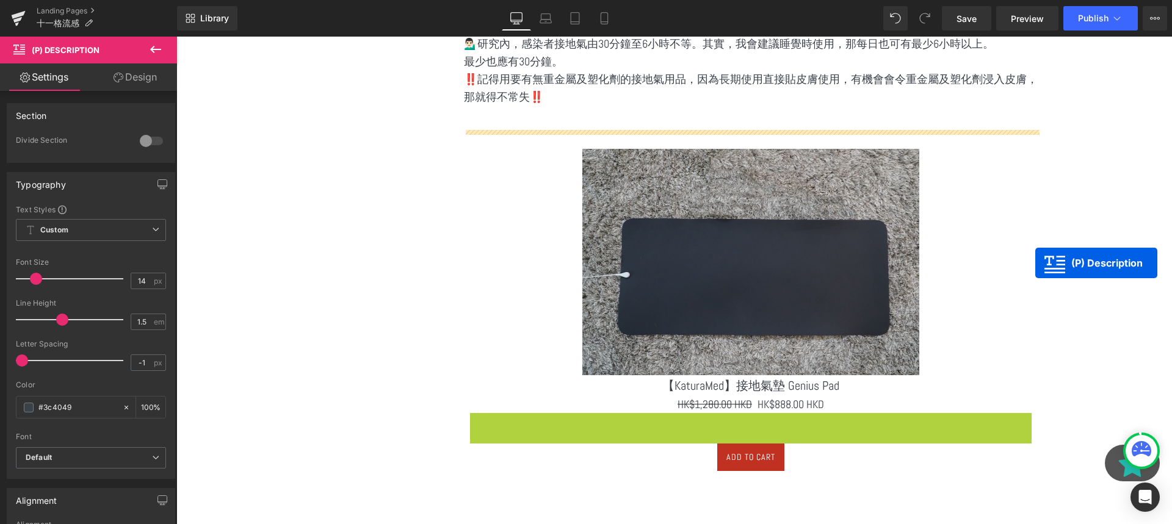
drag, startPoint x: 706, startPoint y: 500, endPoint x: 1035, endPoint y: 263, distance: 405.3
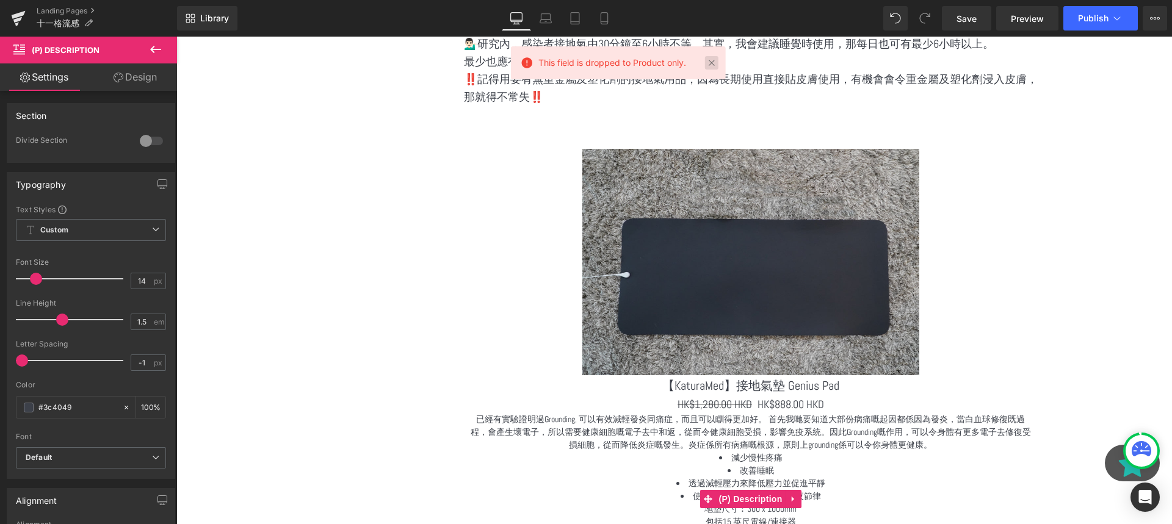
click at [716, 62] on link at bounding box center [711, 62] width 13 height 13
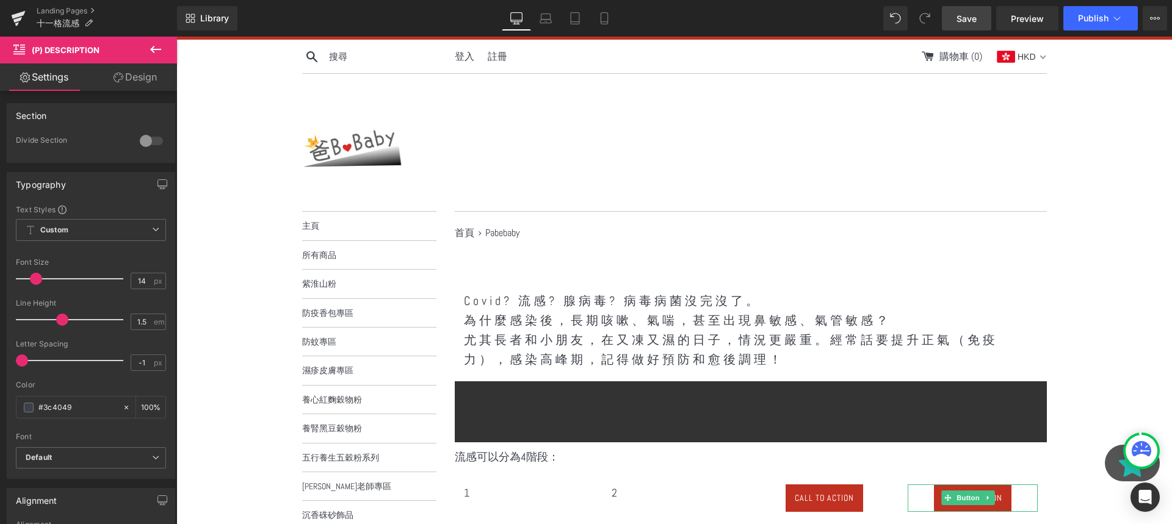
click at [974, 20] on span "Save" at bounding box center [966, 18] width 20 height 13
